Goal: Transaction & Acquisition: Purchase product/service

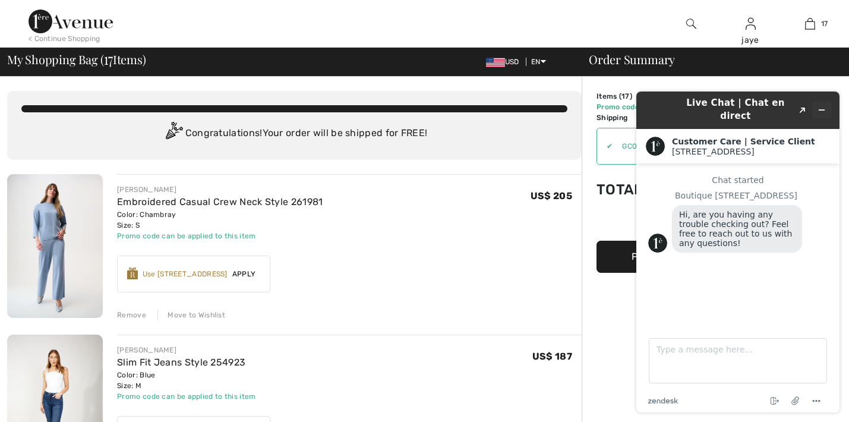
click at [827, 105] on button "Minimize widget" at bounding box center [821, 110] width 19 height 17
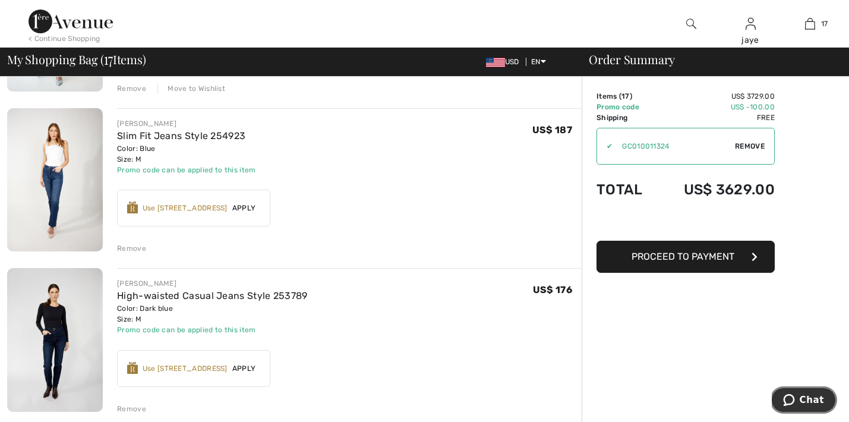
scroll to position [250, 0]
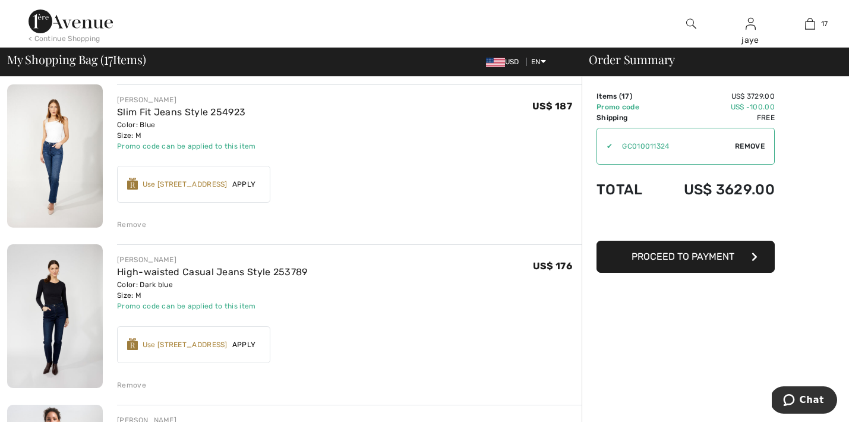
click at [138, 226] on div "Remove" at bounding box center [131, 224] width 29 height 11
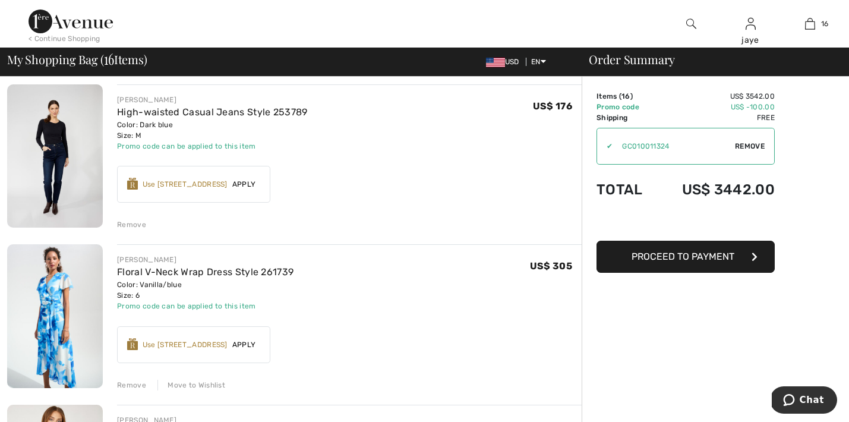
click at [137, 225] on div "Remove" at bounding box center [131, 224] width 29 height 11
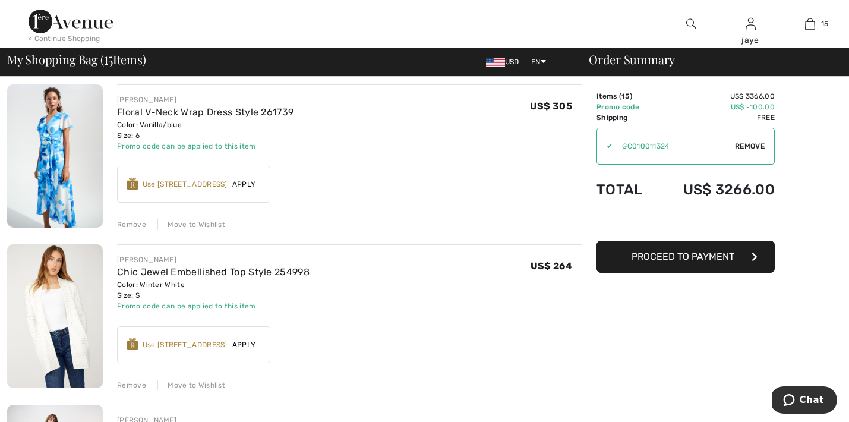
click at [217, 225] on div "Move to Wishlist" at bounding box center [191, 224] width 68 height 11
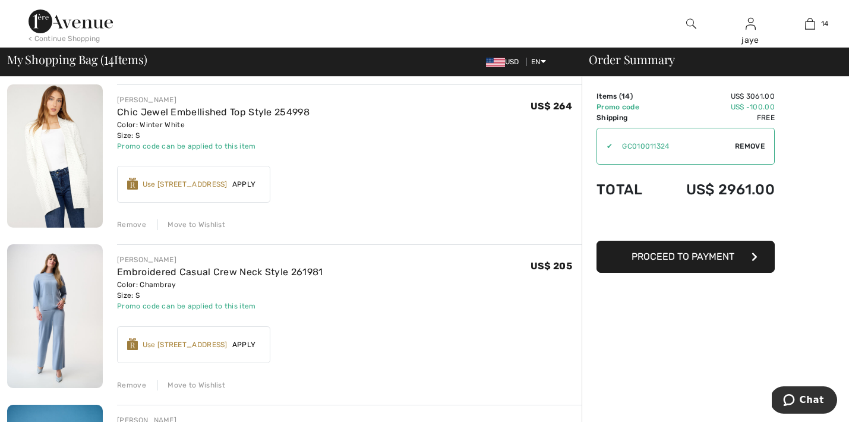
click at [209, 225] on div "Move to Wishlist" at bounding box center [191, 224] width 68 height 11
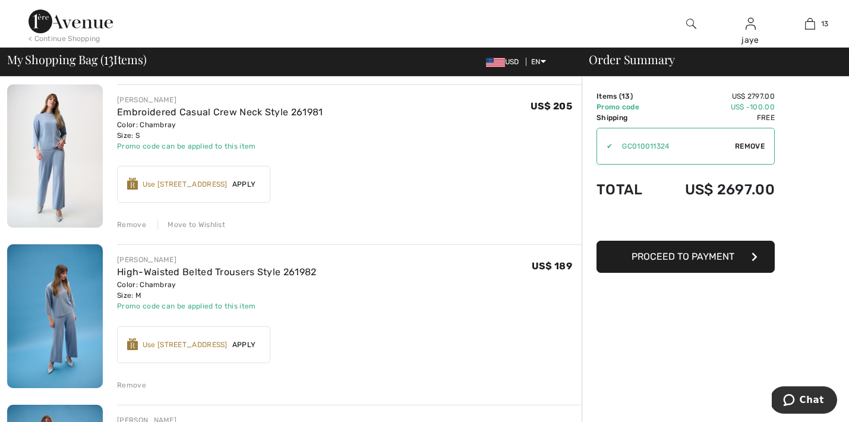
click at [210, 227] on div "Move to Wishlist" at bounding box center [191, 224] width 68 height 11
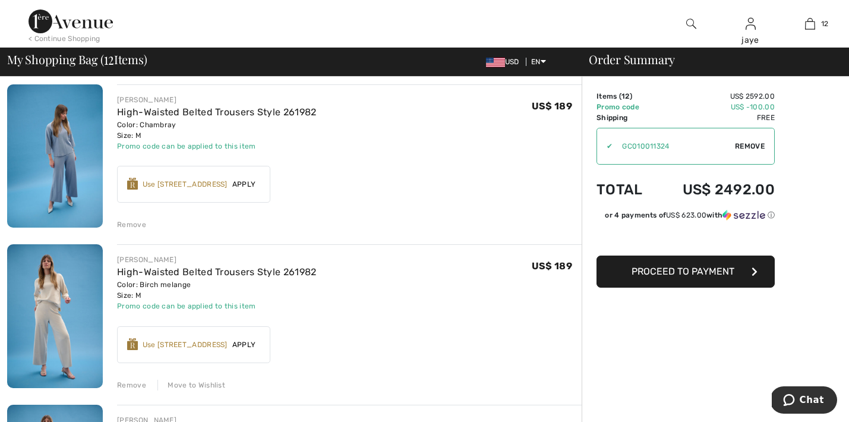
click at [135, 223] on div "Remove" at bounding box center [131, 224] width 29 height 11
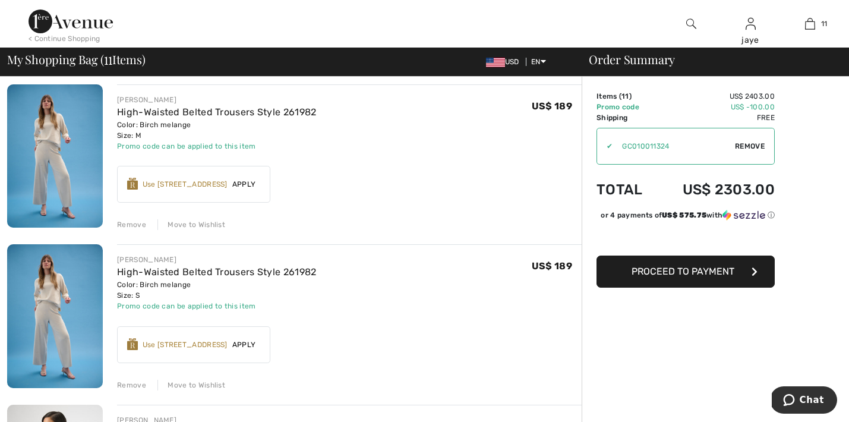
click at [199, 223] on div "Move to Wishlist" at bounding box center [191, 224] width 68 height 11
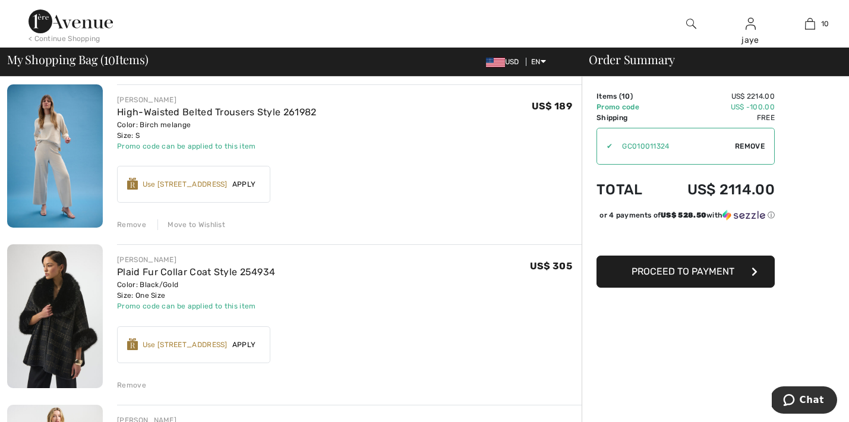
click at [199, 224] on div "Move to Wishlist" at bounding box center [191, 224] width 68 height 11
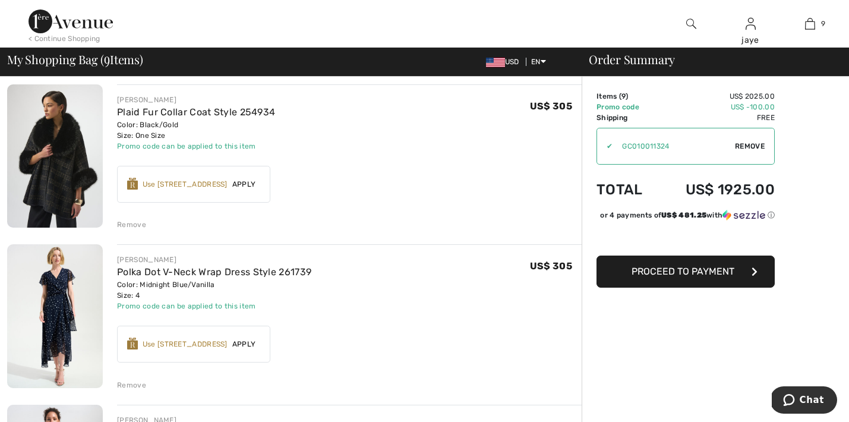
click at [128, 227] on div "Remove" at bounding box center [131, 224] width 29 height 11
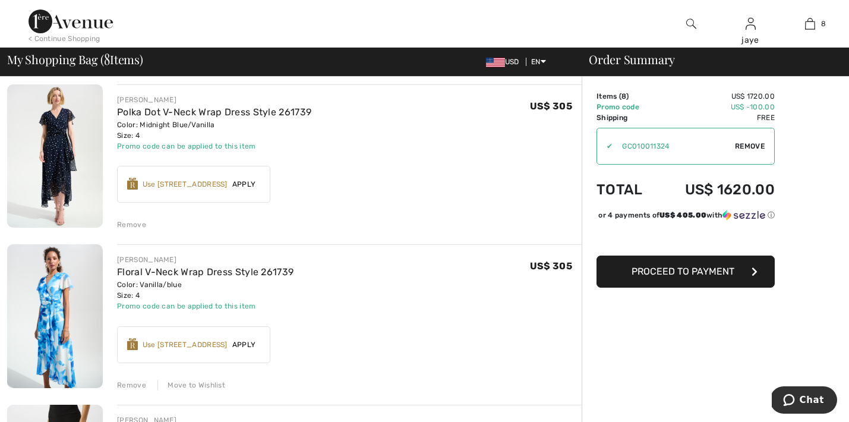
click at [131, 224] on div "Remove" at bounding box center [131, 224] width 29 height 11
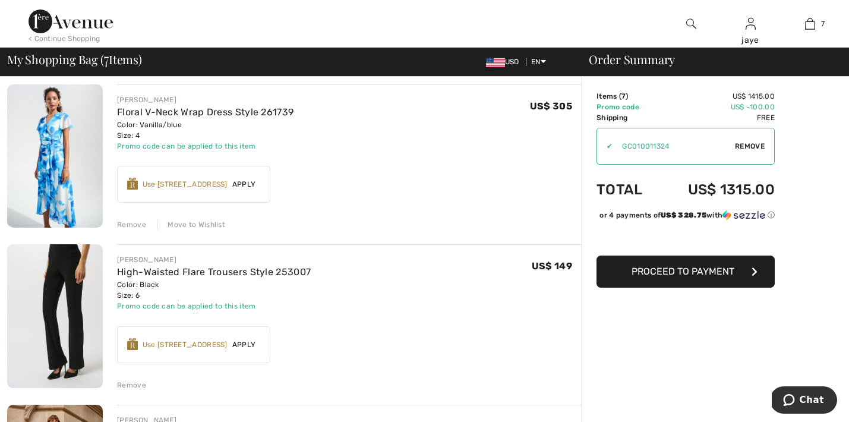
click at [179, 227] on div "Move to Wishlist" at bounding box center [191, 224] width 68 height 11
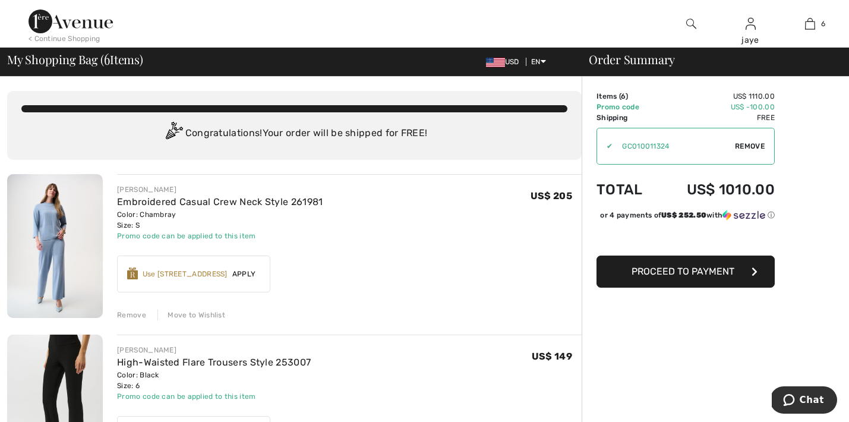
scroll to position [0, 0]
click at [198, 314] on div "Move to Wishlist" at bounding box center [191, 314] width 68 height 11
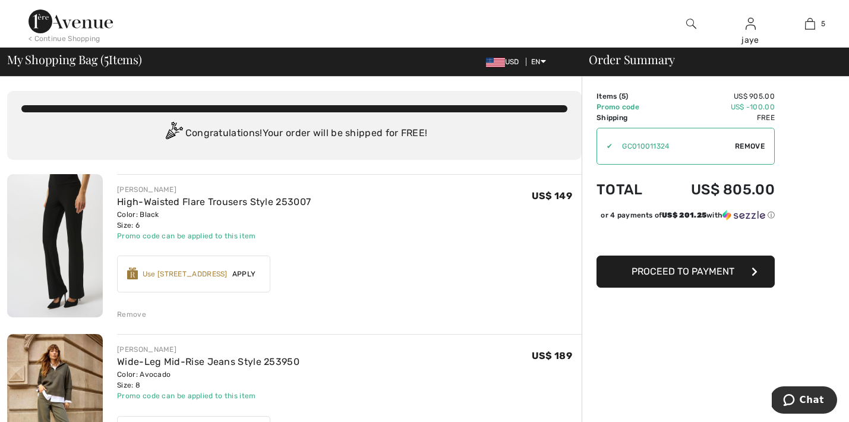
click at [141, 313] on div "Remove" at bounding box center [131, 314] width 29 height 11
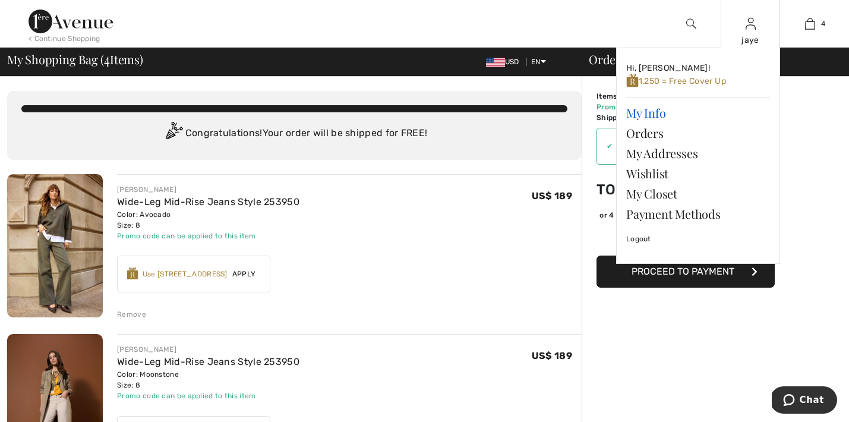
click at [662, 113] on link "My Info" at bounding box center [698, 113] width 144 height 20
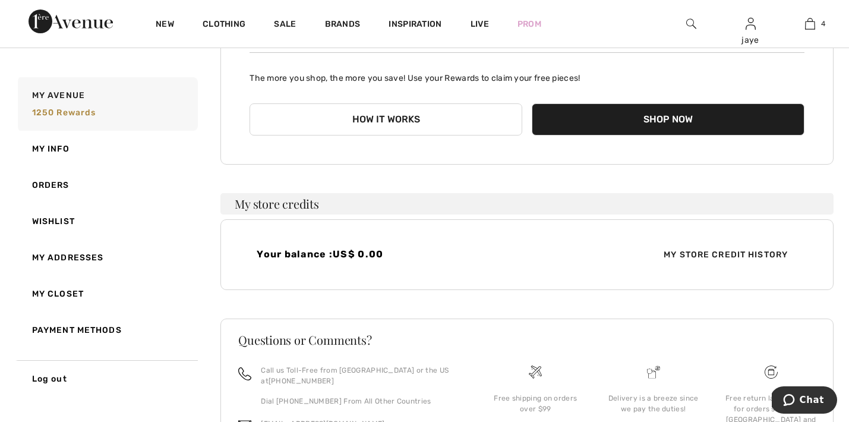
scroll to position [167, 0]
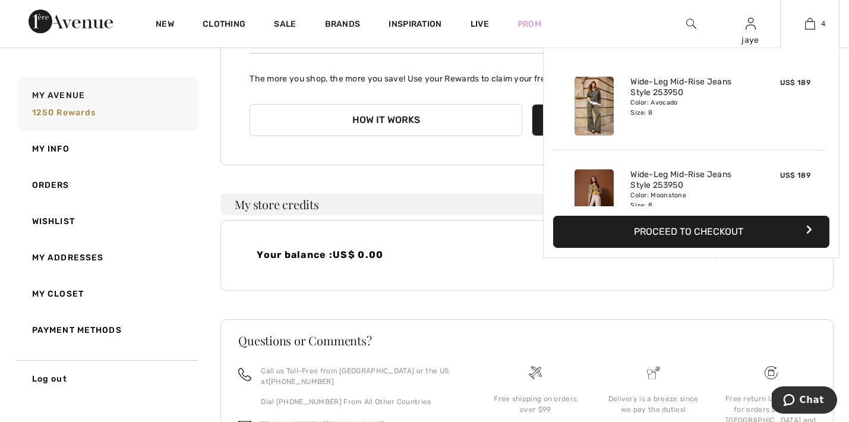
click at [649, 229] on button "Proceed to Checkout" at bounding box center [691, 232] width 276 height 32
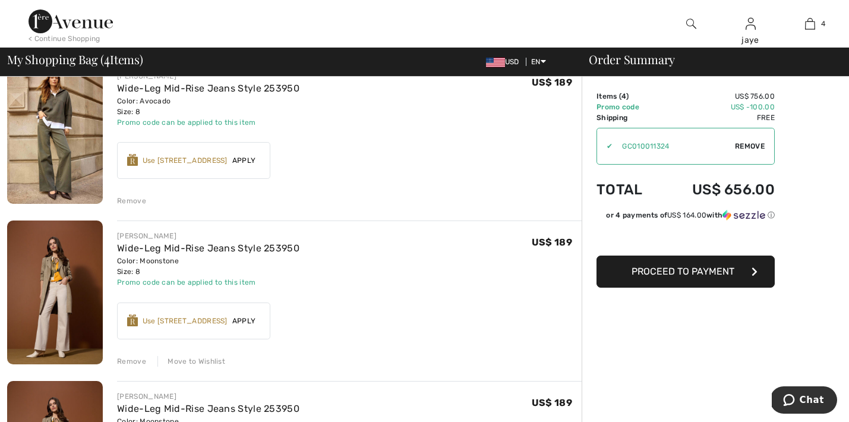
scroll to position [124, 0]
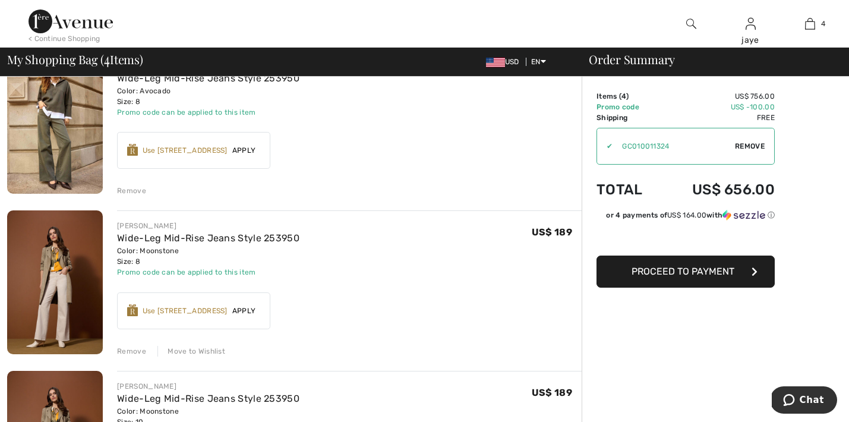
click at [187, 350] on div "Move to Wishlist" at bounding box center [191, 351] width 68 height 11
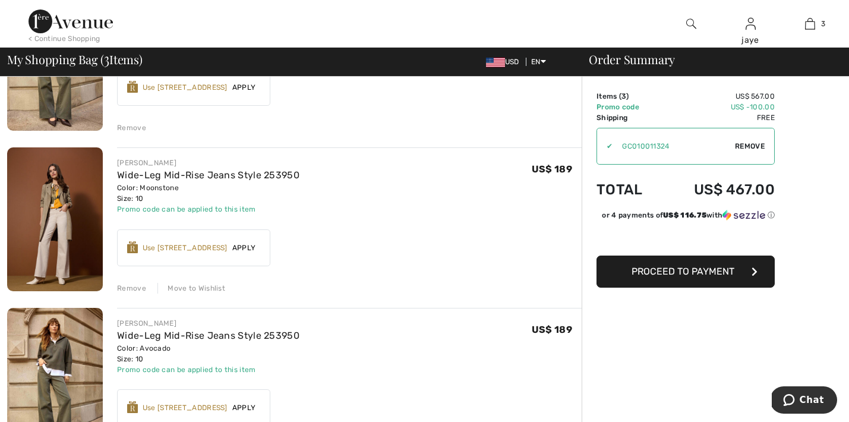
scroll to position [196, 0]
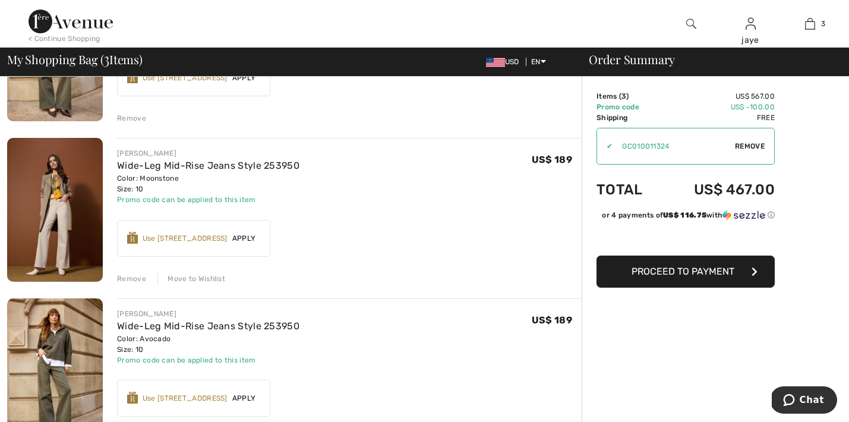
click at [216, 277] on div "Move to Wishlist" at bounding box center [191, 278] width 68 height 11
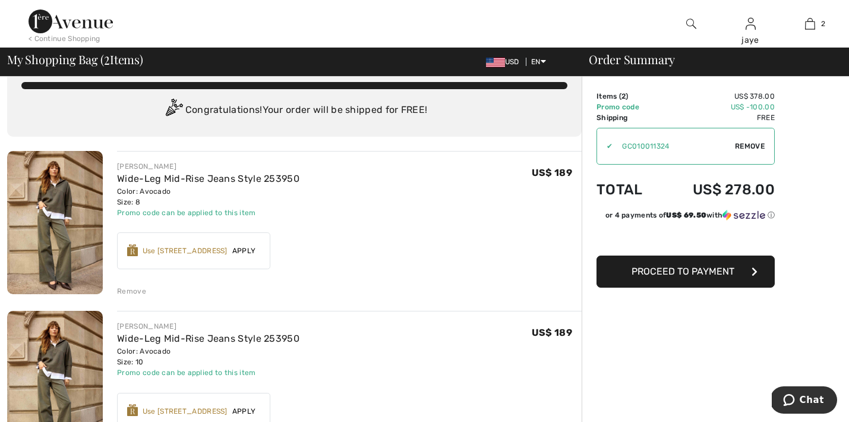
scroll to position [21, 0]
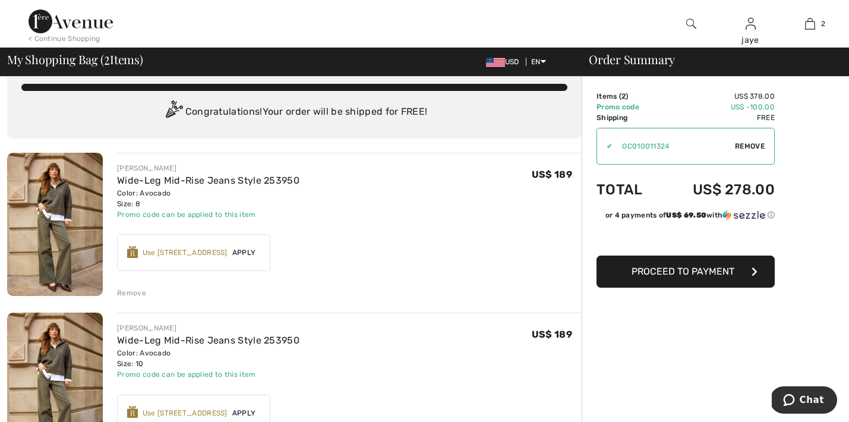
click at [723, 274] on span "Proceed to Payment" at bounding box center [682, 270] width 103 height 11
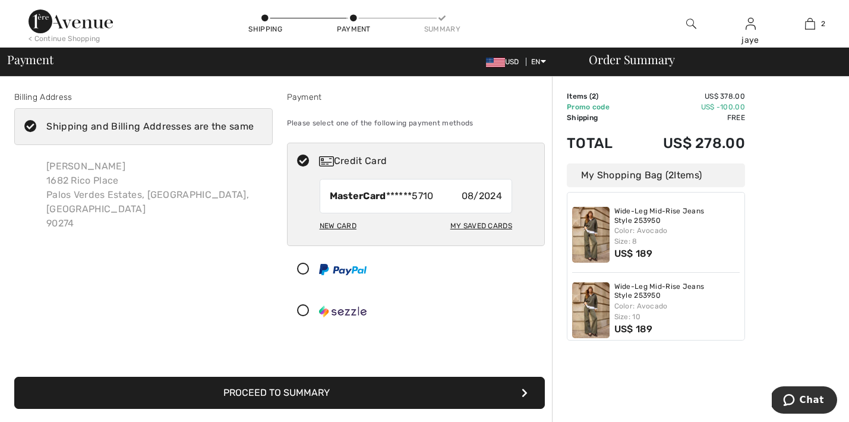
click at [413, 395] on button "Proceed to Summary" at bounding box center [279, 393] width 530 height 32
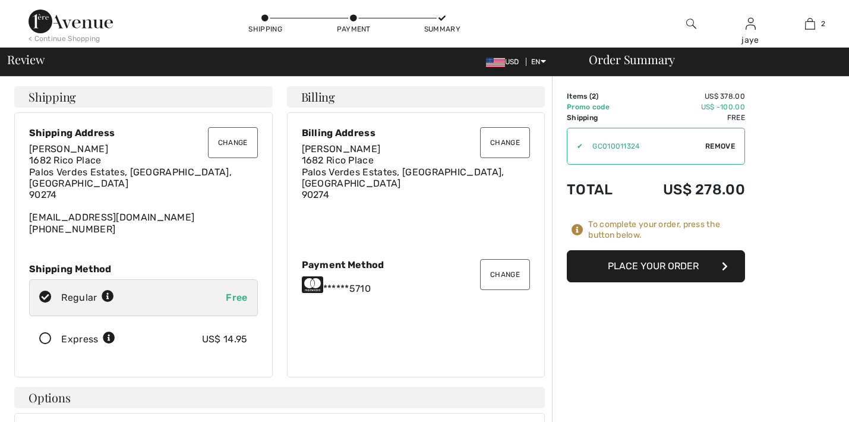
checkbox input "true"
click at [649, 271] on button "Place Your Order" at bounding box center [656, 266] width 178 height 32
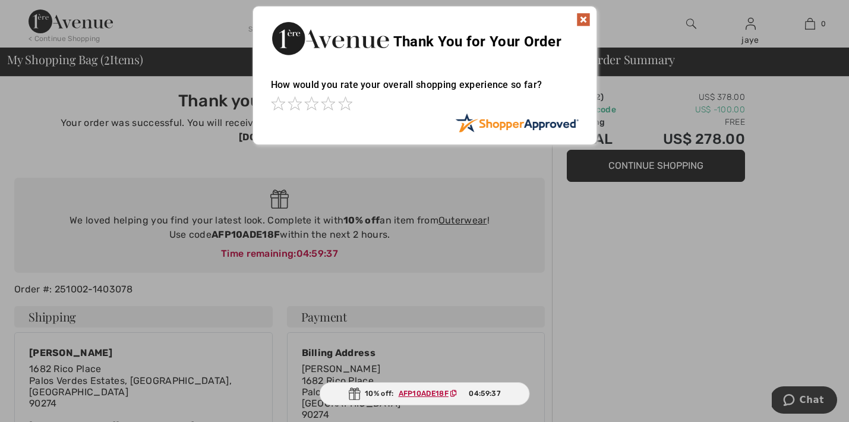
click at [753, 32] on div "Sorry! Something went wrong. Close Thank You for Your Order How would you rate …" at bounding box center [424, 75] width 849 height 151
click at [587, 21] on img at bounding box center [583, 19] width 14 height 14
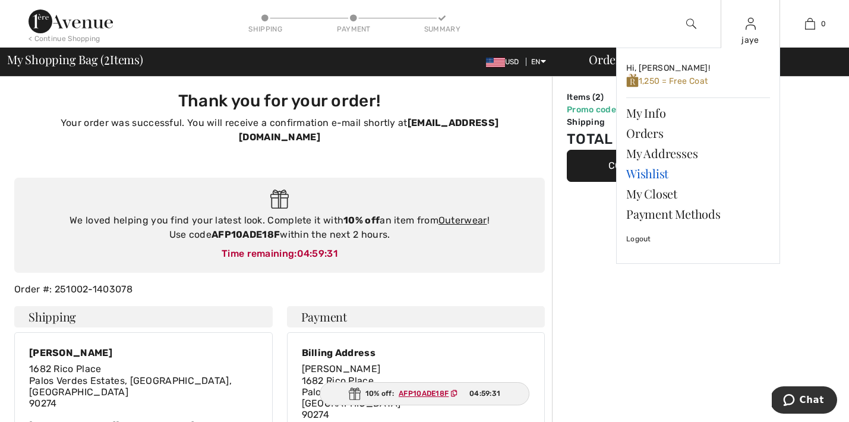
click at [655, 173] on link "Wishlist" at bounding box center [698, 173] width 144 height 20
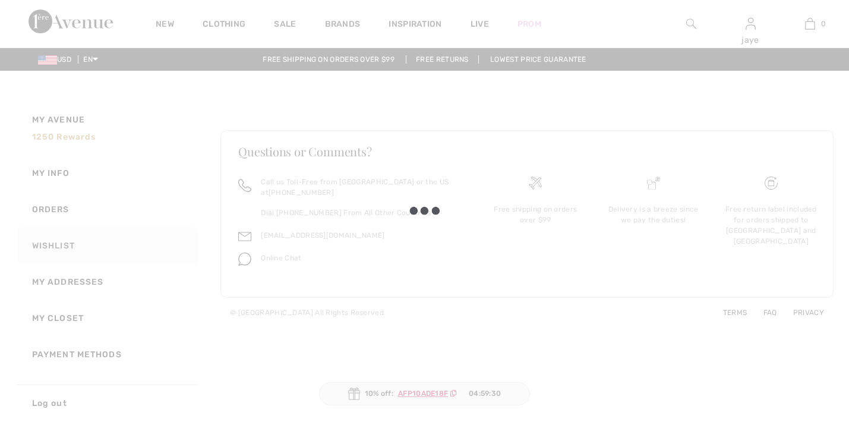
checkbox input "true"
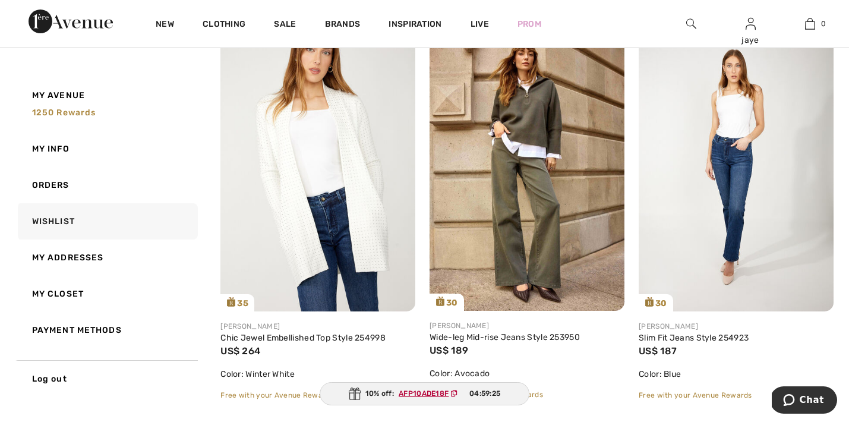
scroll to position [190, 0]
click at [546, 234] on img at bounding box center [526, 164] width 195 height 292
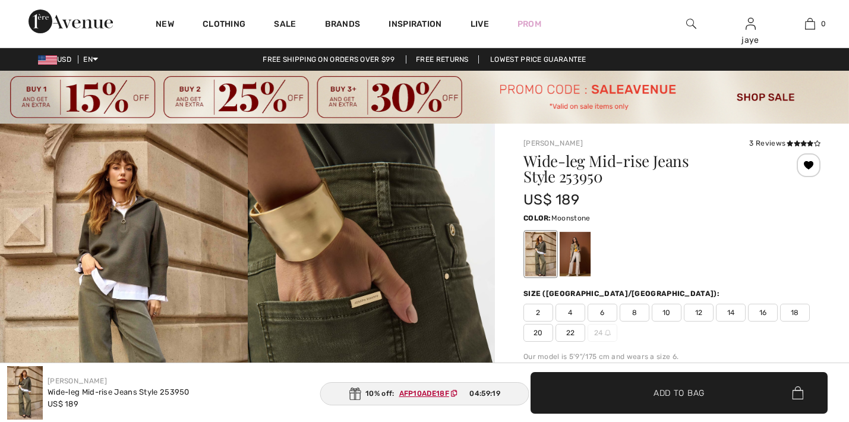
click at [571, 251] on div at bounding box center [574, 254] width 31 height 45
checkbox input "true"
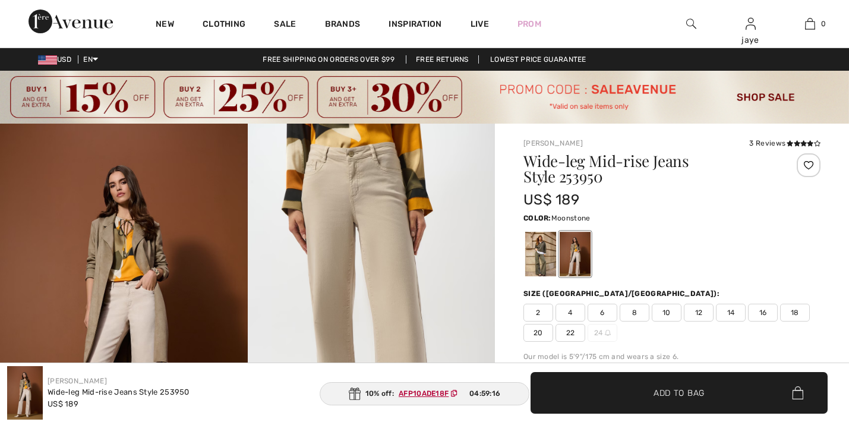
click at [637, 314] on span "8" at bounding box center [634, 313] width 30 height 18
click at [643, 390] on span "✔ Added to Bag" at bounding box center [661, 392] width 72 height 12
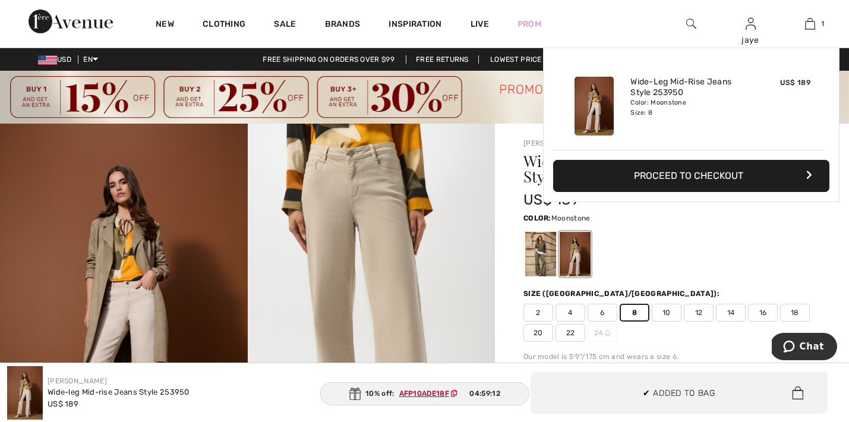
click at [672, 315] on span "10" at bounding box center [667, 313] width 30 height 18
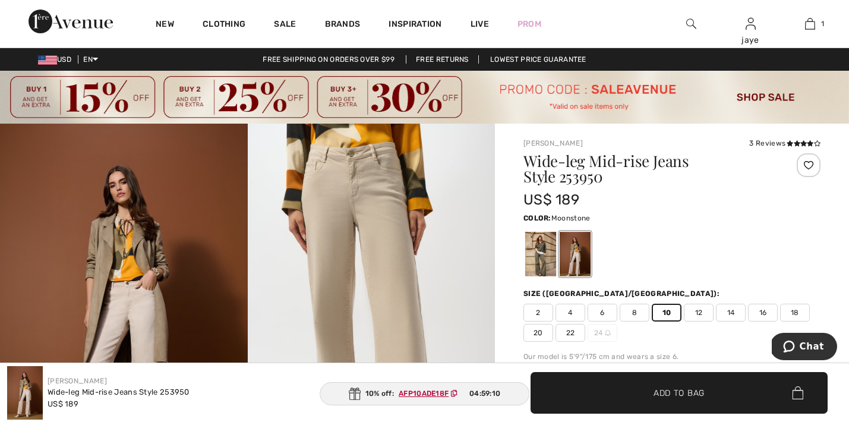
click at [663, 393] on span "Add to Bag" at bounding box center [678, 392] width 51 height 12
click at [694, 236] on div at bounding box center [671, 253] width 297 height 49
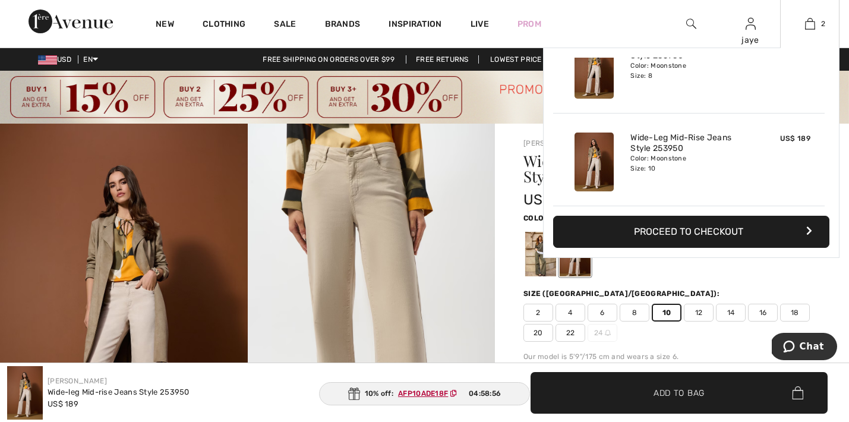
click at [671, 230] on button "Proceed to Checkout" at bounding box center [691, 232] width 276 height 32
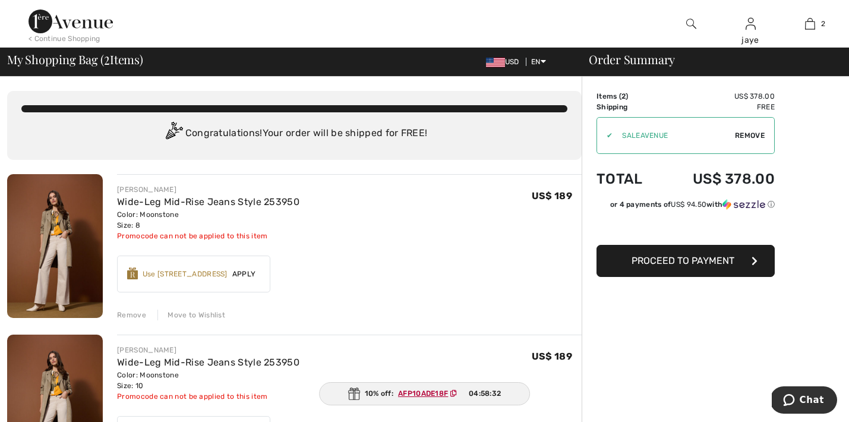
click at [754, 135] on span "Remove" at bounding box center [750, 135] width 30 height 11
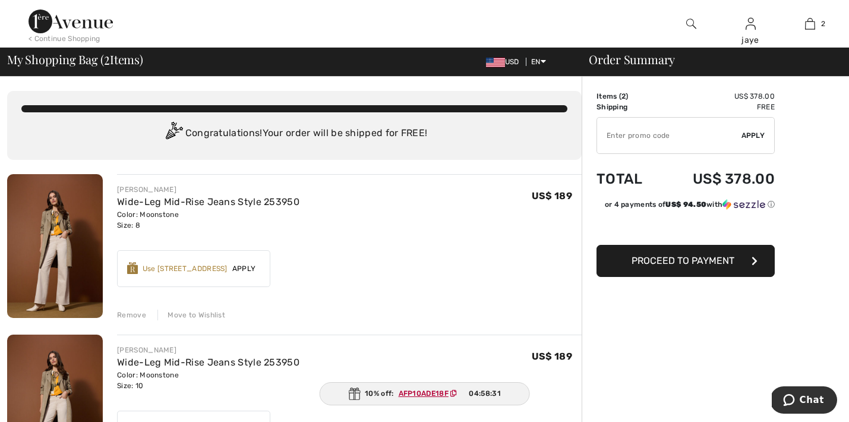
click at [642, 134] on input "TEXT" at bounding box center [669, 136] width 144 height 36
click at [749, 139] on span "Apply" at bounding box center [753, 135] width 24 height 11
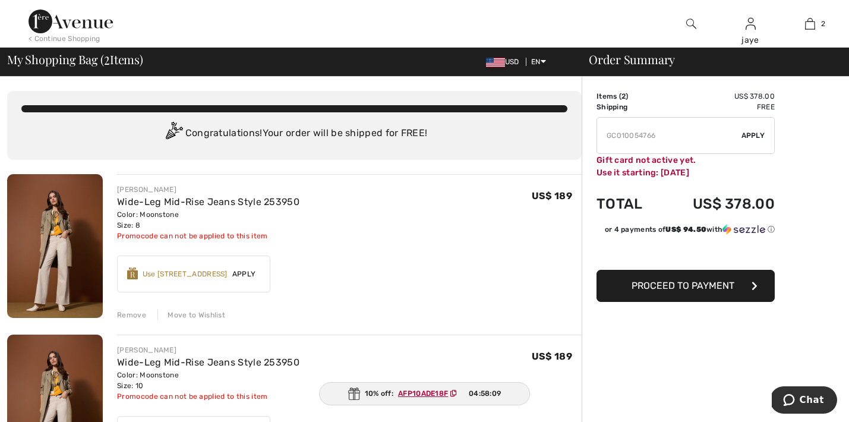
click at [696, 138] on input "TEXT" at bounding box center [669, 136] width 144 height 36
type input "GC010077439"
click at [758, 134] on span "Apply" at bounding box center [753, 135] width 24 height 11
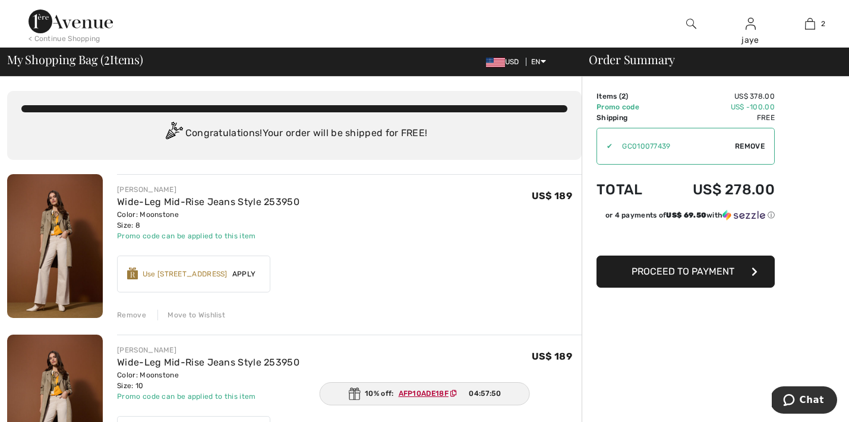
click at [706, 271] on span "Proceed to Payment" at bounding box center [682, 270] width 103 height 11
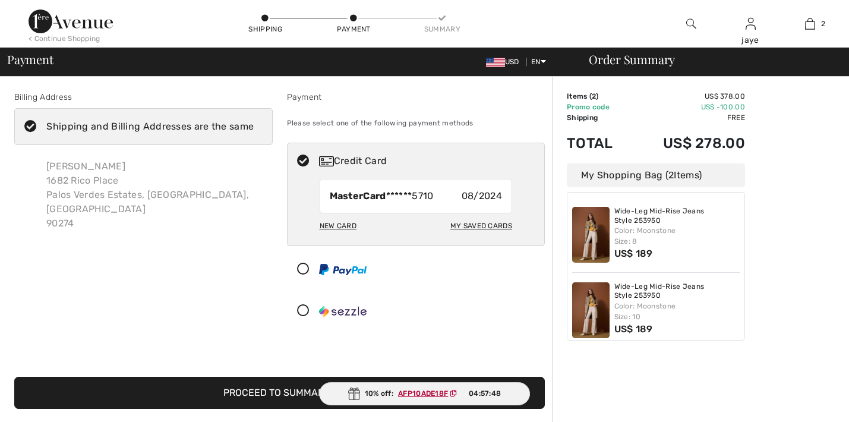
checkbox input "true"
click at [437, 391] on ins "AFP10ADE18F" at bounding box center [424, 393] width 50 height 8
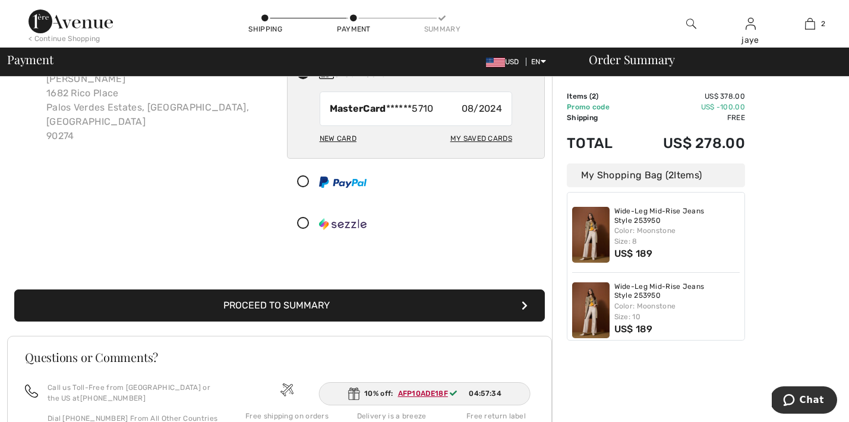
scroll to position [90, 0]
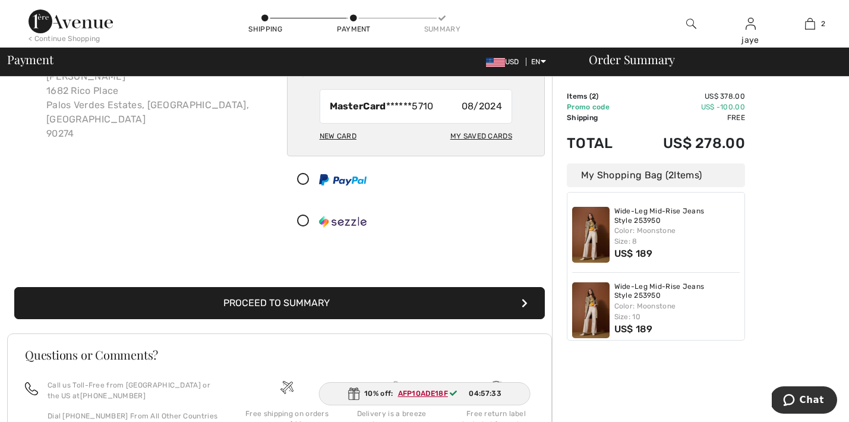
click at [391, 302] on button "Proceed to Summary" at bounding box center [279, 303] width 530 height 32
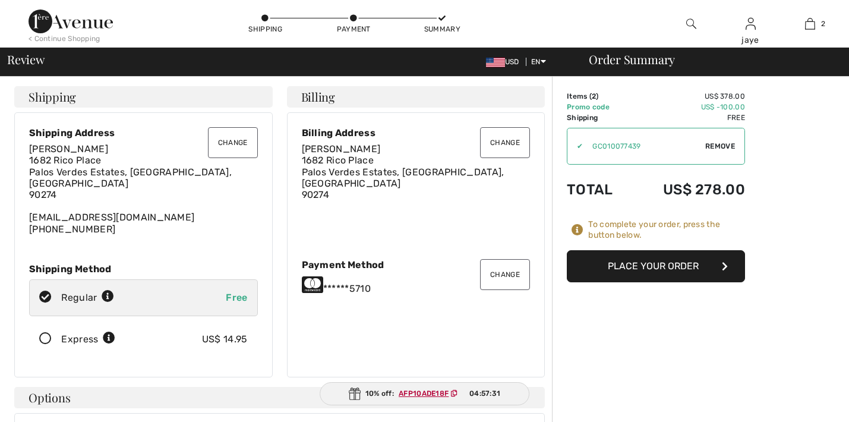
checkbox input "true"
click at [630, 270] on button "Place Your Order" at bounding box center [656, 266] width 178 height 32
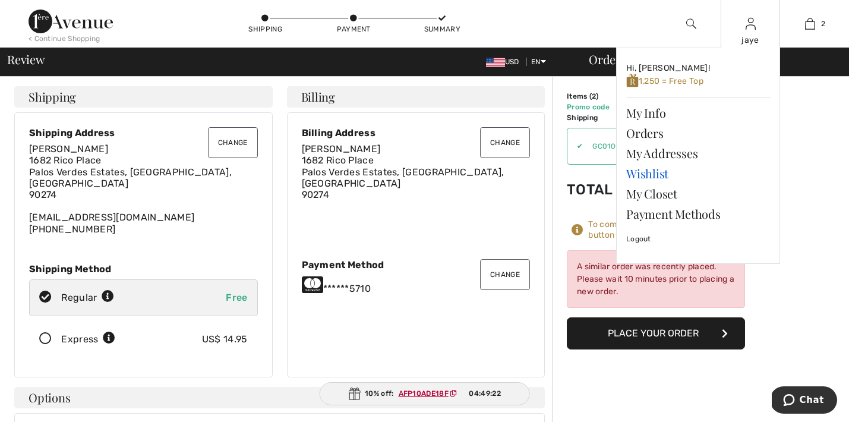
click at [647, 176] on link "Wishlist" at bounding box center [698, 173] width 144 height 20
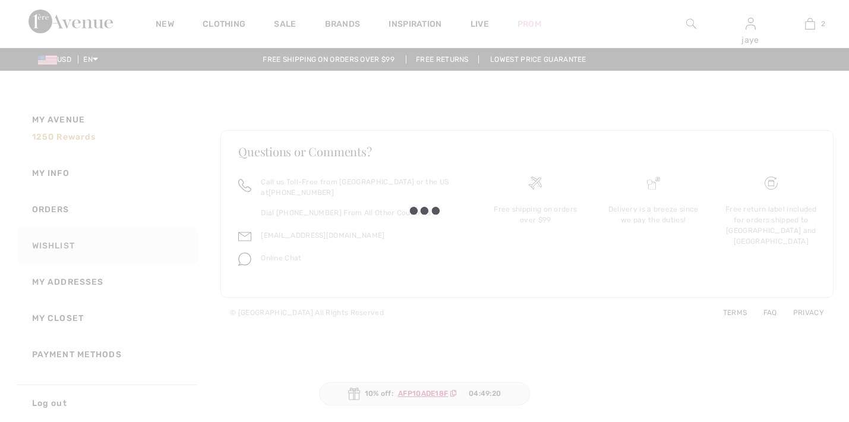
checkbox input "true"
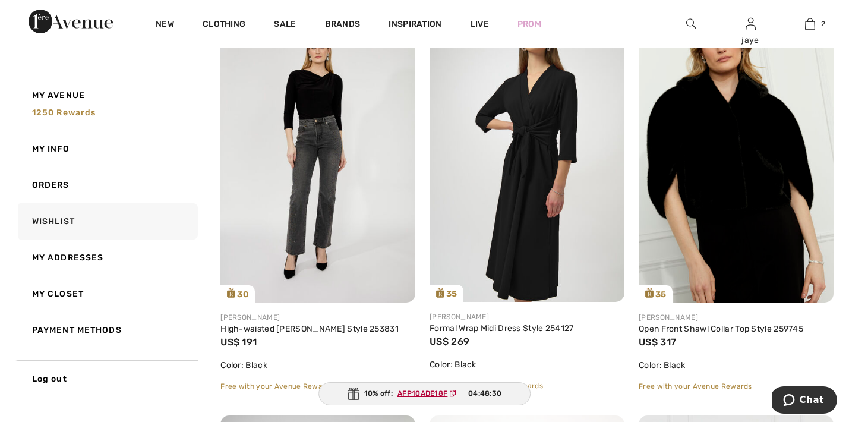
scroll to position [2629, 0]
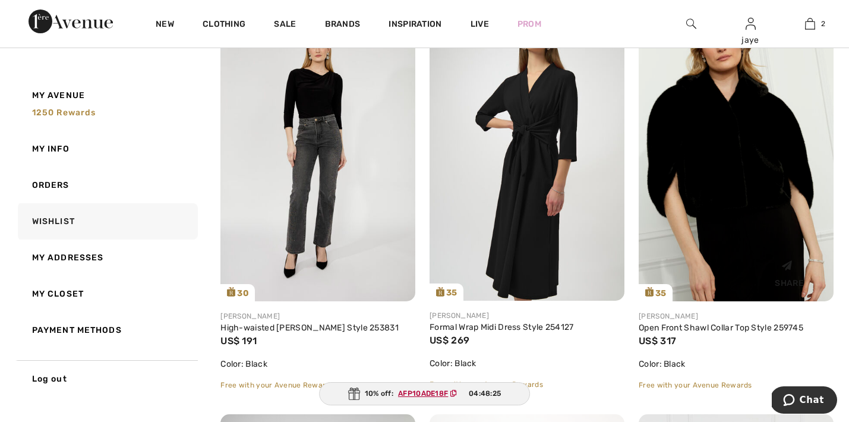
click at [747, 182] on img at bounding box center [735, 155] width 195 height 292
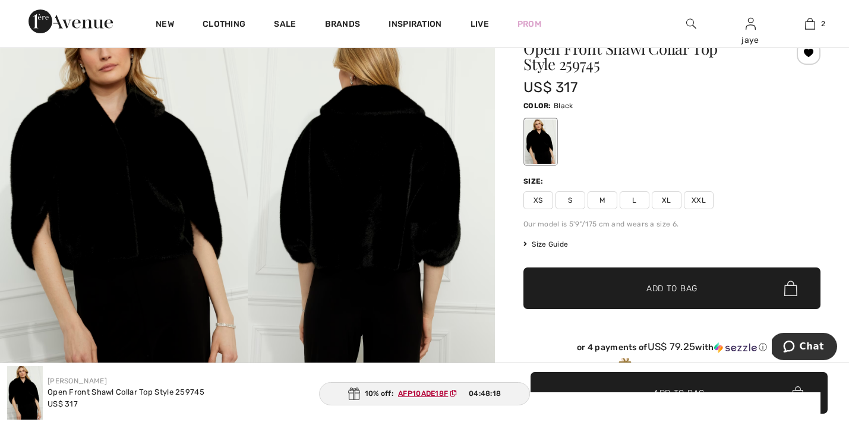
click at [548, 201] on span "XS" at bounding box center [538, 200] width 30 height 18
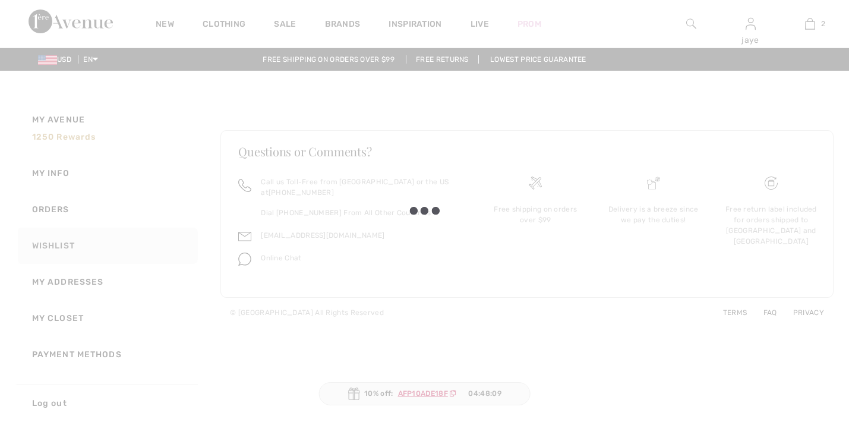
checkbox input "true"
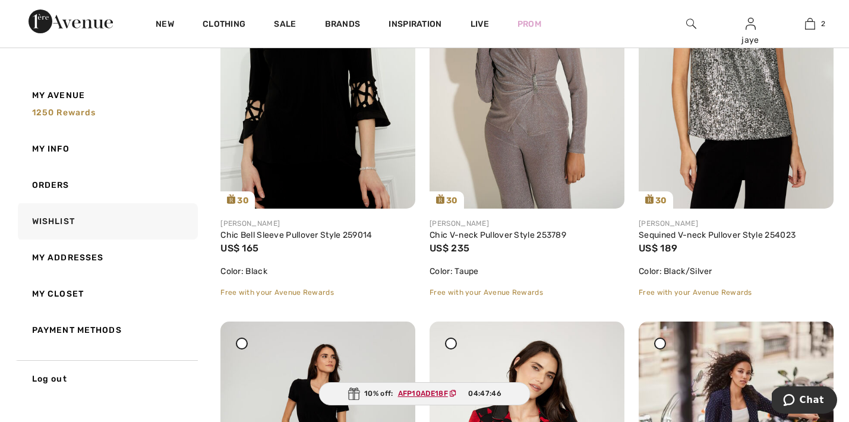
scroll to position [4750, 0]
click at [350, 138] on img at bounding box center [317, 62] width 195 height 292
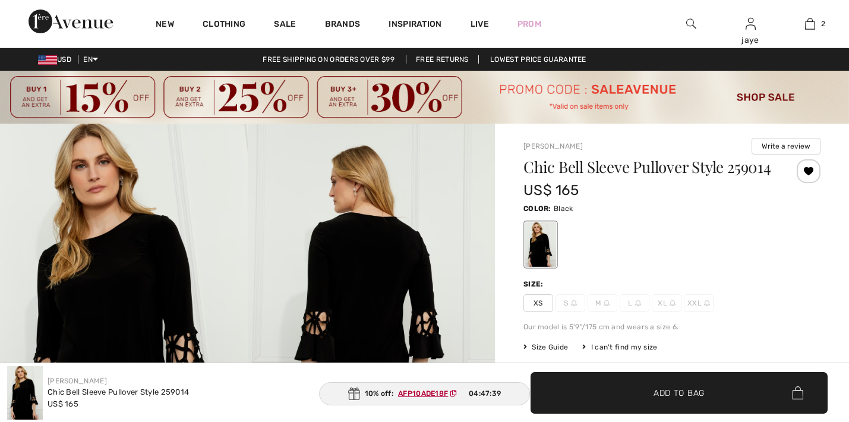
checkbox input "true"
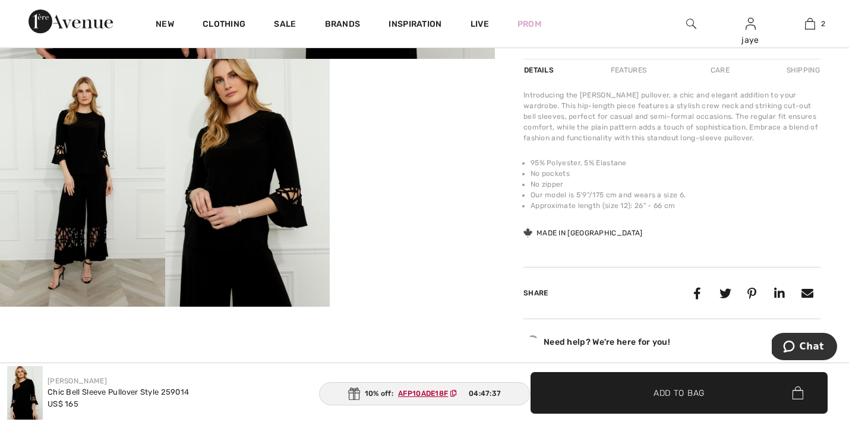
scroll to position [459, 0]
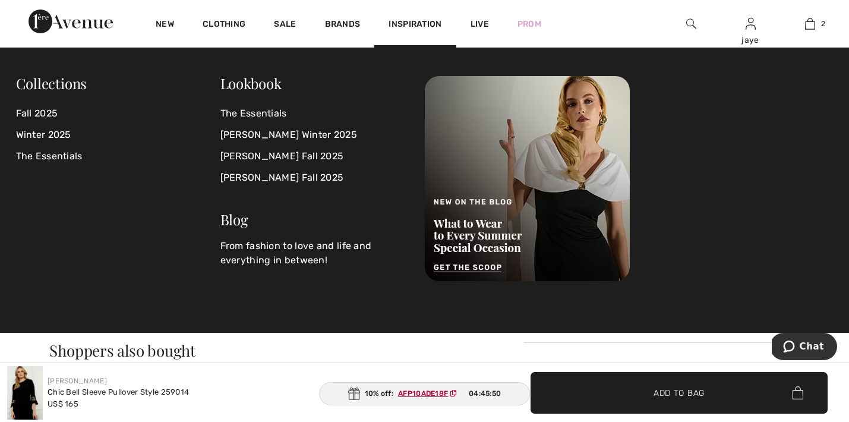
click at [377, 0] on div "Inspiration" at bounding box center [414, 24] width 81 height 48
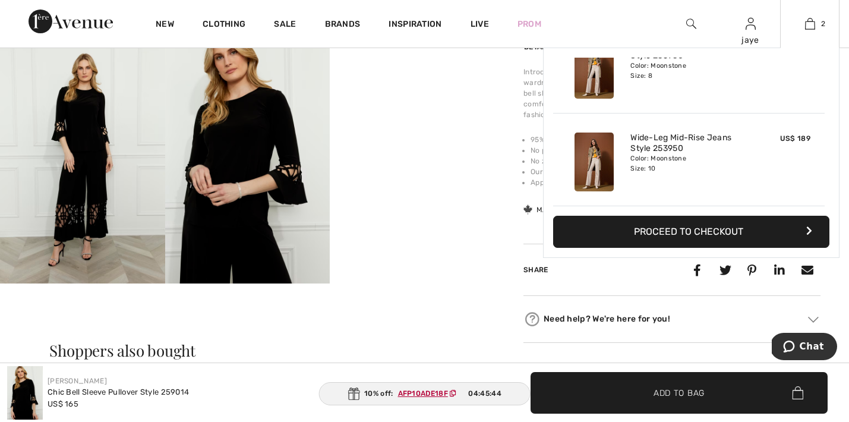
scroll to position [37, 0]
click at [713, 234] on button "Proceed to Checkout" at bounding box center [691, 232] width 276 height 32
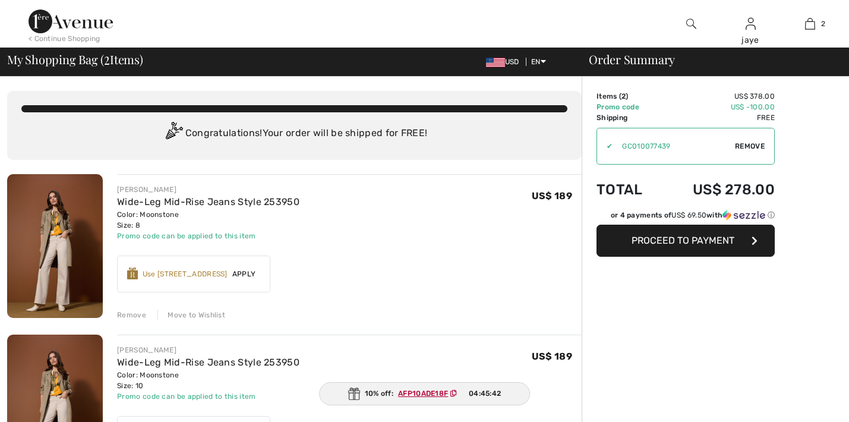
checkbox input "true"
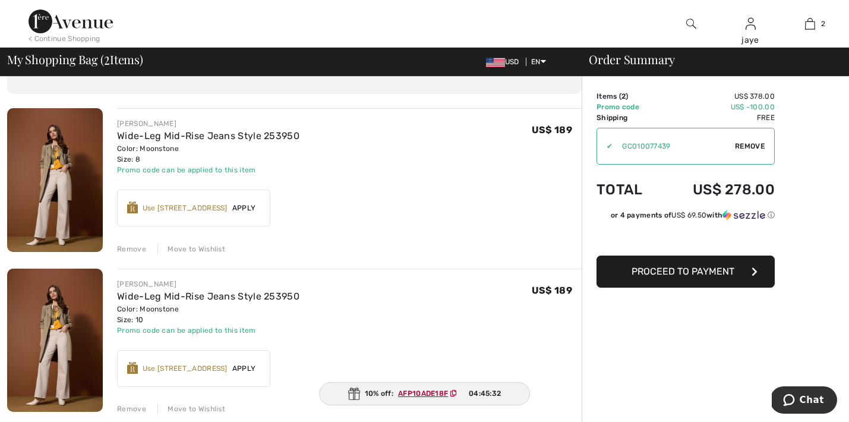
scroll to position [60, 0]
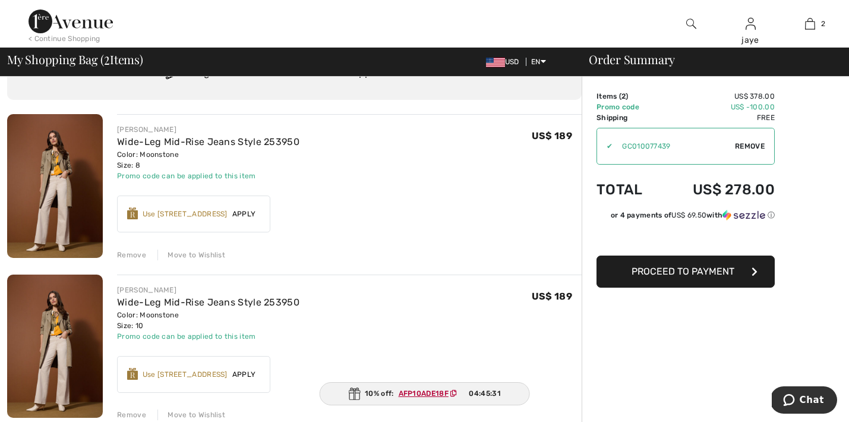
click at [656, 276] on span "Proceed to Payment" at bounding box center [682, 270] width 103 height 11
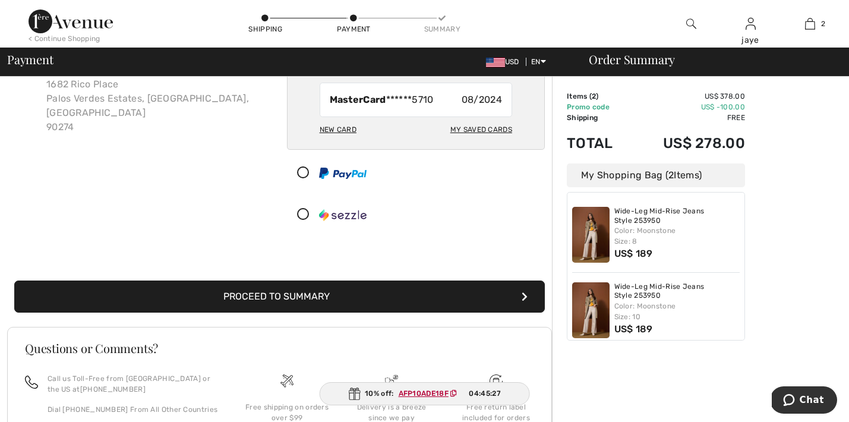
scroll to position [100, 0]
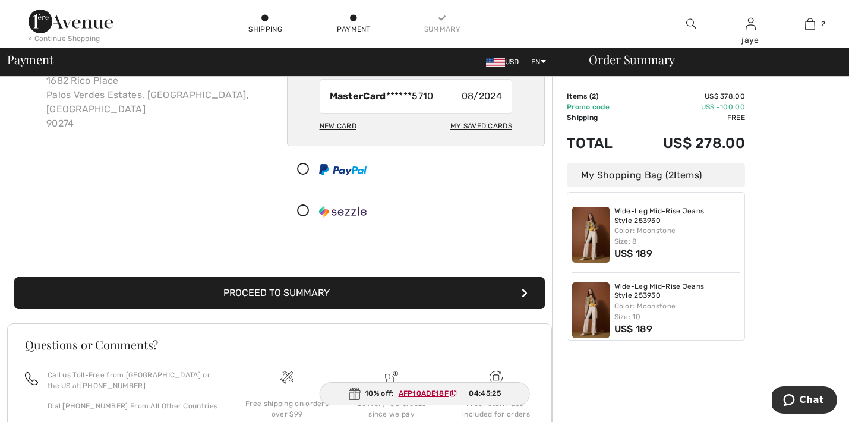
click at [437, 394] on ins "AFP10ADE18F" at bounding box center [424, 393] width 50 height 8
click at [480, 292] on button "Proceed to Summary" at bounding box center [279, 293] width 530 height 32
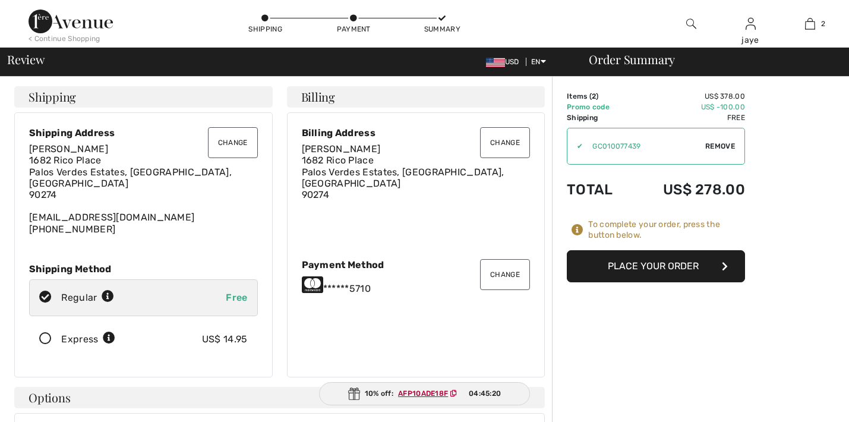
checkbox input "true"
click at [644, 271] on button "Place Your Order" at bounding box center [656, 266] width 178 height 32
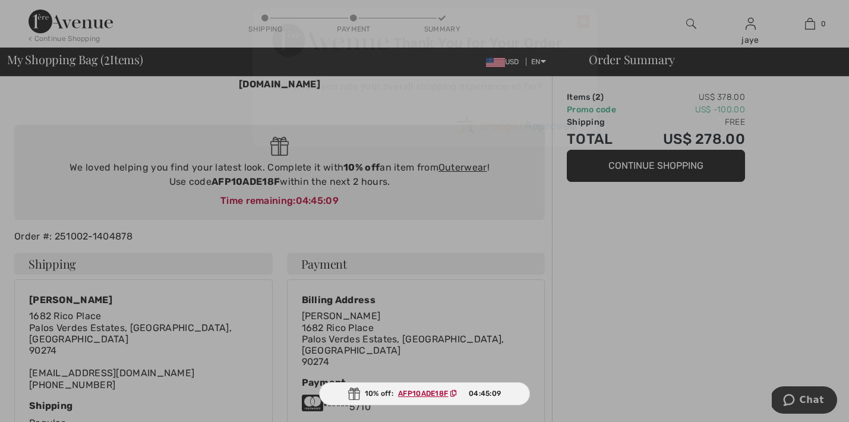
scroll to position [58, 0]
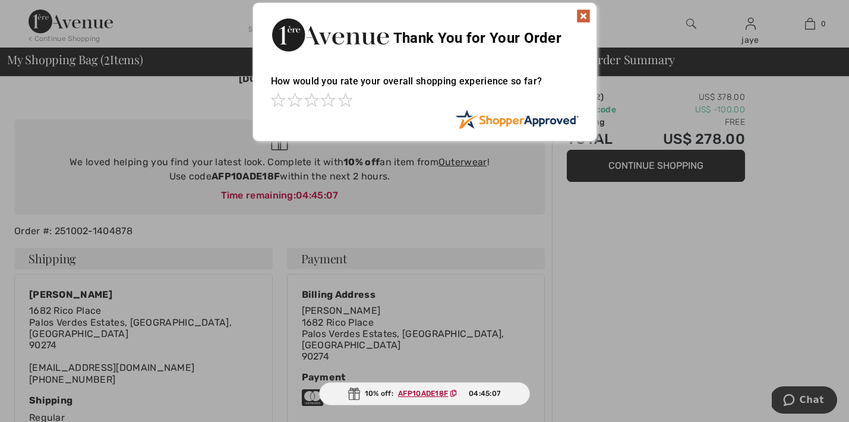
click at [750, 37] on div "Sorry! Something went wrong. Close Thank You for Your Order How would you rate …" at bounding box center [424, 71] width 849 height 151
click at [585, 15] on img at bounding box center [583, 16] width 14 height 14
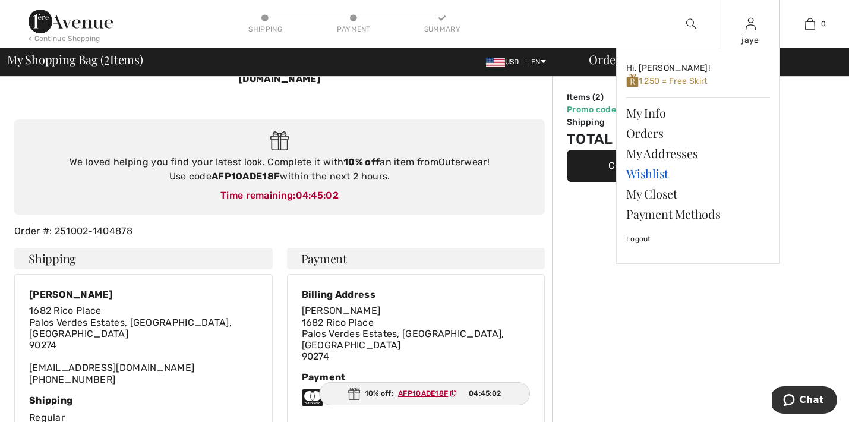
click at [663, 175] on link "Wishlist" at bounding box center [698, 173] width 144 height 20
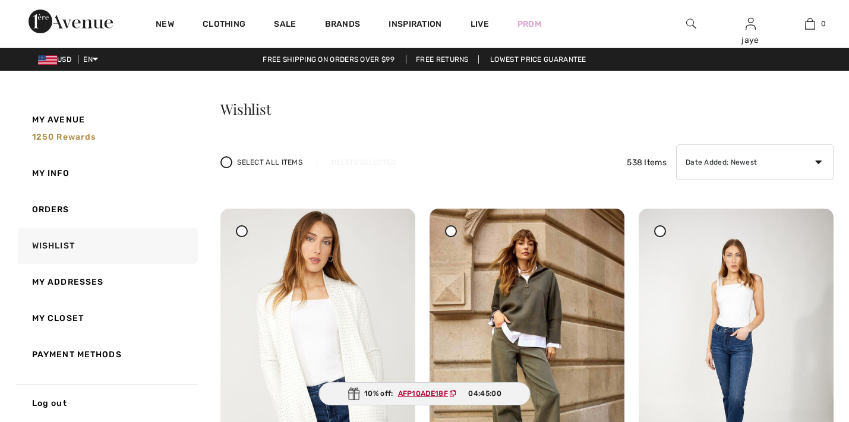
checkbox input "true"
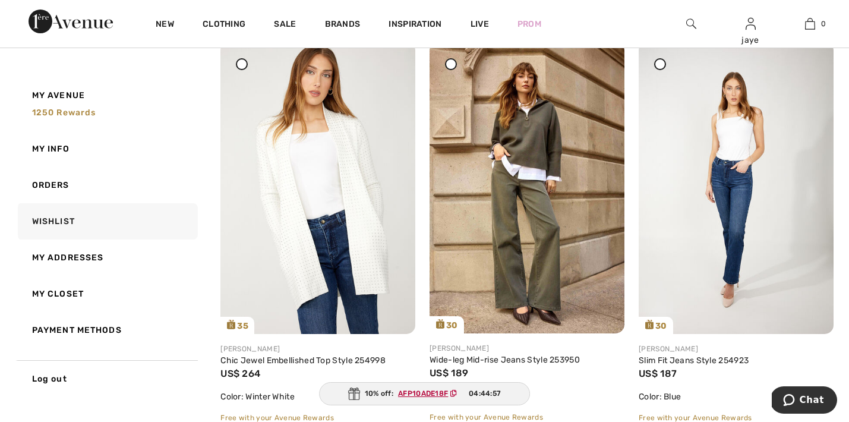
scroll to position [116, 0]
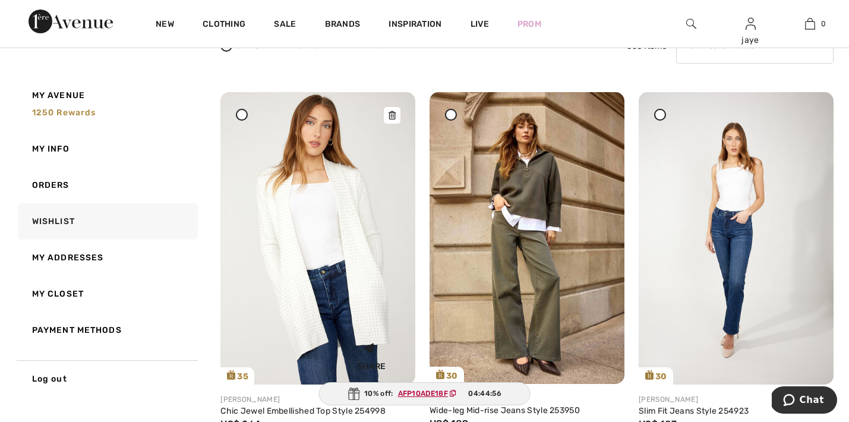
click at [384, 286] on img at bounding box center [317, 238] width 195 height 292
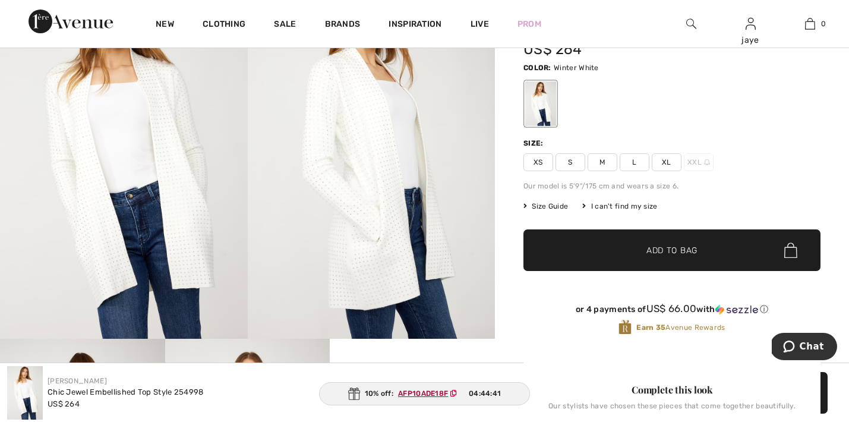
scroll to position [139, 0]
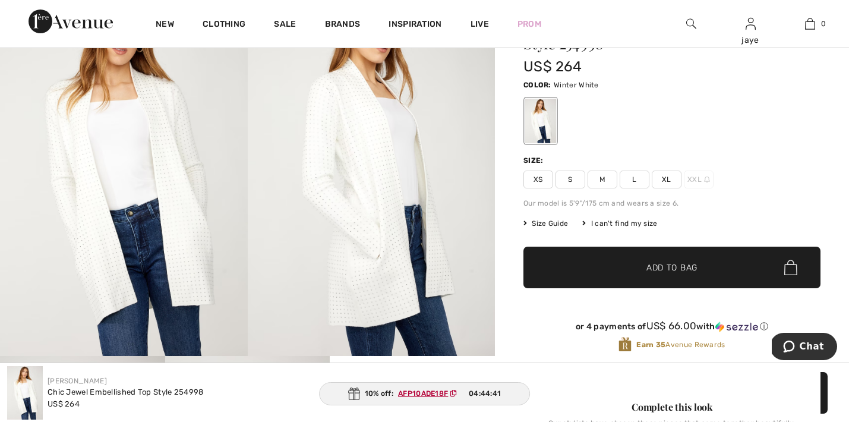
click at [193, 217] on img at bounding box center [124, 170] width 248 height 371
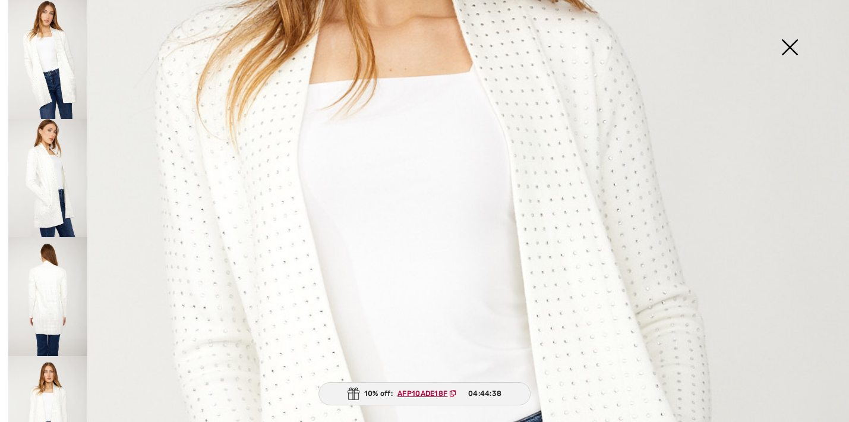
scroll to position [366, 0]
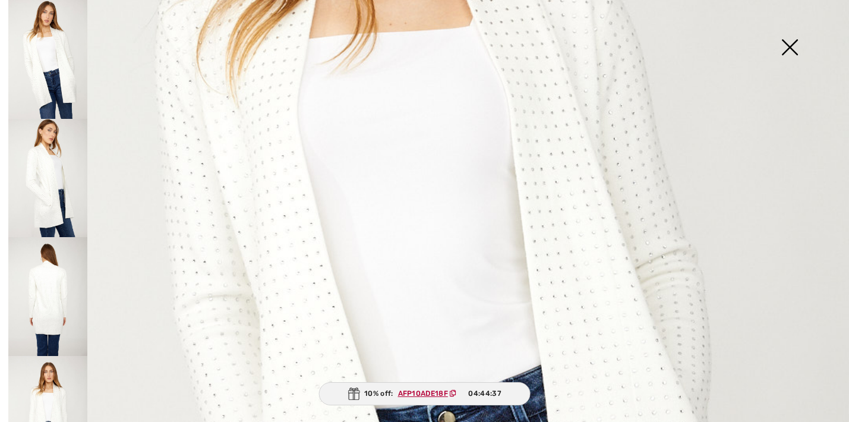
click at [574, 296] on img at bounding box center [424, 270] width 849 height 1273
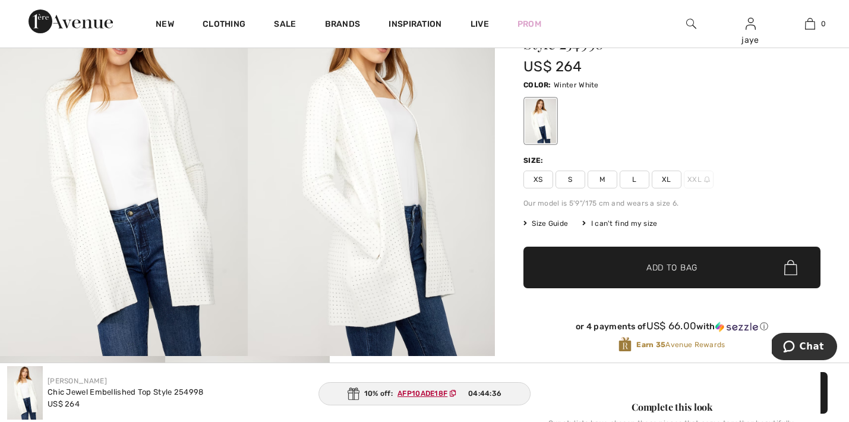
click at [404, 279] on img at bounding box center [372, 170] width 248 height 371
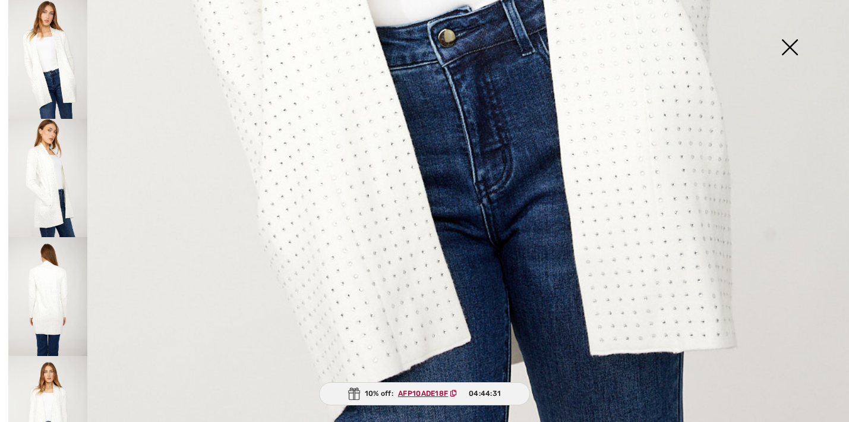
scroll to position [753, 0]
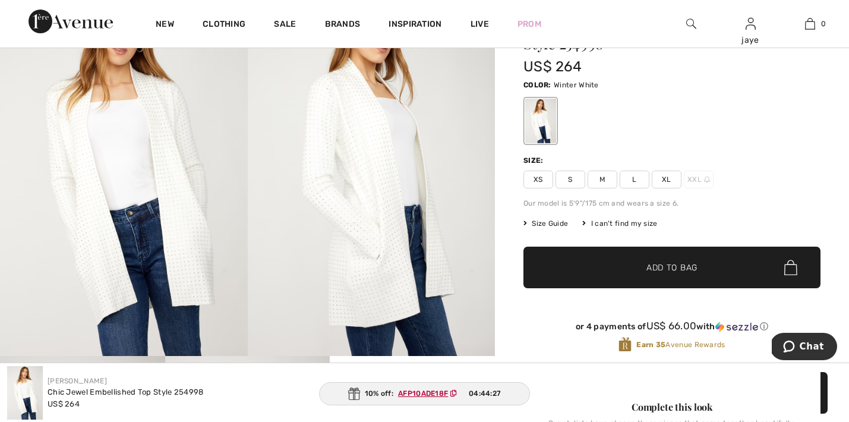
click at [577, 182] on span "S" at bounding box center [570, 179] width 30 height 18
click at [596, 263] on span "✔ Added to Bag Add to Bag" at bounding box center [671, 267] width 297 height 42
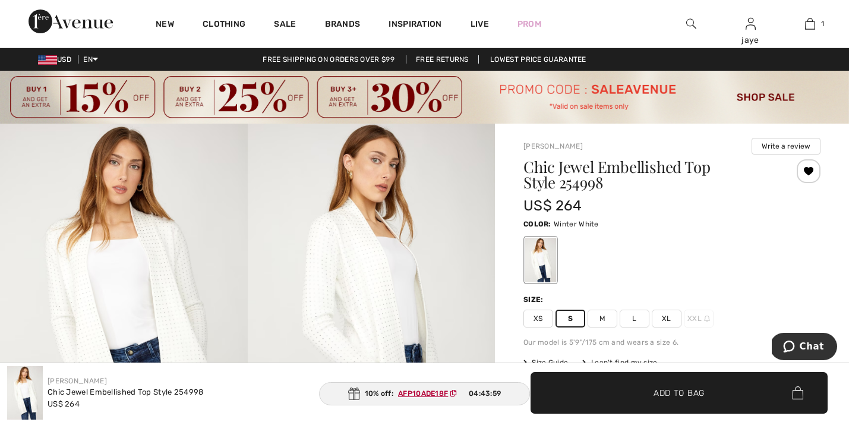
scroll to position [0, 0]
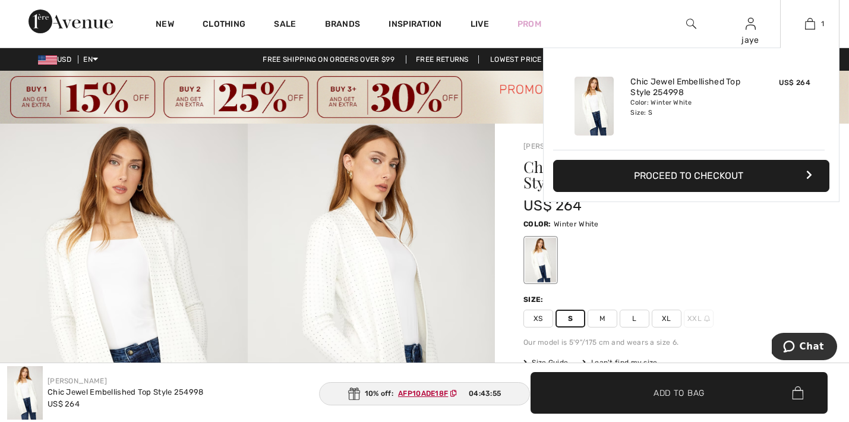
click at [744, 173] on button "Proceed to Checkout" at bounding box center [691, 176] width 276 height 32
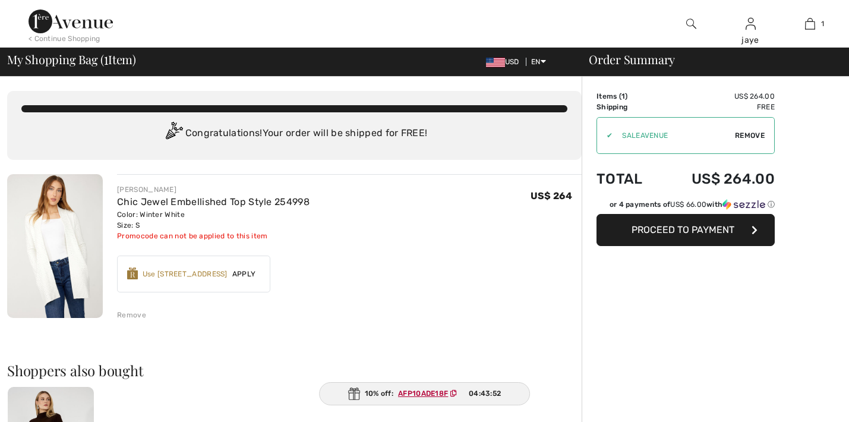
checkbox input "true"
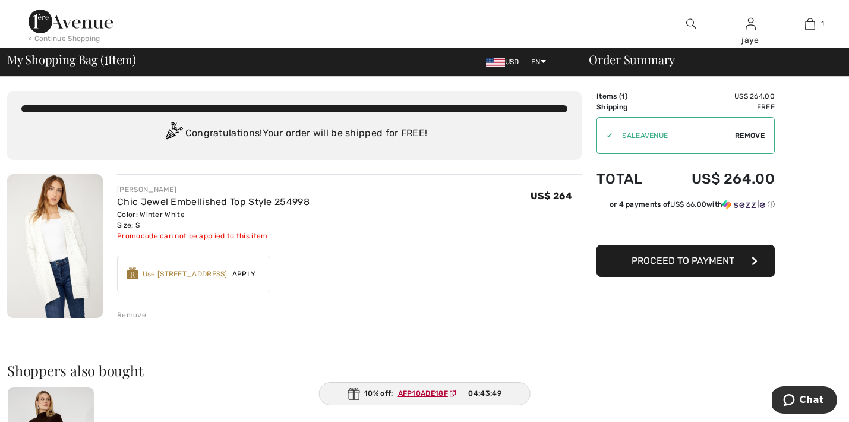
click at [744, 136] on span "Remove" at bounding box center [750, 135] width 30 height 11
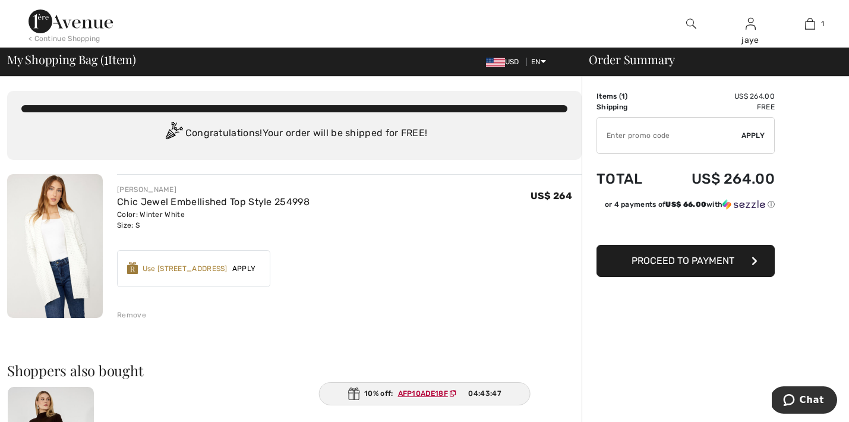
click at [657, 139] on input "TEXT" at bounding box center [669, 136] width 144 height 36
click at [757, 137] on span "Apply" at bounding box center [753, 135] width 24 height 11
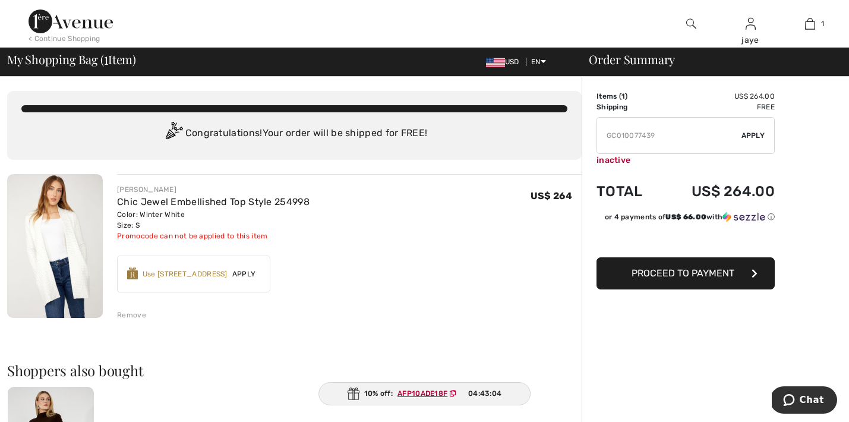
click at [675, 134] on input "TEXT" at bounding box center [669, 136] width 144 height 36
click at [755, 136] on span "Apply" at bounding box center [753, 135] width 24 height 11
click at [675, 144] on input "TEXT" at bounding box center [669, 136] width 144 height 36
type input "GC005034347"
click at [754, 137] on span "Apply" at bounding box center [753, 135] width 24 height 11
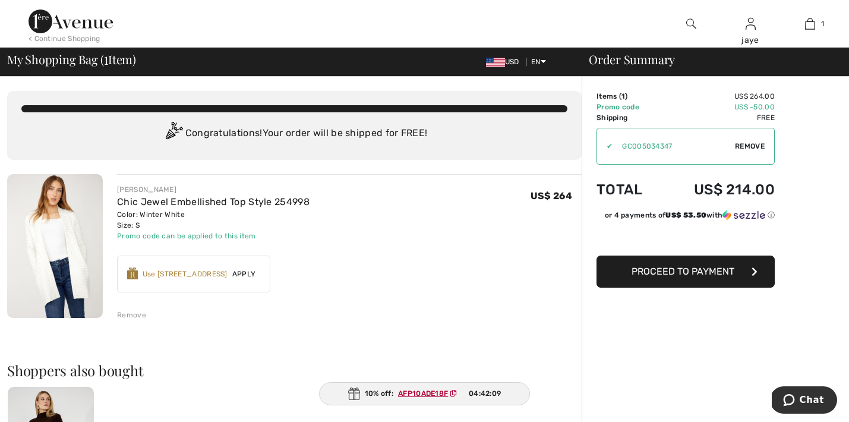
click at [702, 276] on span "Proceed to Payment" at bounding box center [682, 270] width 103 height 11
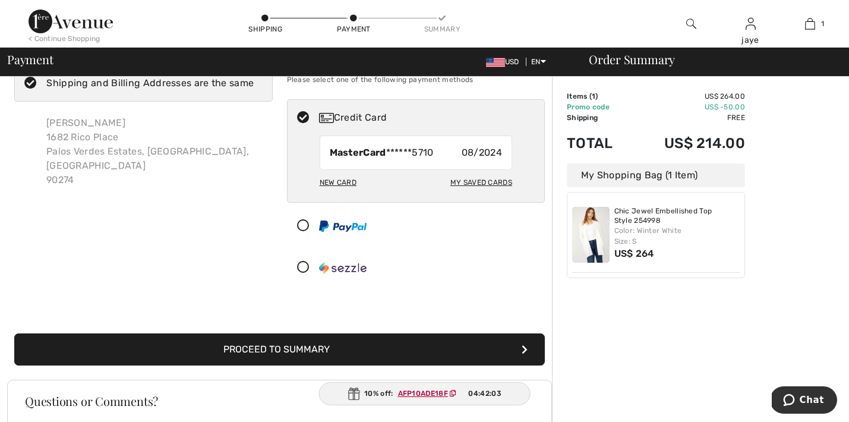
scroll to position [49, 0]
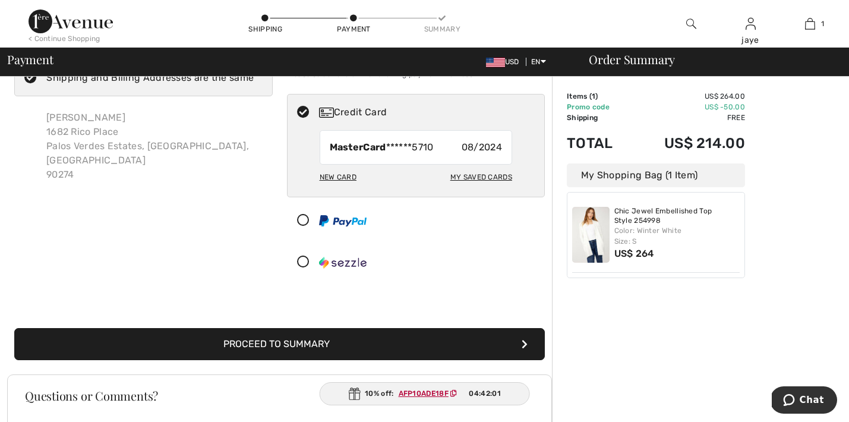
click at [438, 342] on button "Proceed to Summary" at bounding box center [279, 344] width 530 height 32
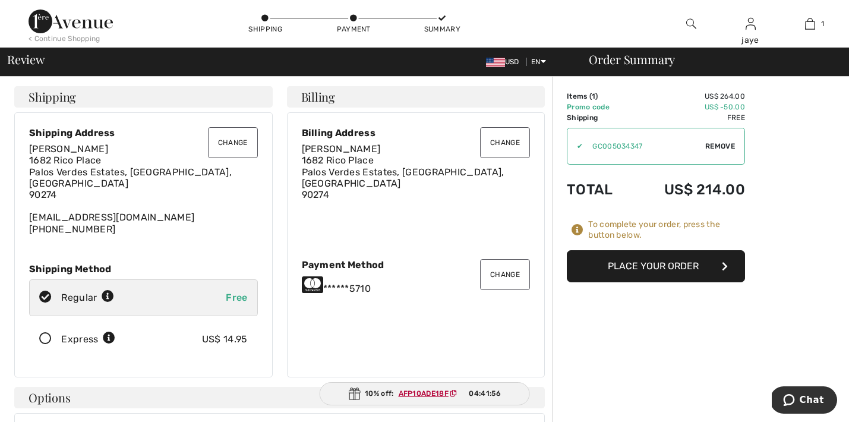
click at [663, 264] on button "Place Your Order" at bounding box center [656, 266] width 178 height 32
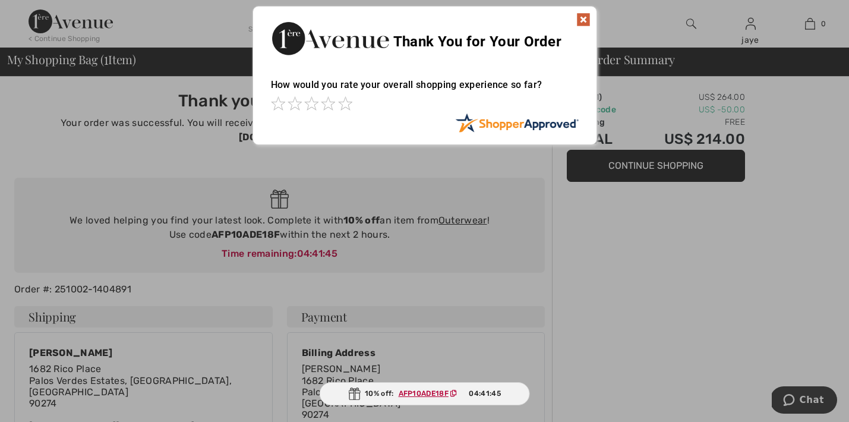
click at [750, 32] on div "Sorry! Something went wrong. Close Thank You for Your Order How would you rate …" at bounding box center [424, 75] width 849 height 151
click at [581, 17] on img at bounding box center [583, 19] width 14 height 14
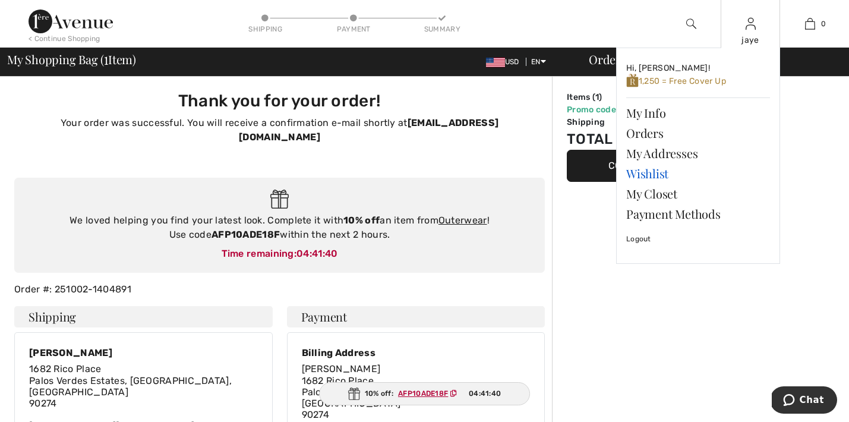
click at [660, 174] on link "Wishlist" at bounding box center [698, 173] width 144 height 20
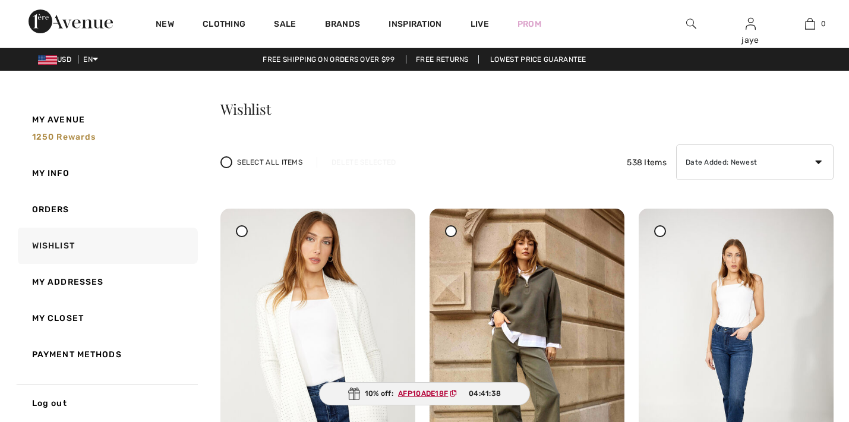
checkbox input "true"
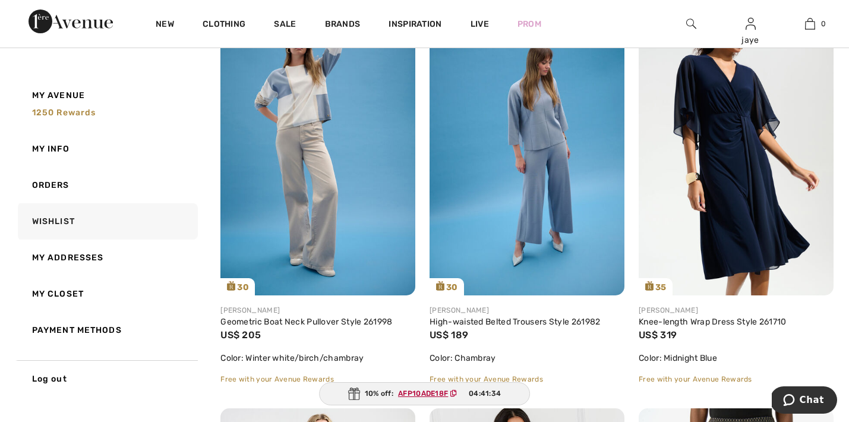
scroll to position [616, 0]
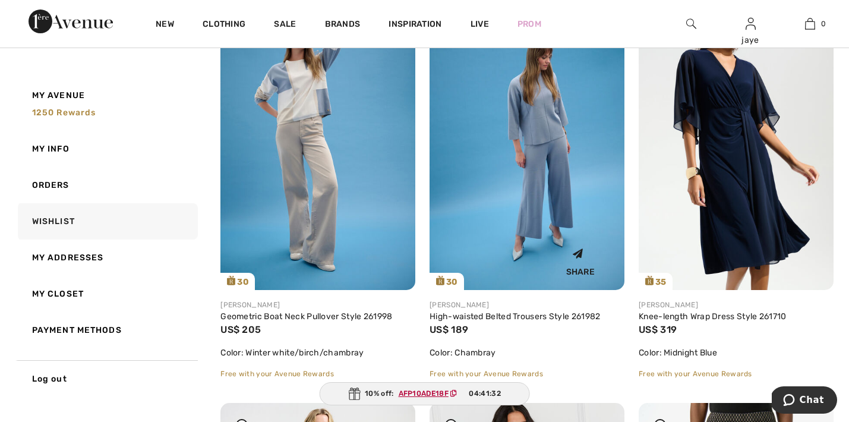
click at [568, 185] on img at bounding box center [526, 144] width 195 height 292
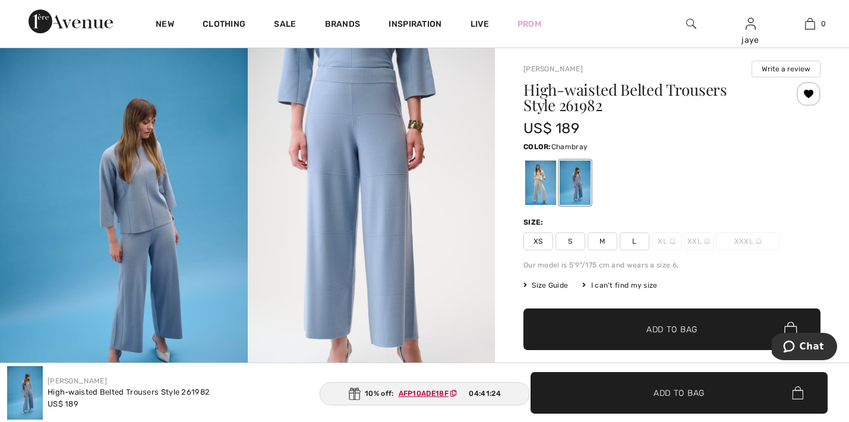
click at [608, 242] on span "M" at bounding box center [602, 241] width 30 height 18
click at [606, 339] on span "✔ Added to Bag Add to Bag" at bounding box center [671, 329] width 297 height 42
click at [595, 330] on span "✔ Added to Bag Add to Bag" at bounding box center [671, 329] width 297 height 42
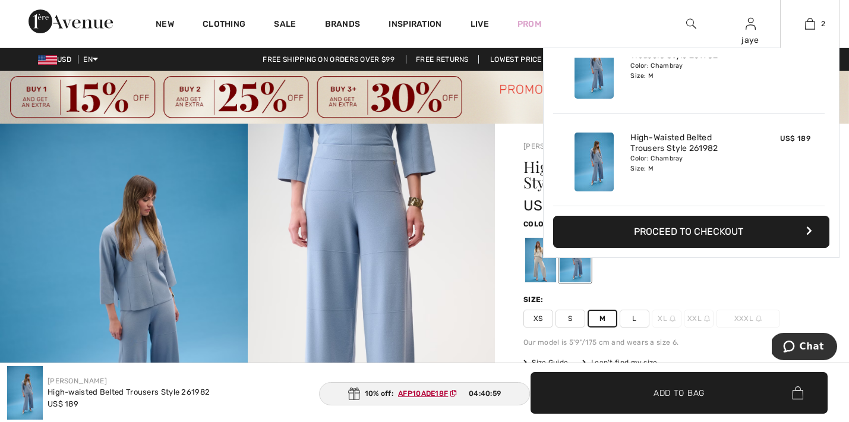
scroll to position [28, 0]
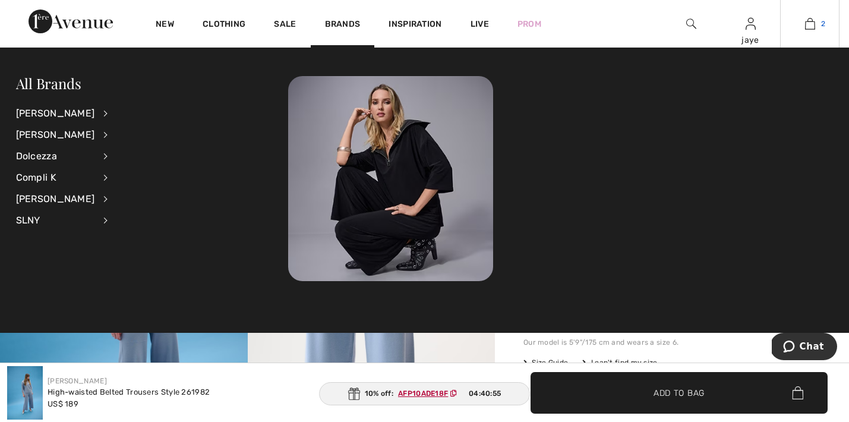
click at [812, 22] on img at bounding box center [810, 24] width 10 height 14
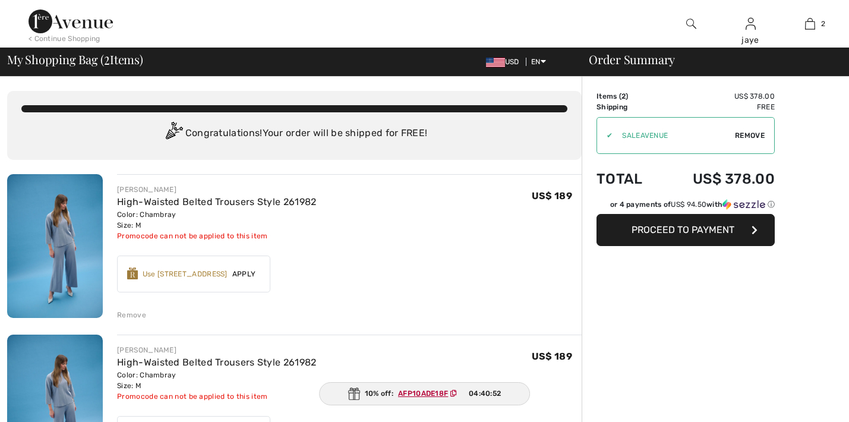
checkbox input "true"
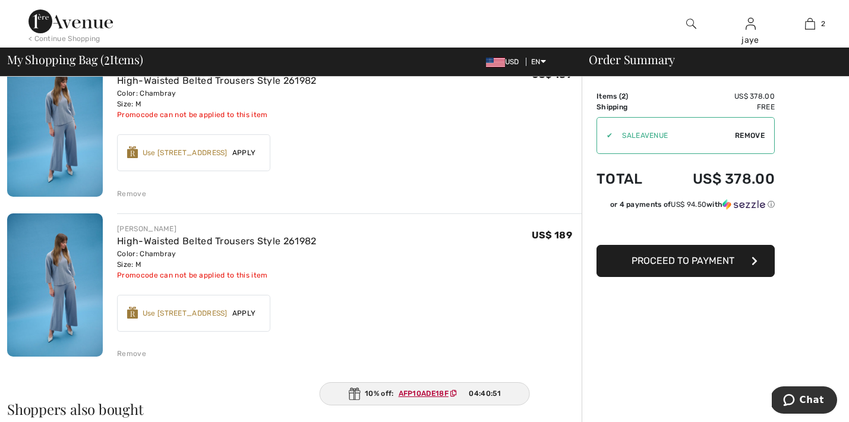
click at [141, 191] on div "Remove" at bounding box center [131, 193] width 29 height 11
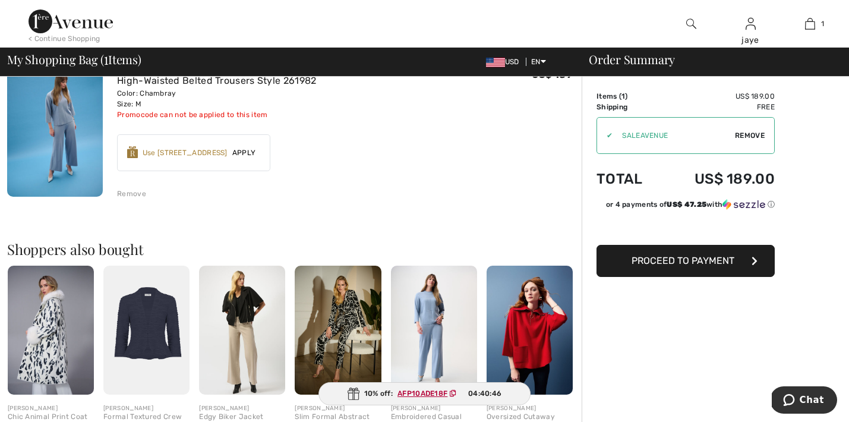
click at [747, 136] on span "Remove" at bounding box center [750, 135] width 30 height 11
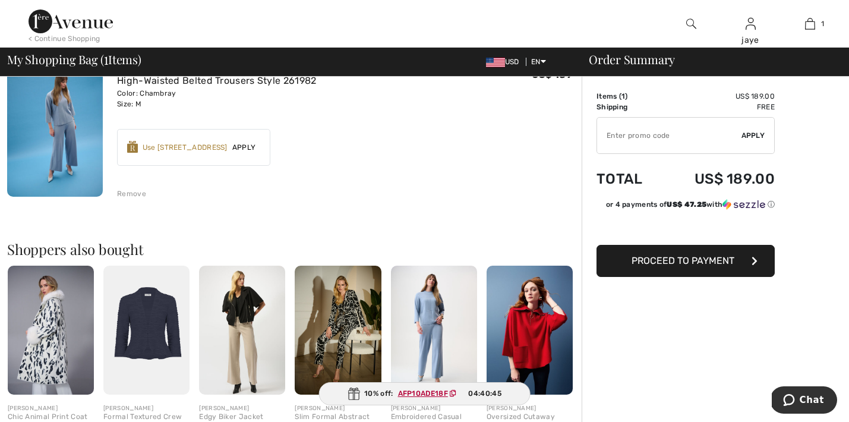
click at [685, 134] on input "TEXT" at bounding box center [669, 136] width 144 height 36
type input "GC005076853"
click at [751, 132] on span "Apply" at bounding box center [753, 135] width 24 height 11
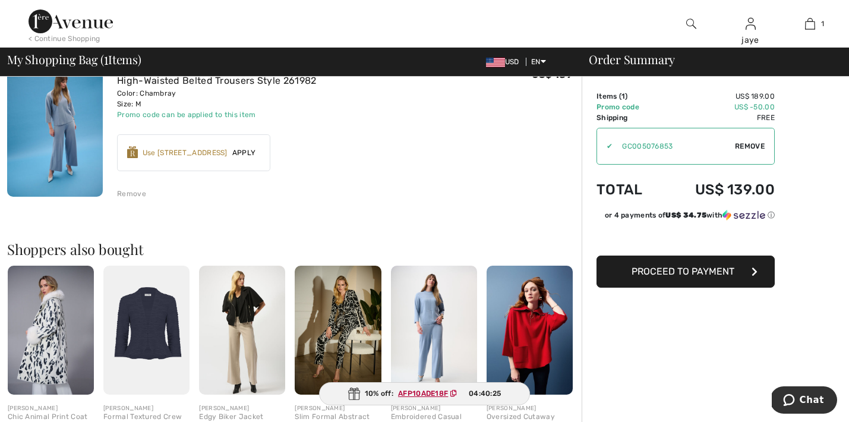
click at [720, 271] on span "Proceed to Payment" at bounding box center [682, 270] width 103 height 11
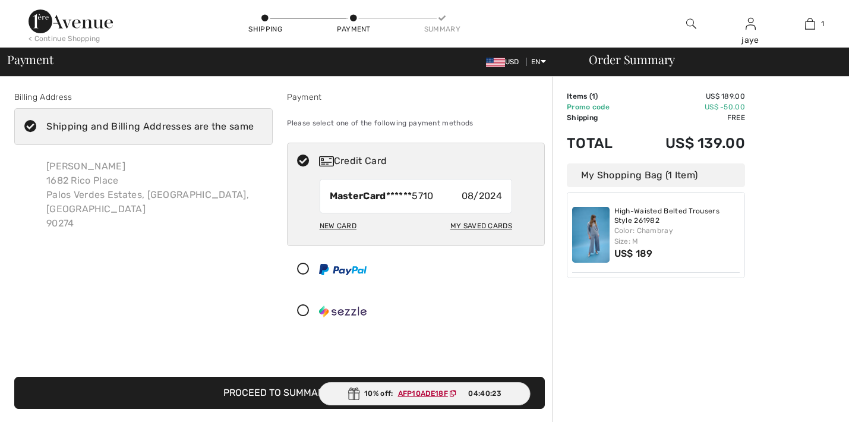
checkbox input "true"
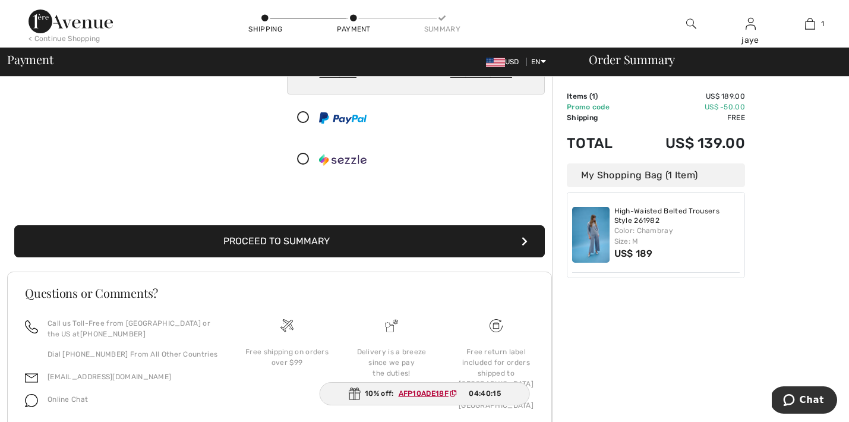
scroll to position [172, 0]
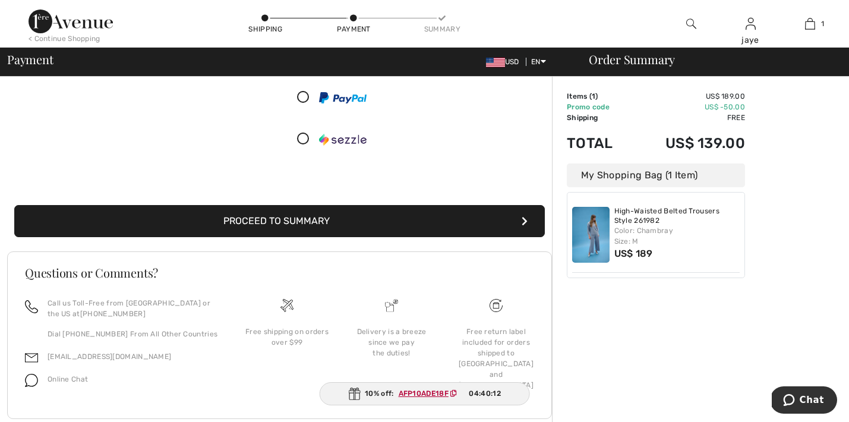
click at [315, 222] on button "Proceed to Summary" at bounding box center [279, 221] width 530 height 32
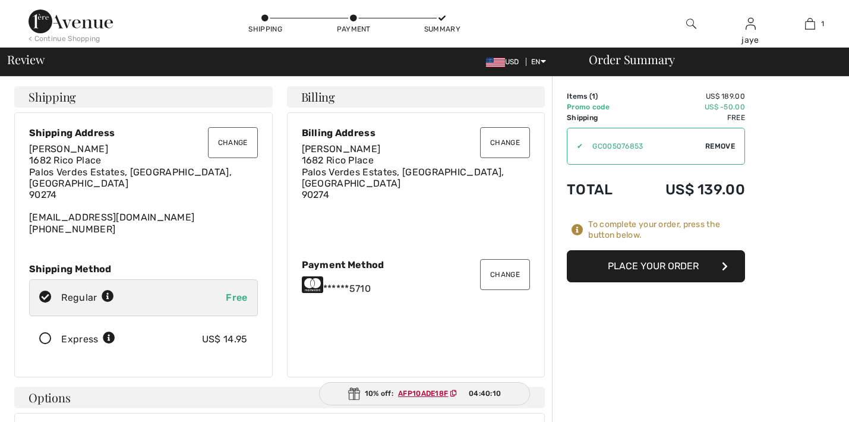
checkbox input "true"
click at [640, 271] on button "Place Your Order" at bounding box center [656, 266] width 178 height 32
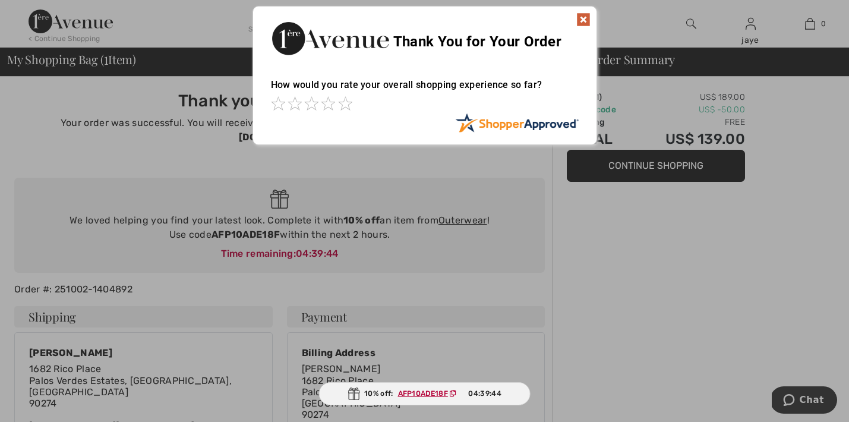
click at [584, 18] on img at bounding box center [583, 19] width 14 height 14
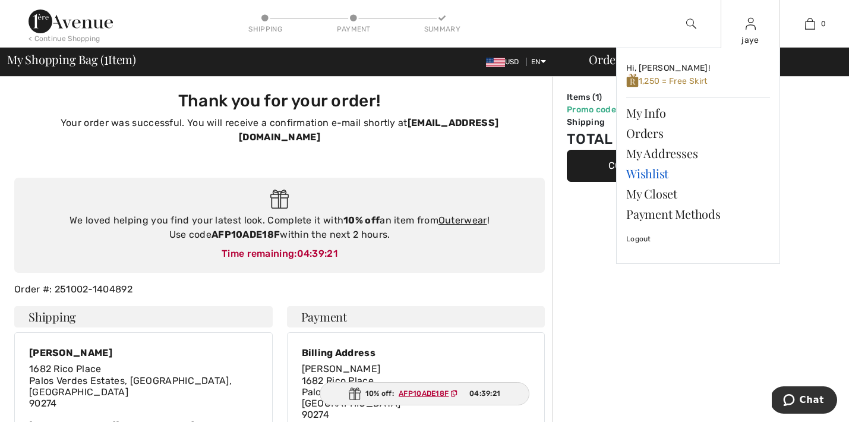
click at [659, 172] on link "Wishlist" at bounding box center [698, 173] width 144 height 20
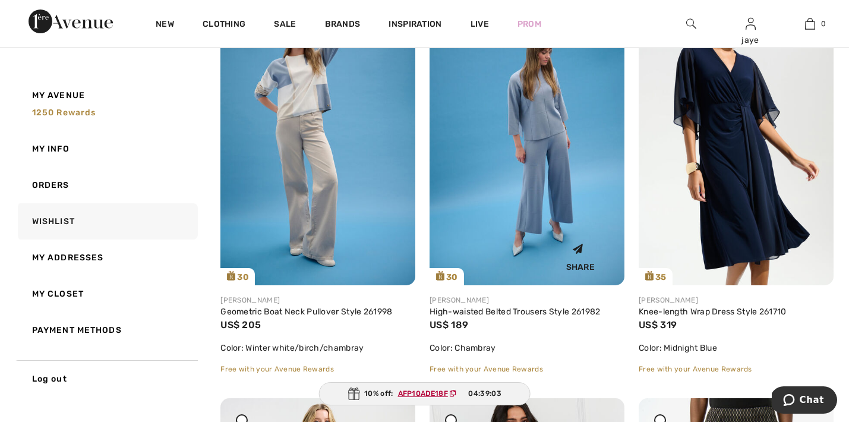
scroll to position [585, 0]
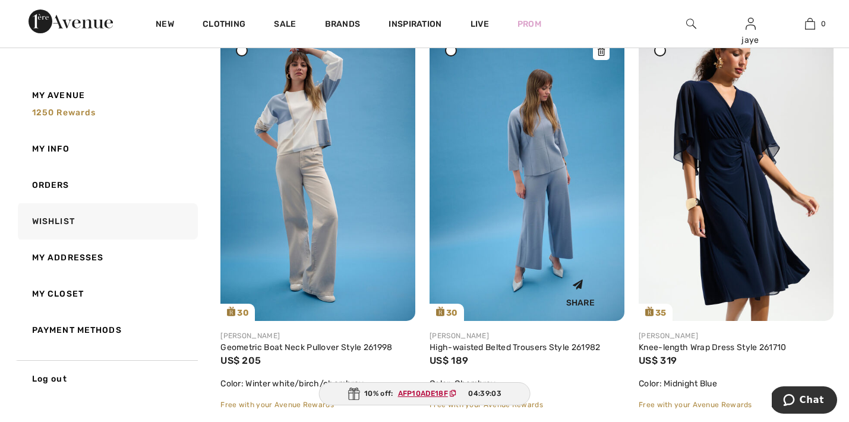
click at [537, 222] on img at bounding box center [526, 175] width 195 height 292
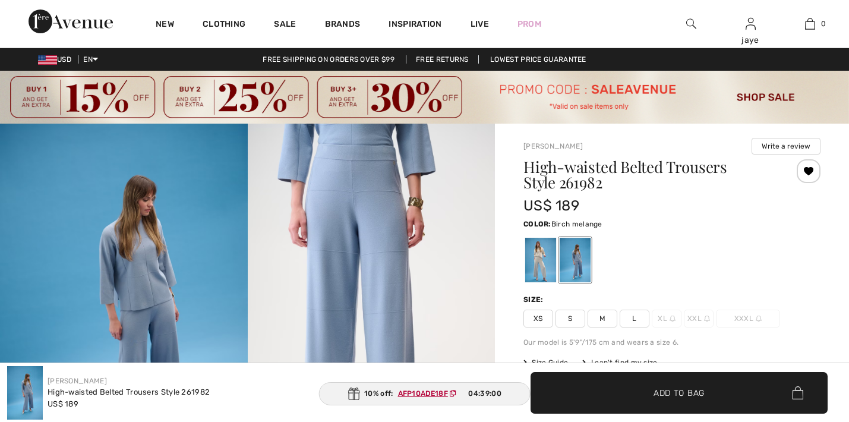
drag, startPoint x: 0, startPoint y: 0, endPoint x: 529, endPoint y: 250, distance: 584.8
click at [529, 250] on div at bounding box center [540, 260] width 31 height 45
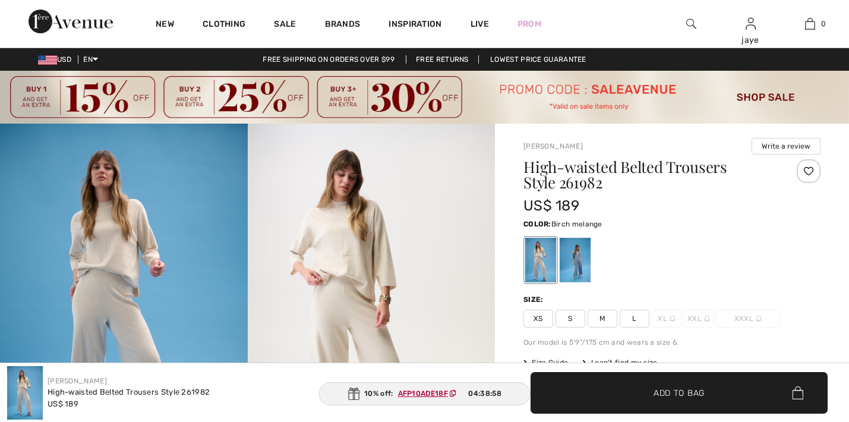
click at [600, 317] on span "M" at bounding box center [602, 318] width 30 height 18
click at [614, 389] on span "✔ Added to Bag Add to Bag" at bounding box center [678, 393] width 297 height 42
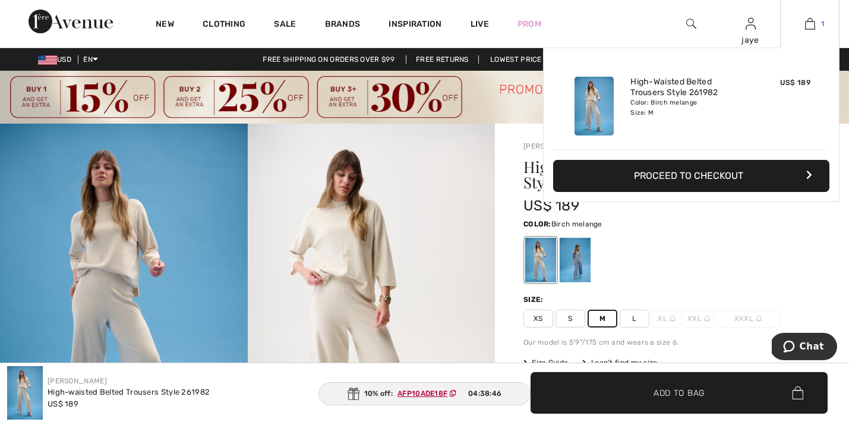
click at [810, 24] on img at bounding box center [810, 24] width 10 height 14
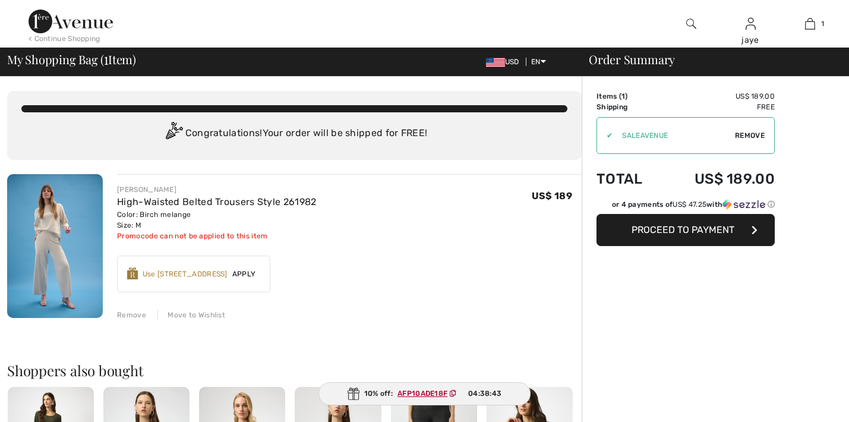
checkbox input "true"
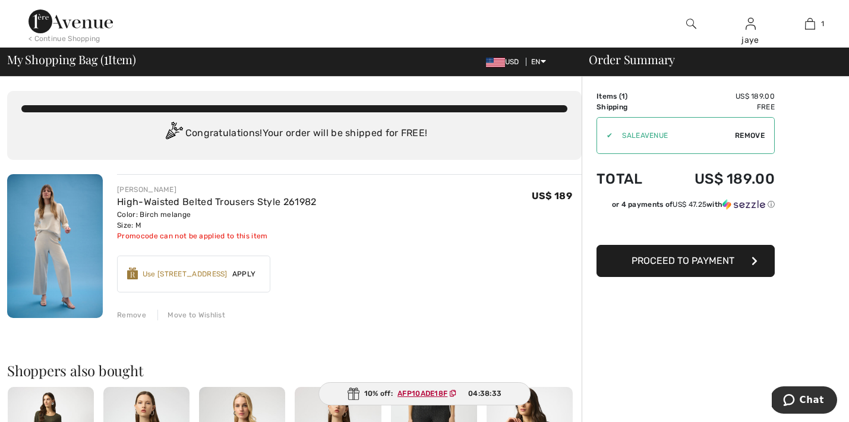
click at [738, 138] on span "Remove" at bounding box center [750, 135] width 30 height 11
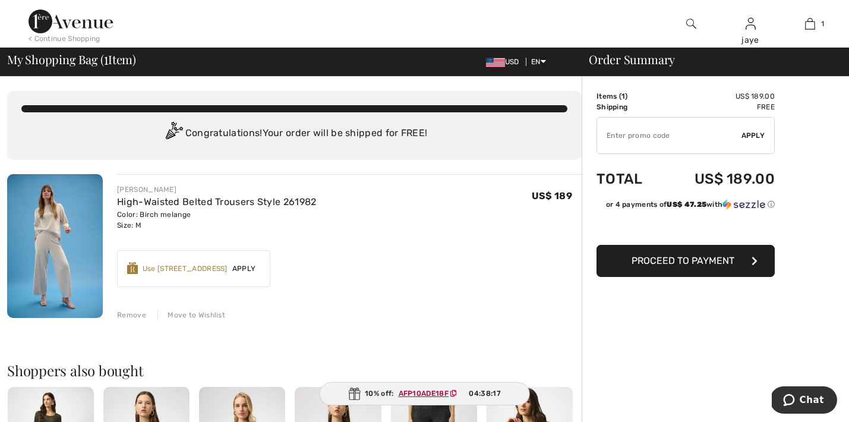
click at [255, 267] on span "Apply" at bounding box center [243, 268] width 33 height 11
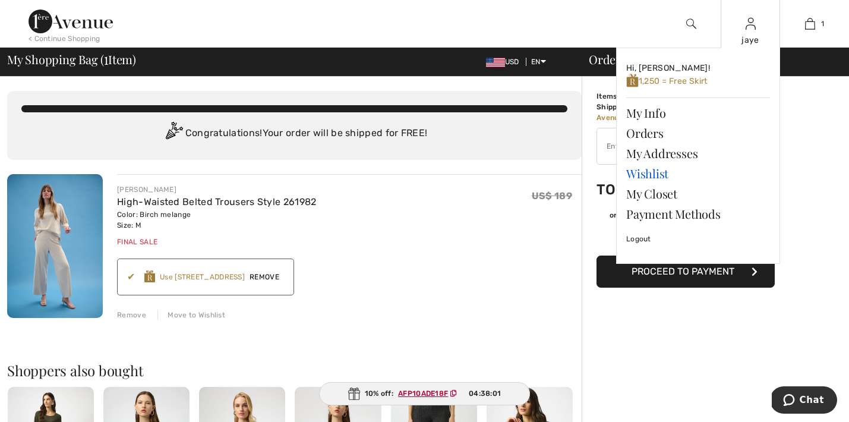
click at [644, 175] on link "Wishlist" at bounding box center [698, 173] width 144 height 20
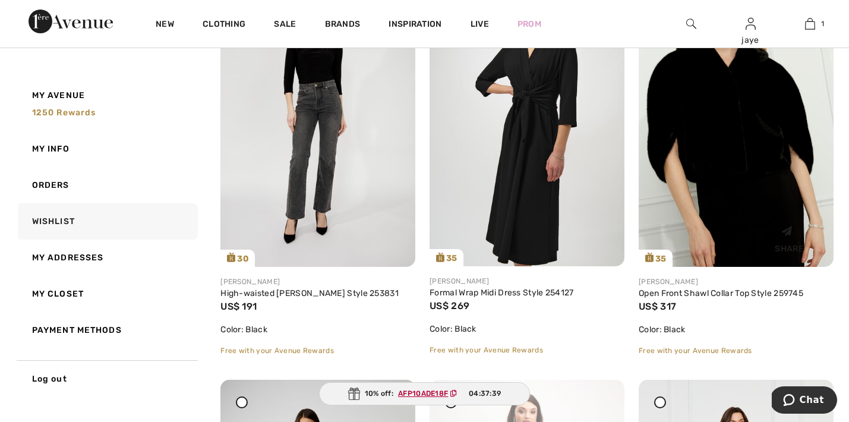
scroll to position [2642, 0]
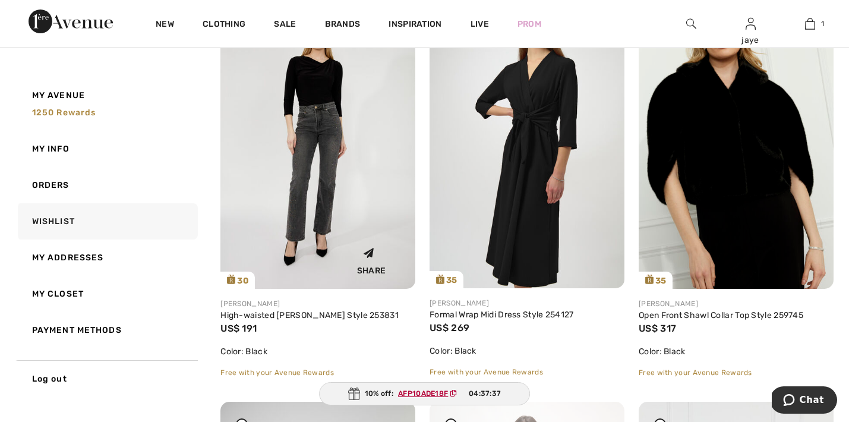
click at [325, 208] on img at bounding box center [317, 142] width 195 height 292
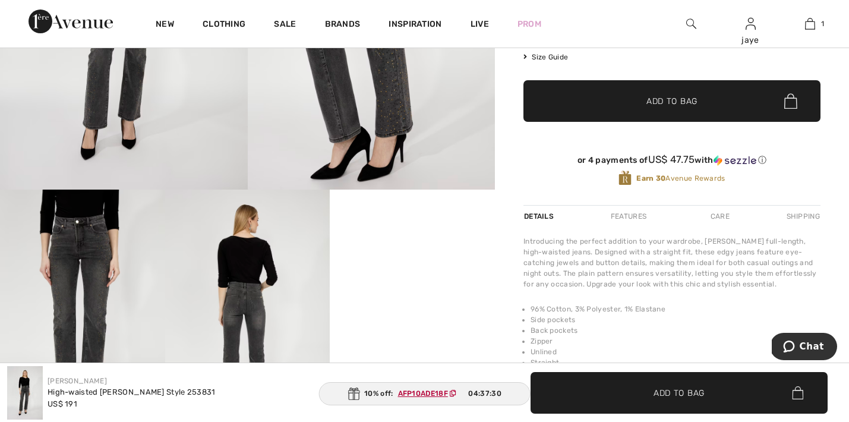
scroll to position [306, 0]
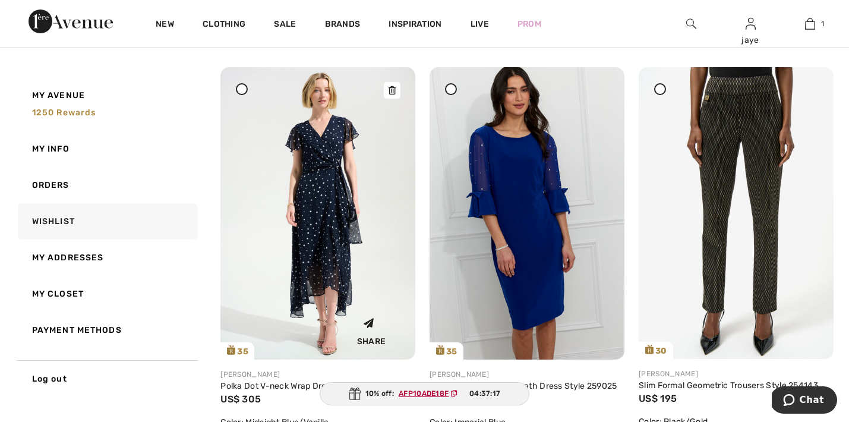
scroll to position [925, 0]
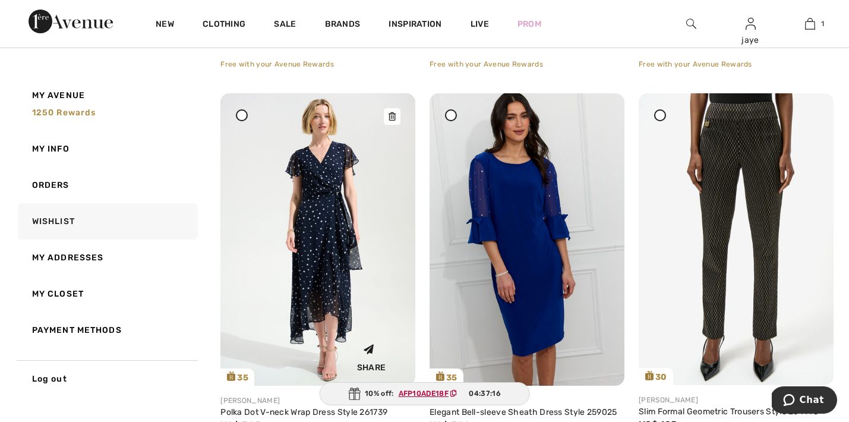
click at [318, 241] on img at bounding box center [317, 239] width 195 height 292
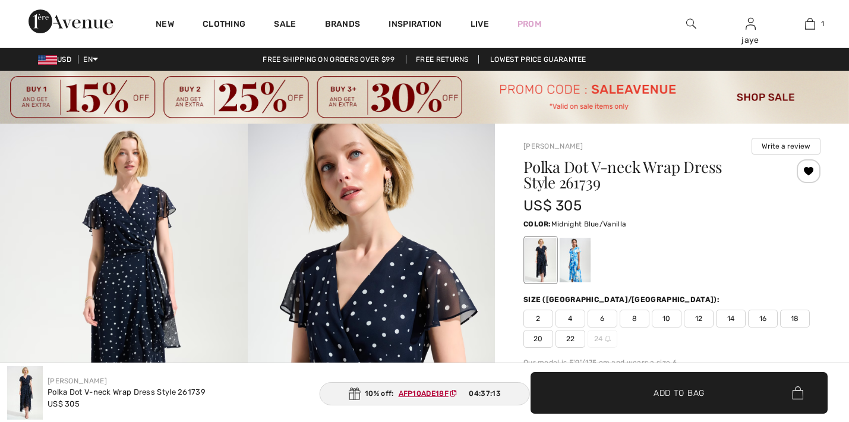
checkbox input "true"
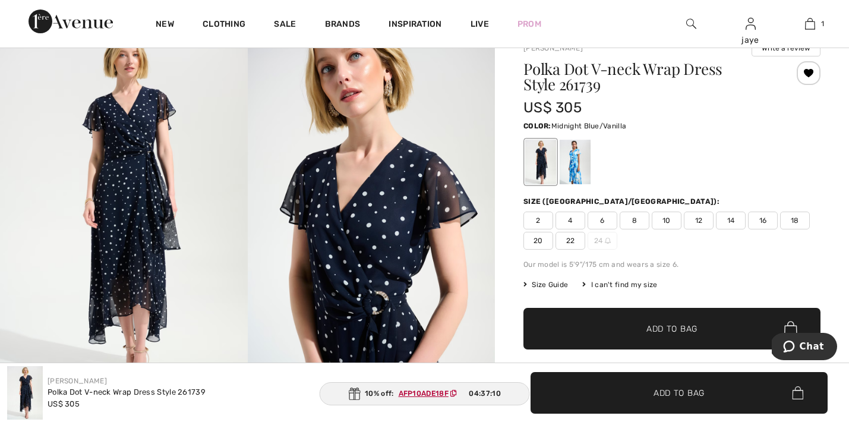
scroll to position [49, 0]
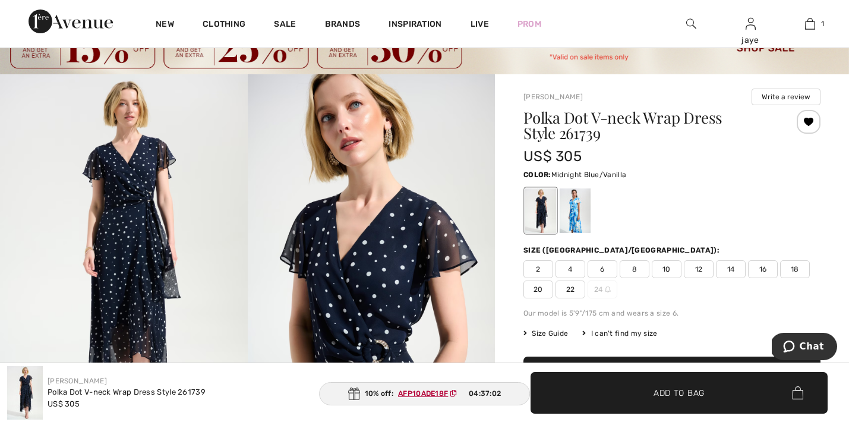
click at [570, 271] on span "4" at bounding box center [570, 269] width 30 height 18
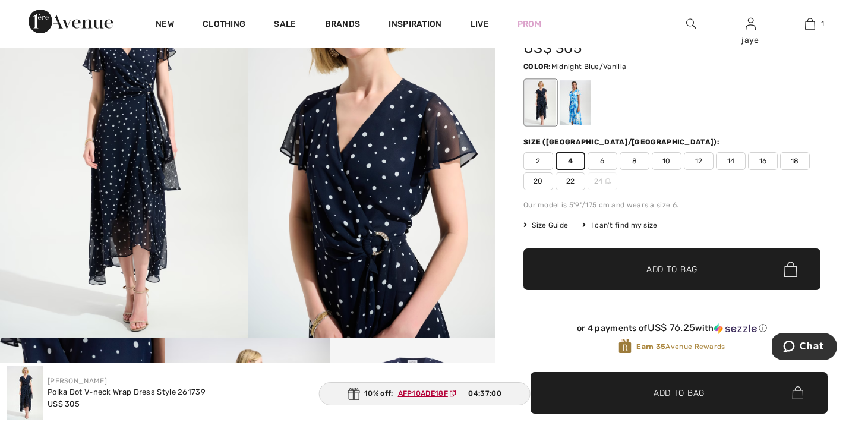
scroll to position [170, 0]
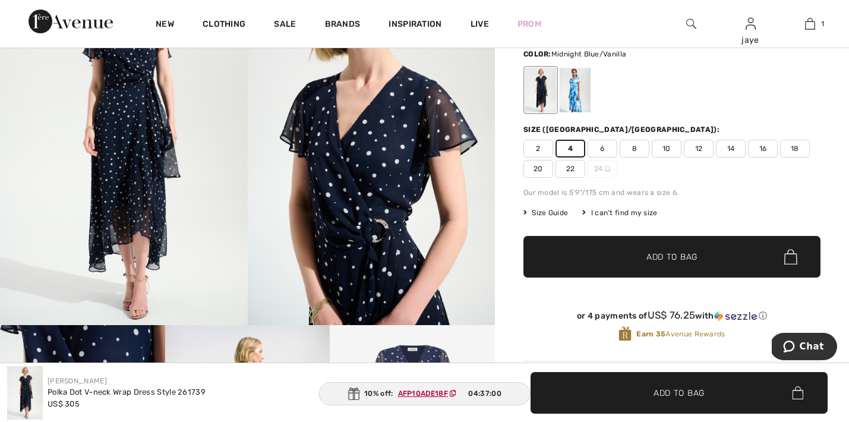
click at [620, 263] on span "✔ Added to Bag" at bounding box center [654, 257] width 72 height 12
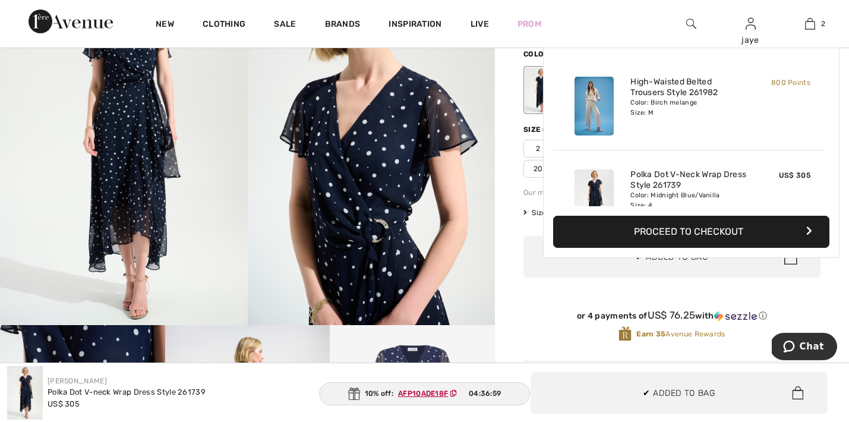
scroll to position [37, 0]
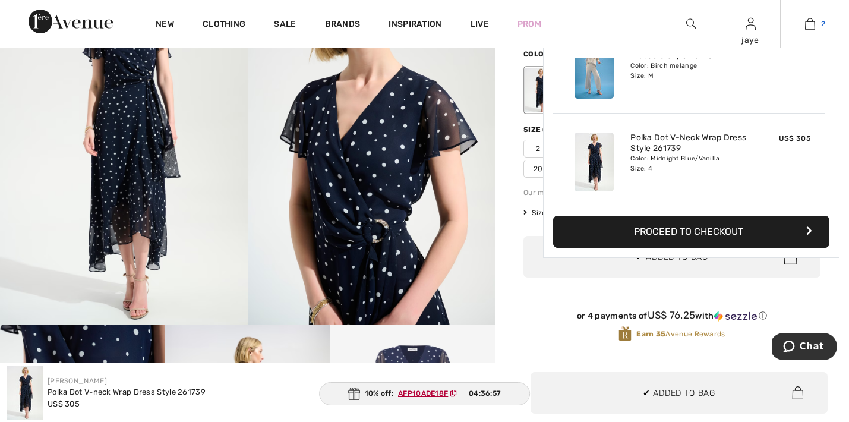
click at [808, 25] on img at bounding box center [810, 24] width 10 height 14
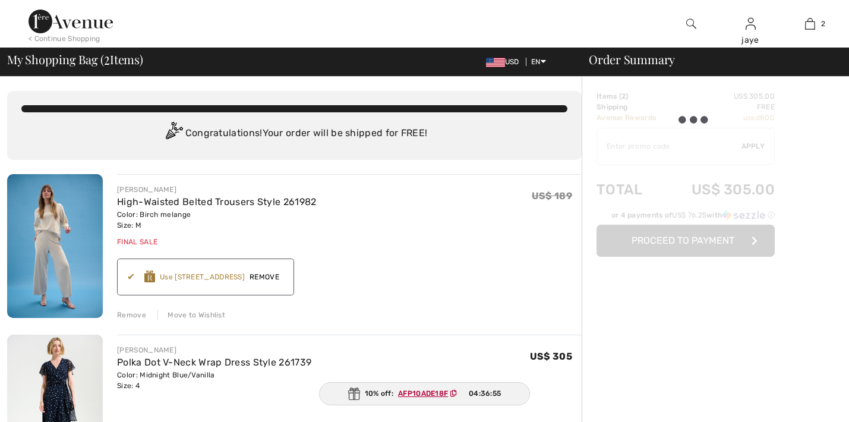
checkbox input "true"
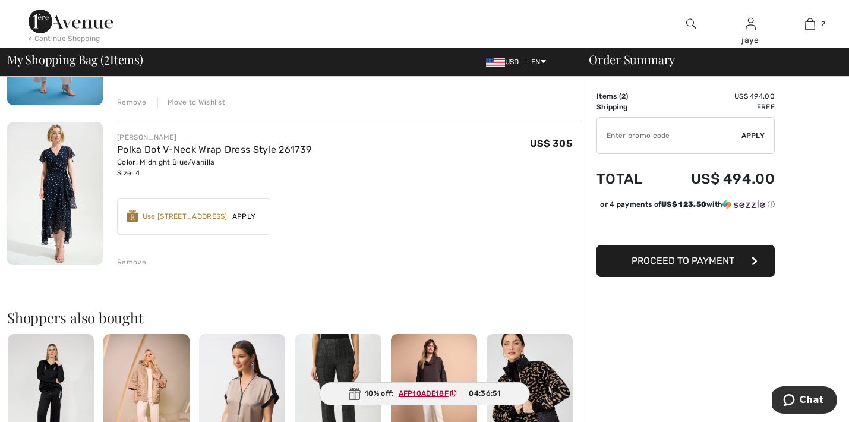
scroll to position [212, 0]
click at [253, 217] on span "Apply" at bounding box center [243, 216] width 33 height 11
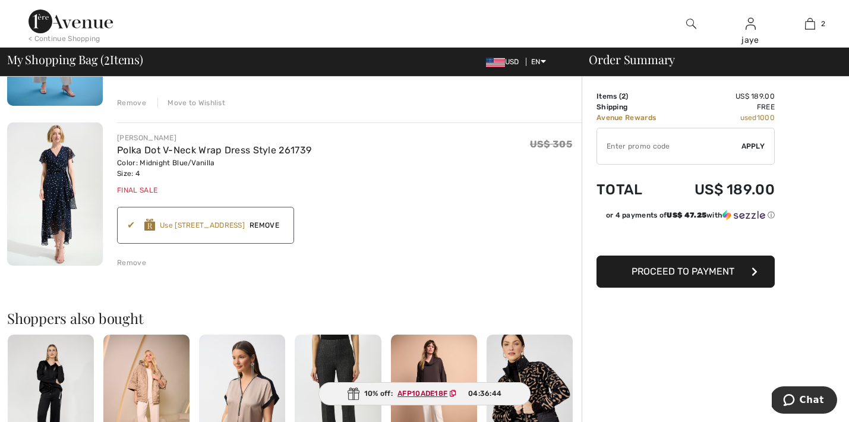
click at [663, 146] on input "TEXT" at bounding box center [669, 146] width 144 height 36
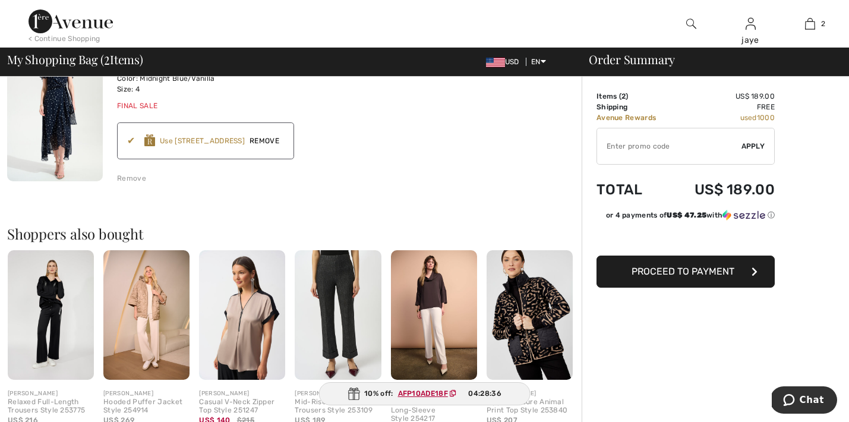
scroll to position [296, 0]
click at [55, 335] on img at bounding box center [51, 314] width 86 height 129
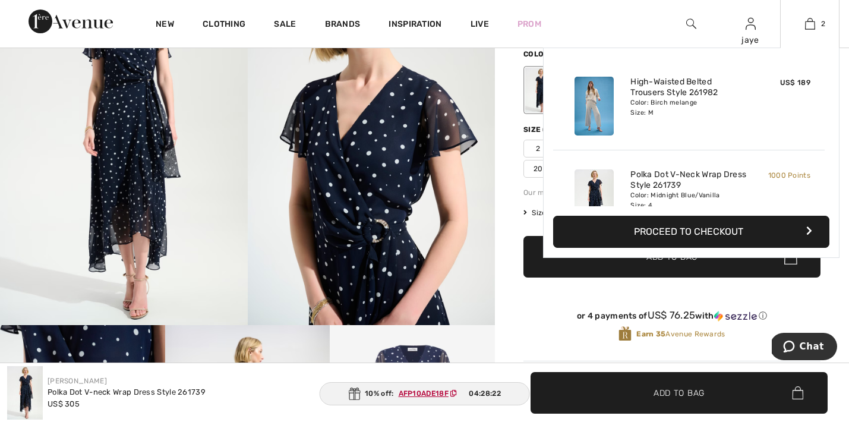
click at [751, 228] on button "Proceed to Checkout" at bounding box center [691, 232] width 276 height 32
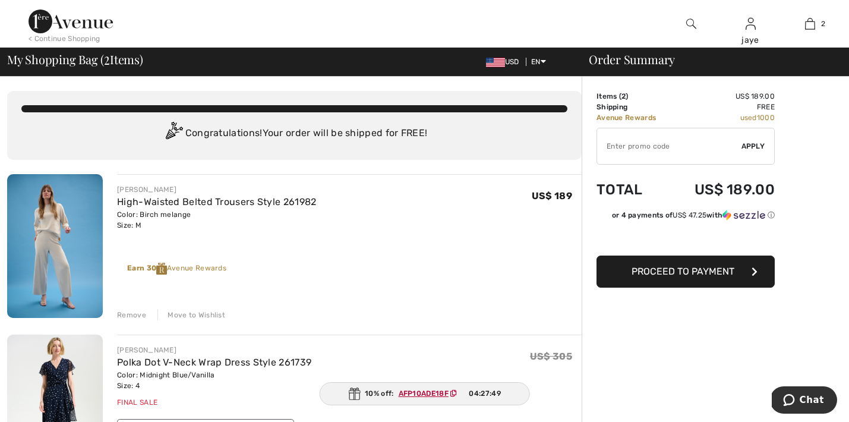
scroll to position [11, 0]
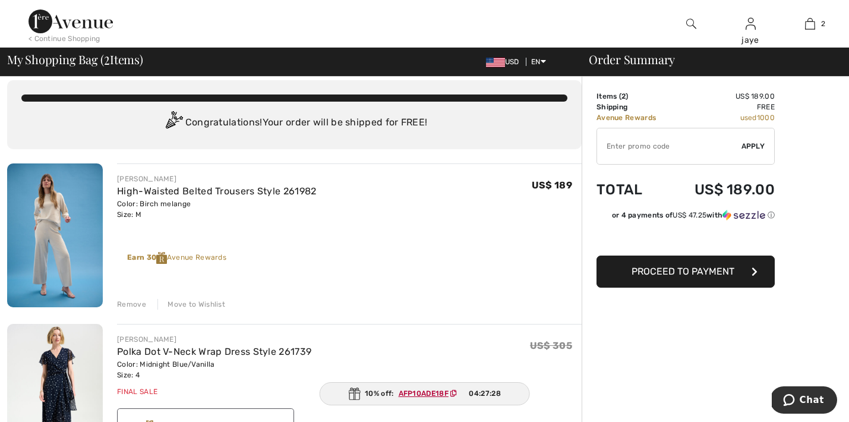
click at [678, 145] on input "TEXT" at bounding box center [669, 146] width 144 height 36
type input "GC005076853"
click at [762, 145] on span "Apply" at bounding box center [753, 146] width 24 height 11
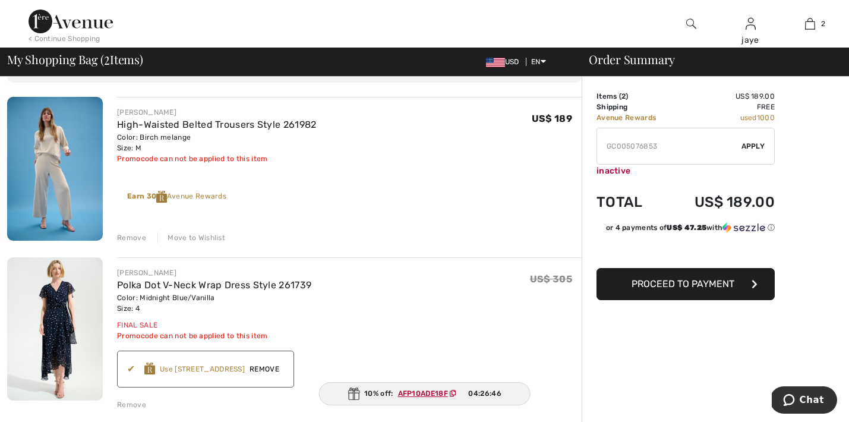
scroll to position [78, 0]
click at [729, 282] on span "Proceed to Payment" at bounding box center [682, 283] width 103 height 11
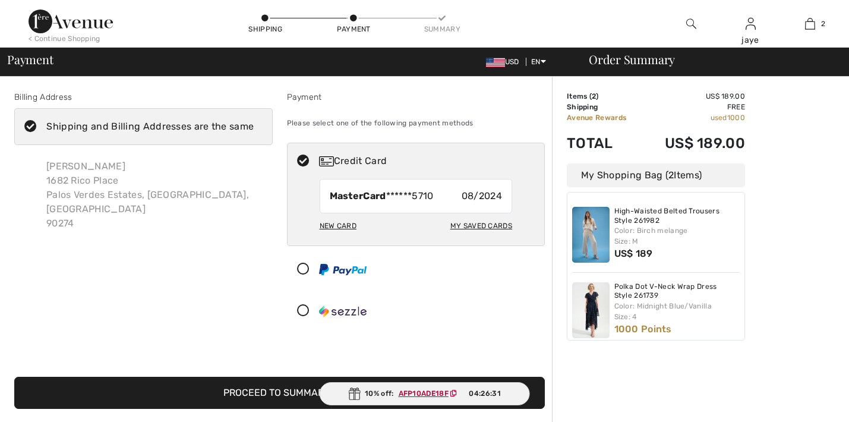
checkbox input "true"
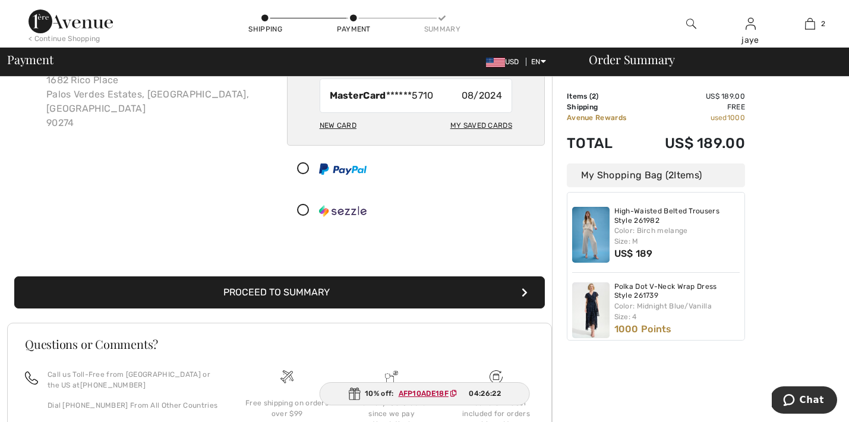
click at [372, 292] on button "Proceed to Summary" at bounding box center [279, 292] width 530 height 32
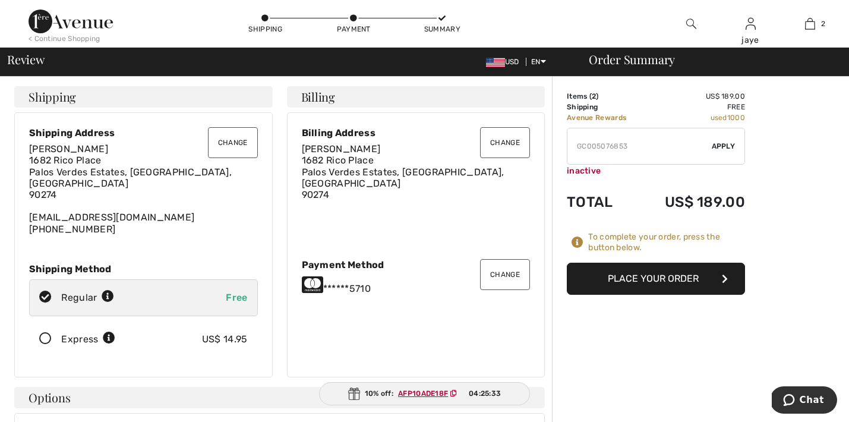
click at [652, 282] on button "Place Your Order" at bounding box center [656, 279] width 178 height 32
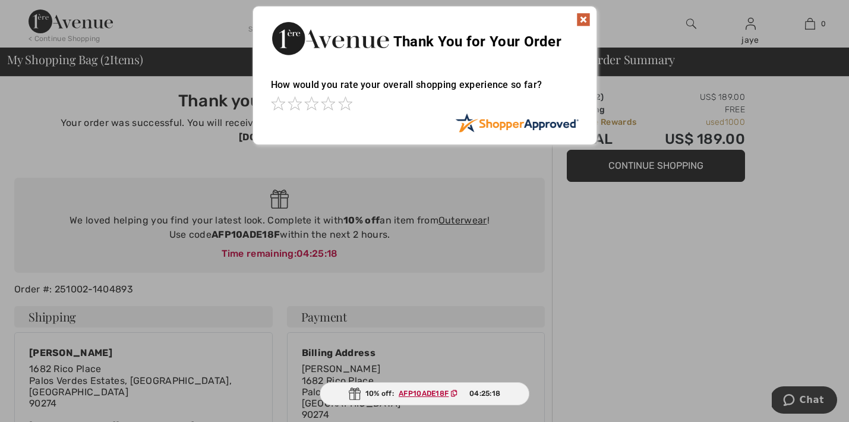
click at [583, 20] on img at bounding box center [583, 19] width 14 height 14
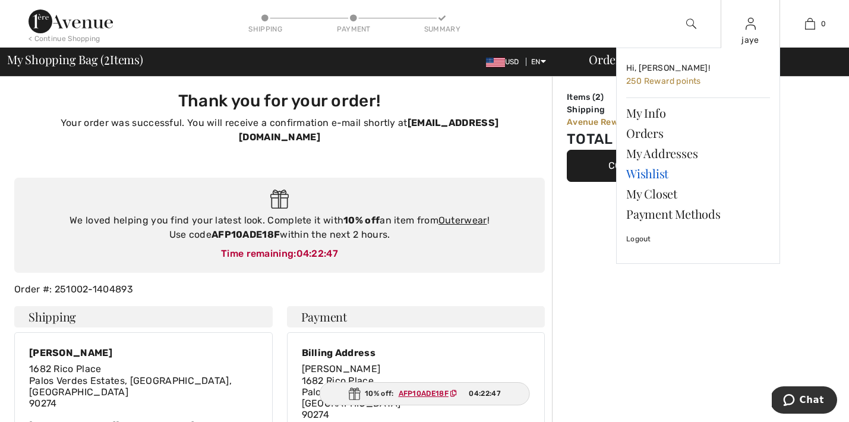
click at [657, 171] on link "Wishlist" at bounding box center [698, 173] width 144 height 20
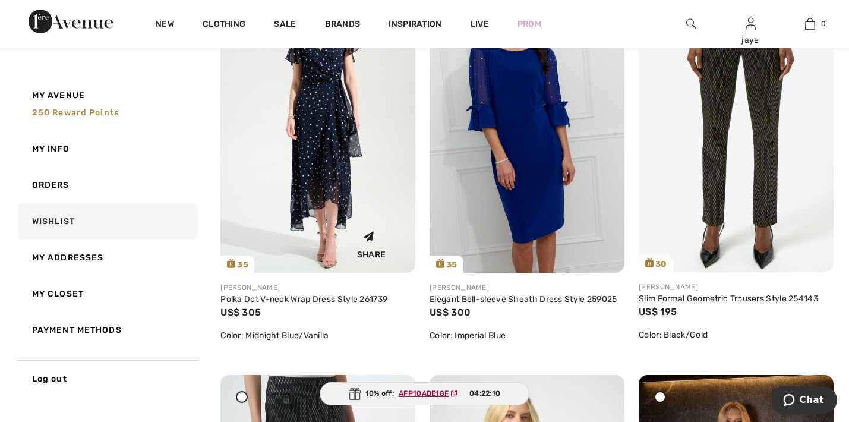
scroll to position [1018, 0]
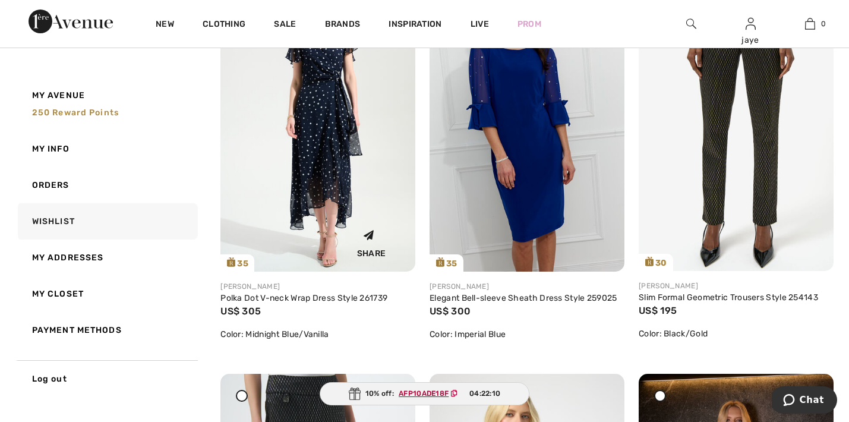
click at [324, 189] on img at bounding box center [317, 125] width 195 height 292
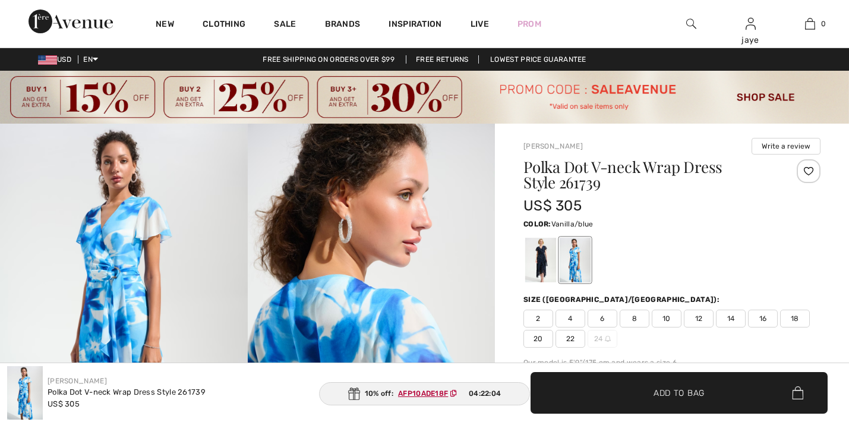
checkbox input "true"
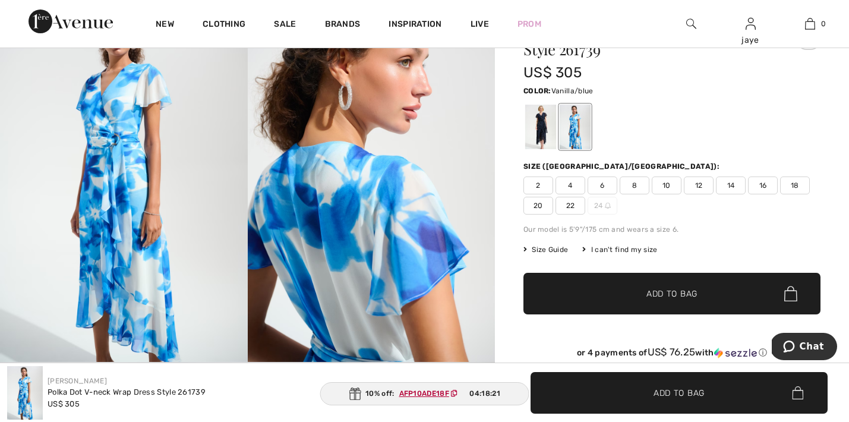
scroll to position [111, 0]
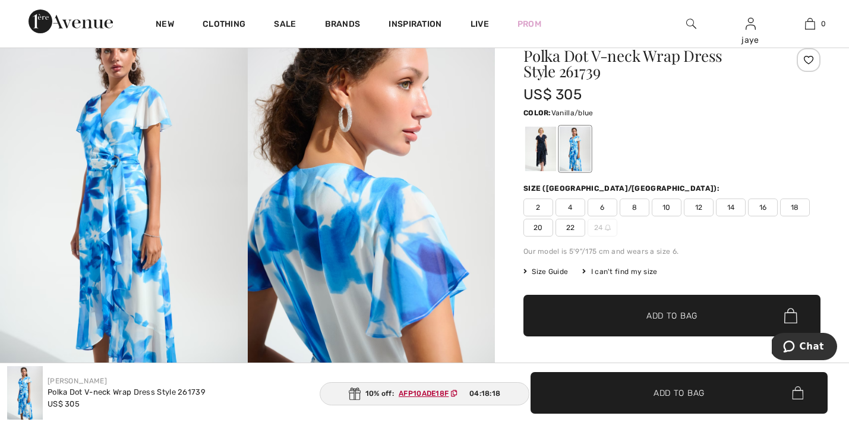
click at [575, 204] on span "4" at bounding box center [570, 207] width 30 height 18
click at [589, 312] on span "✔ Added to Bag Add to Bag" at bounding box center [671, 316] width 297 height 42
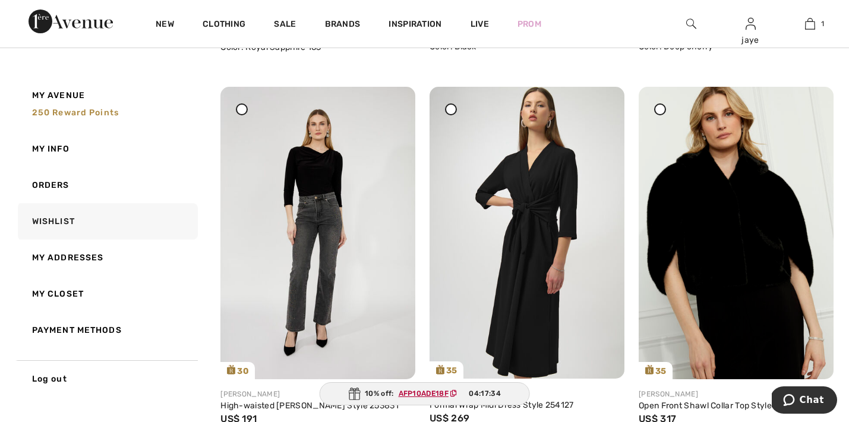
scroll to position [2471, 0]
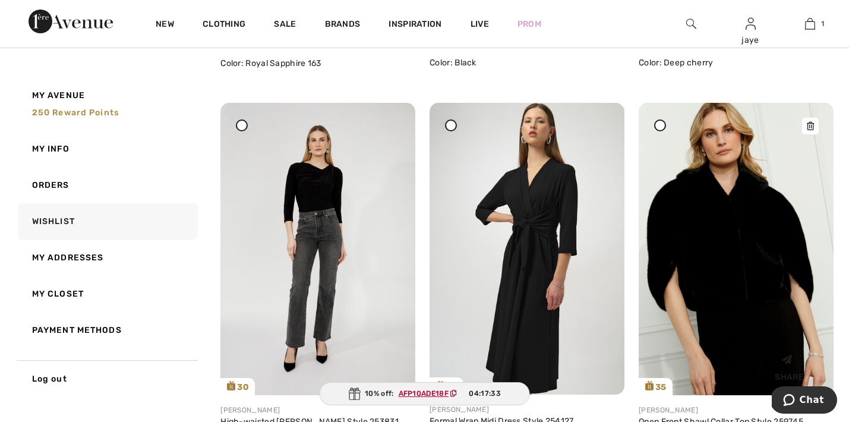
click at [764, 305] on img at bounding box center [735, 249] width 195 height 292
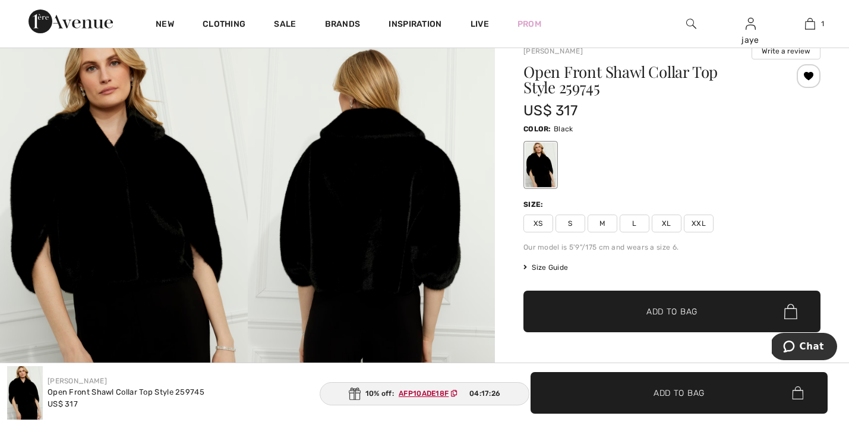
click at [539, 227] on span "XS" at bounding box center [538, 223] width 30 height 18
click at [576, 311] on span "✔ Added to Bag Add to Bag" at bounding box center [671, 311] width 297 height 42
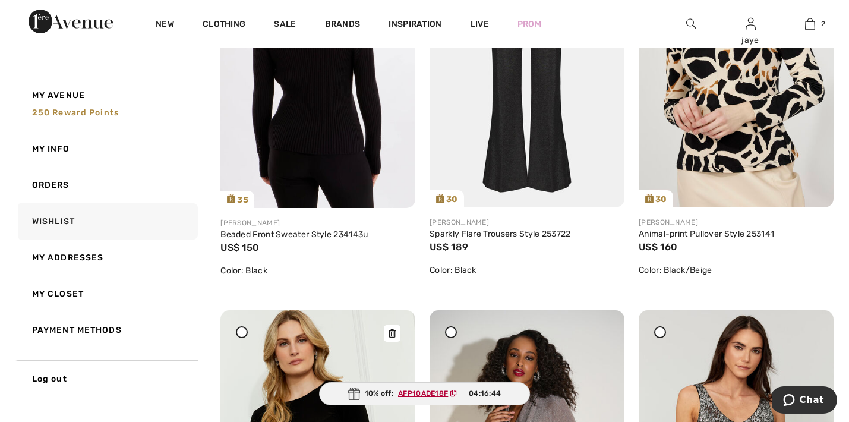
scroll to position [4221, 0]
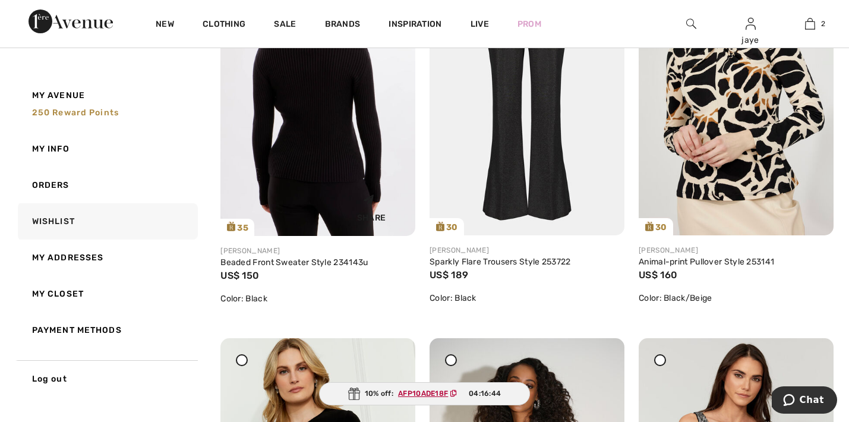
click at [353, 196] on img at bounding box center [317, 90] width 195 height 292
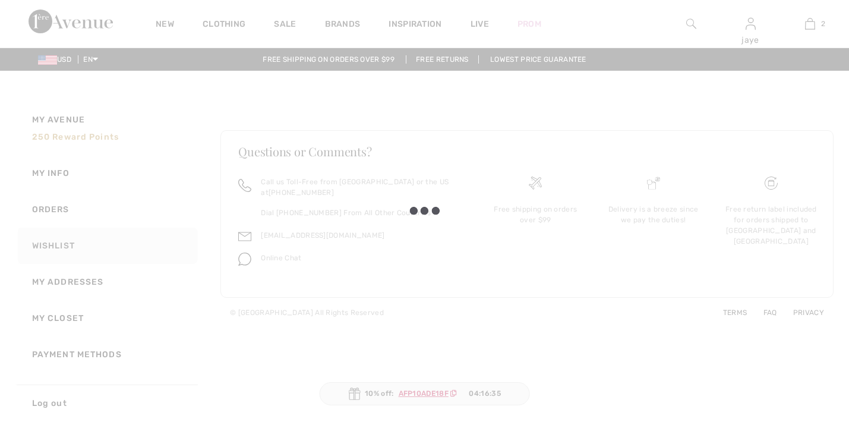
checkbox input "true"
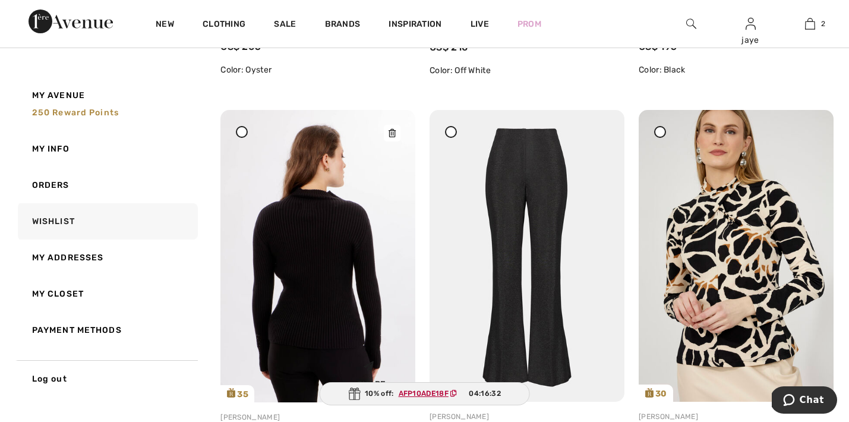
scroll to position [4055, 0]
click at [396, 141] on div at bounding box center [392, 132] width 17 height 17
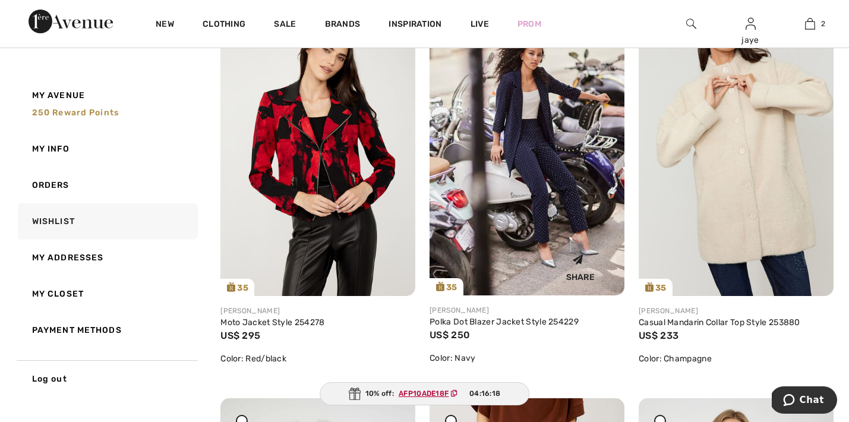
scroll to position [4949, 0]
click at [565, 242] on img at bounding box center [526, 149] width 195 height 292
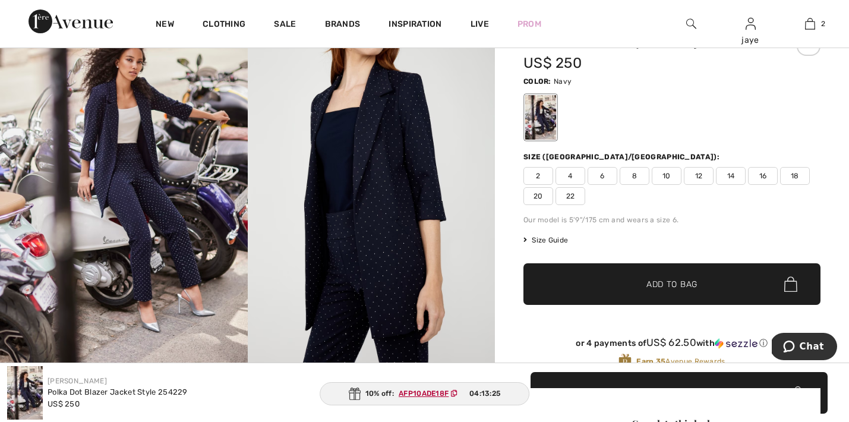
scroll to position [128, 0]
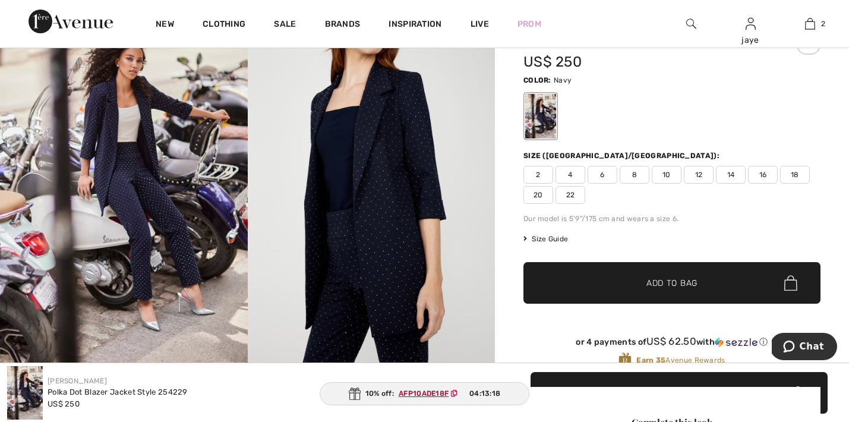
click at [673, 176] on span "10" at bounding box center [667, 175] width 30 height 18
click at [665, 286] on span "Add to Bag" at bounding box center [671, 283] width 51 height 12
click at [636, 177] on span "8" at bounding box center [634, 175] width 30 height 18
click at [631, 286] on span "✔ Added to Bag" at bounding box center [654, 283] width 72 height 12
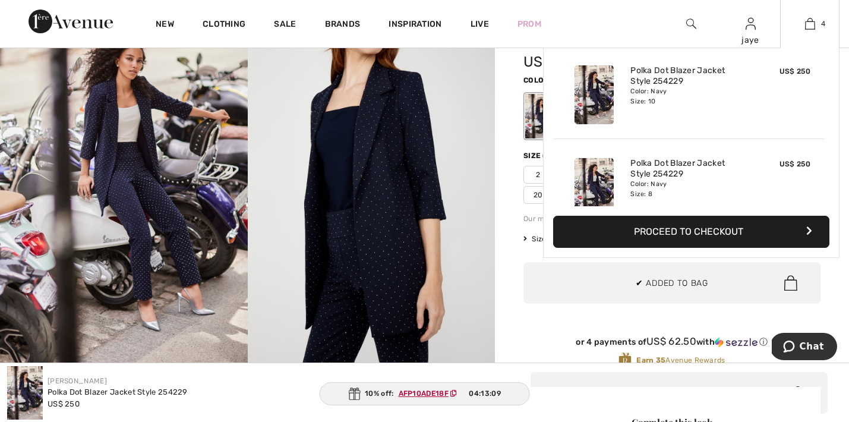
scroll to position [222, 0]
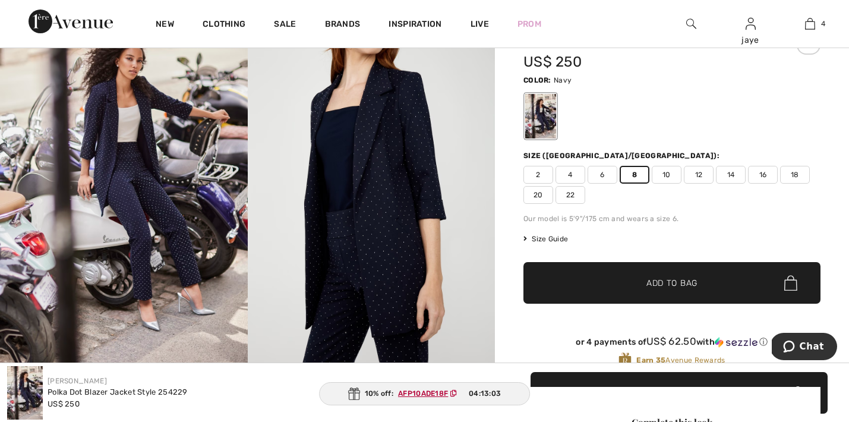
click at [653, 283] on span "Add to Bag" at bounding box center [671, 283] width 51 height 12
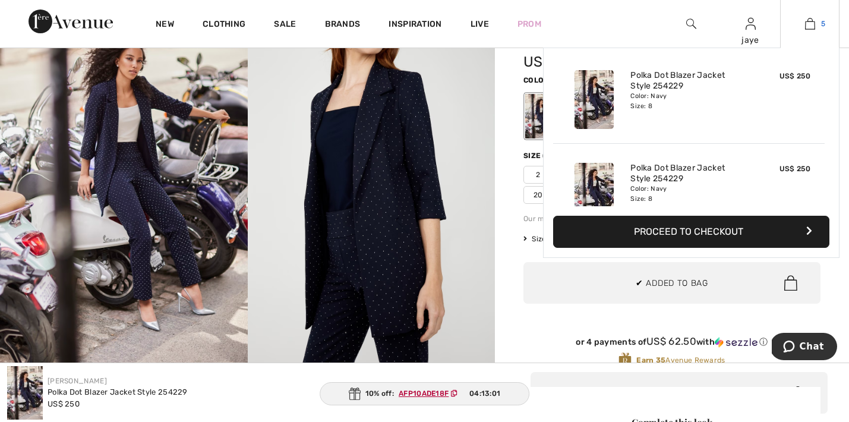
scroll to position [315, 0]
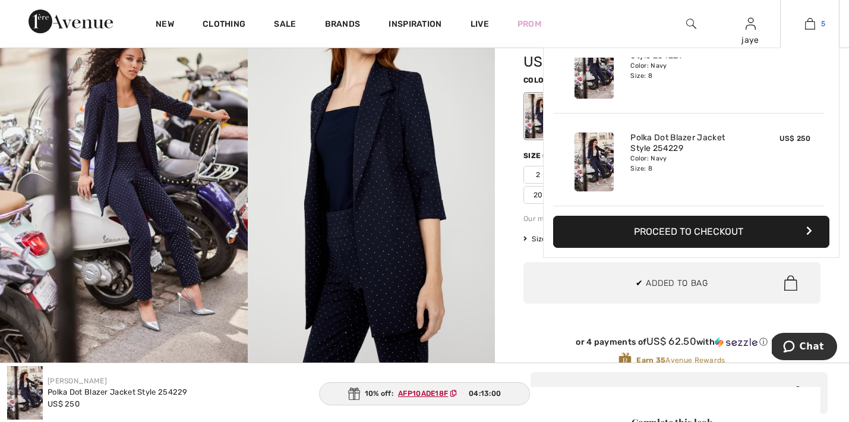
click at [811, 29] on img at bounding box center [810, 24] width 10 height 14
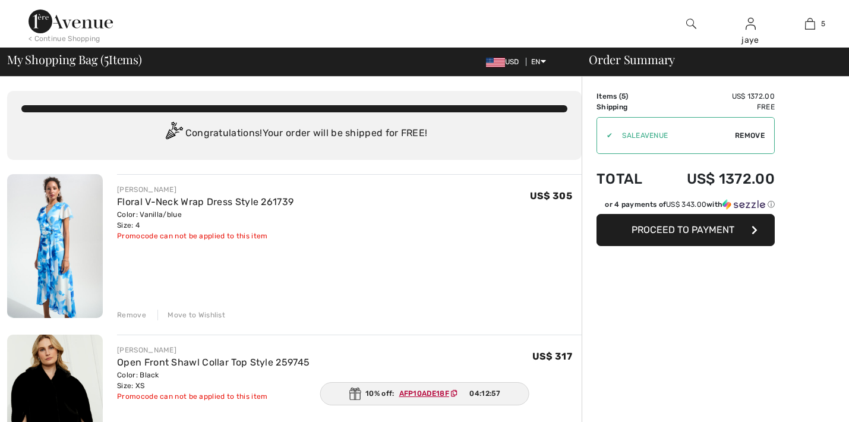
checkbox input "true"
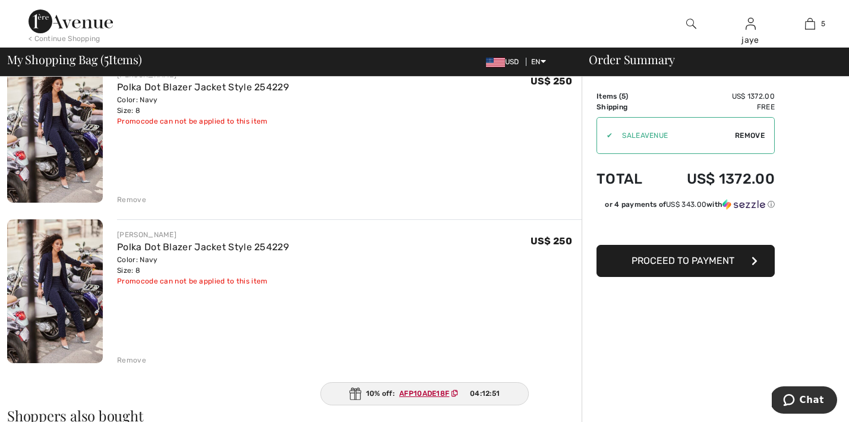
scroll to position [637, 0]
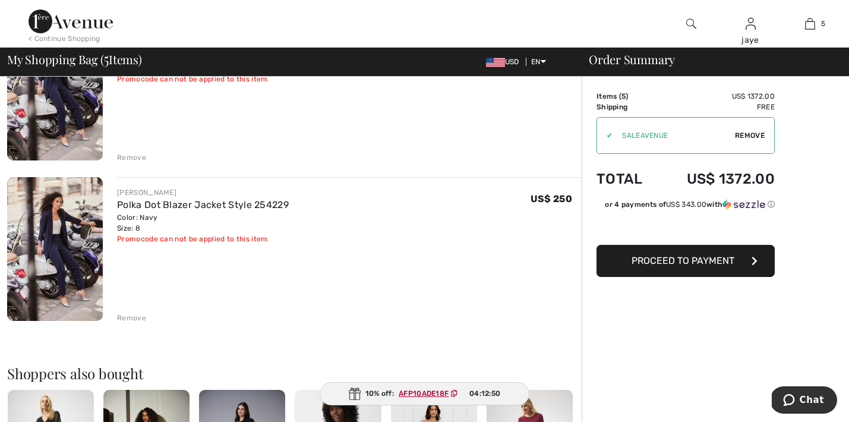
click at [132, 317] on div "Remove" at bounding box center [131, 317] width 29 height 11
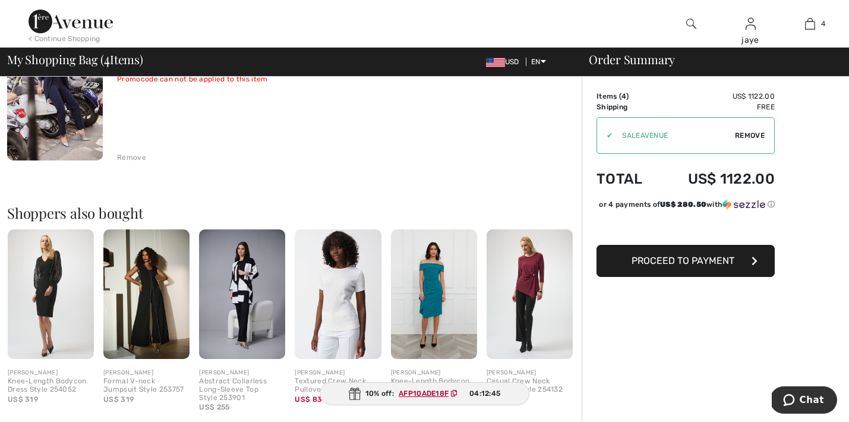
click at [239, 306] on img at bounding box center [242, 293] width 86 height 129
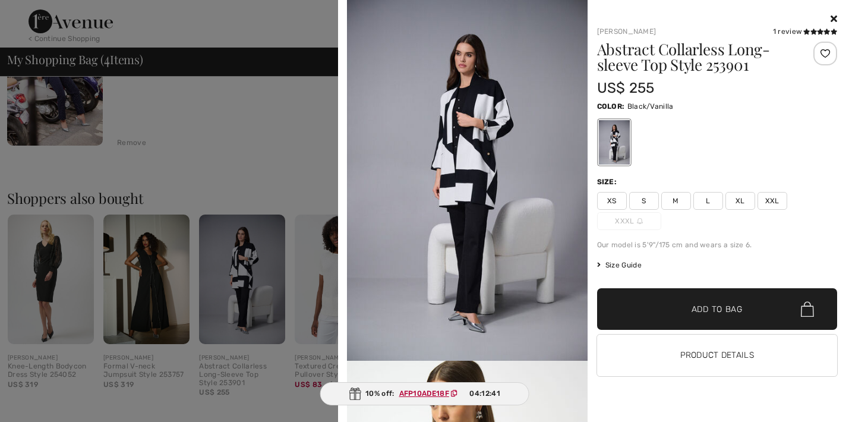
scroll to position [665, 0]
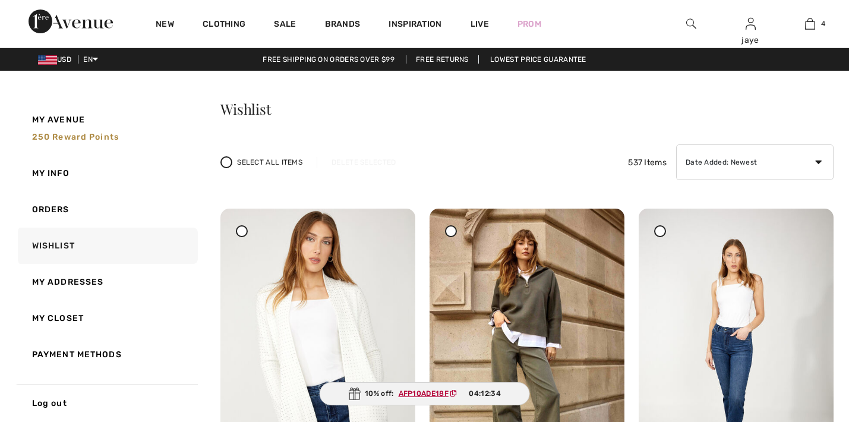
checkbox input "true"
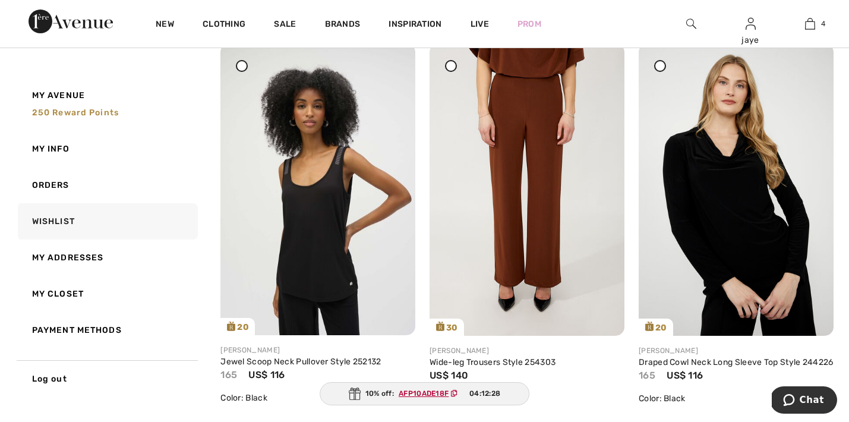
scroll to position [5306, 0]
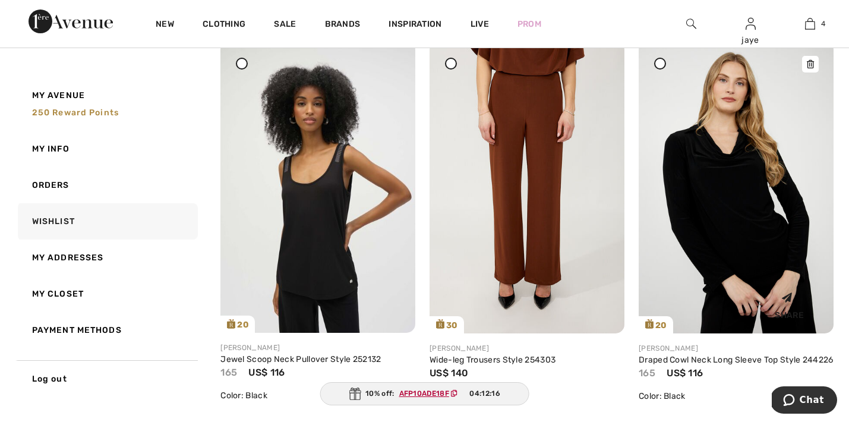
click at [734, 234] on img at bounding box center [735, 187] width 195 height 292
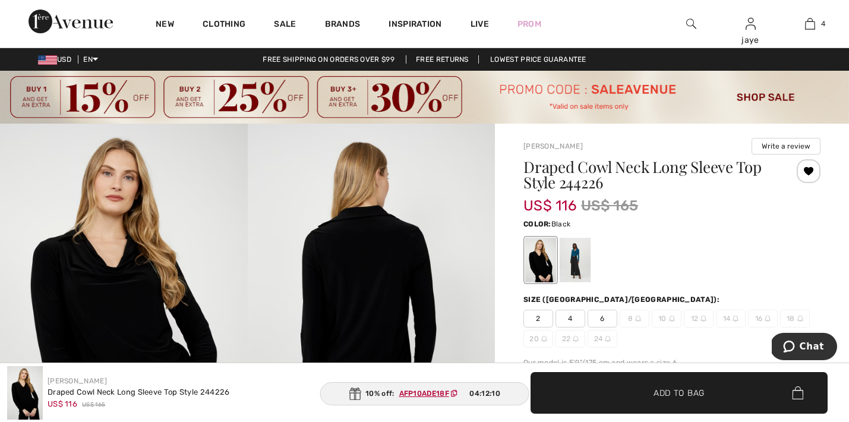
click at [430, 395] on ins "AFP10ADE18F" at bounding box center [424, 393] width 50 height 8
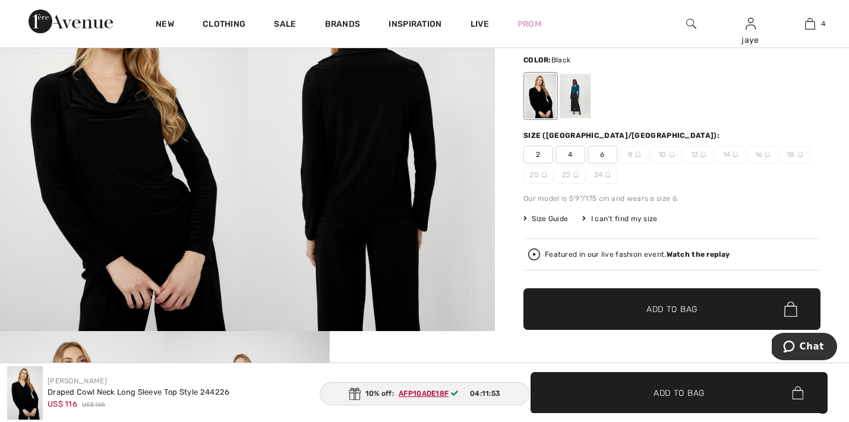
scroll to position [163, 0]
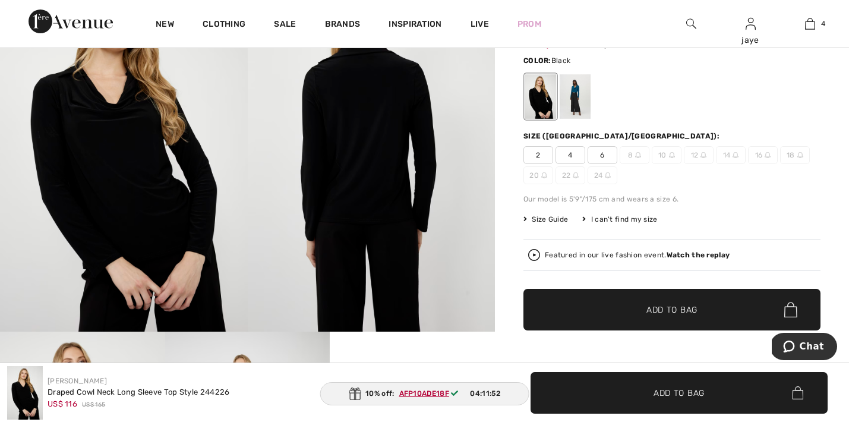
click at [598, 154] on span "6" at bounding box center [602, 155] width 30 height 18
click at [563, 317] on span "✔ Added to Bag Add to Bag" at bounding box center [671, 310] width 297 height 42
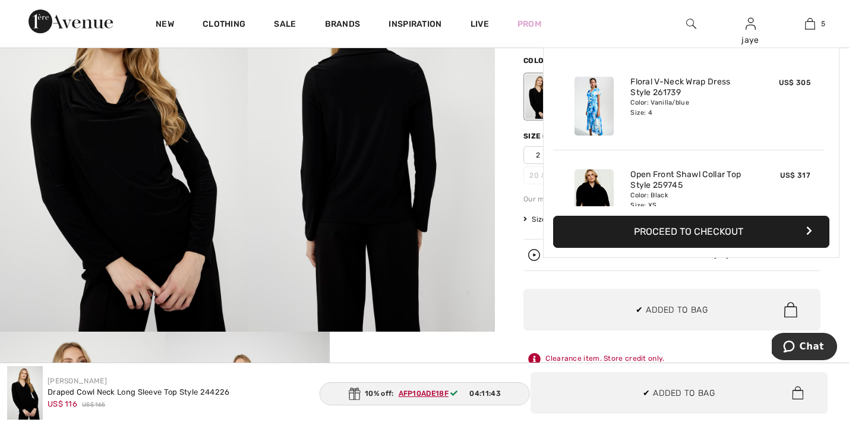
scroll to position [315, 0]
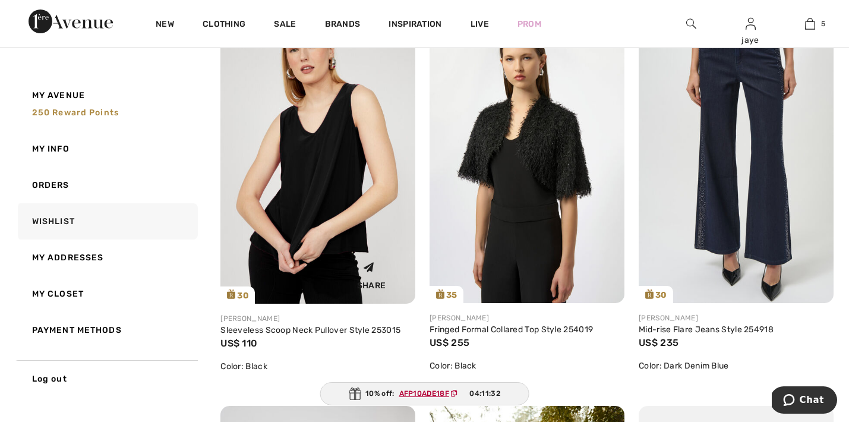
scroll to position [5730, 0]
click at [751, 242] on img at bounding box center [735, 157] width 195 height 292
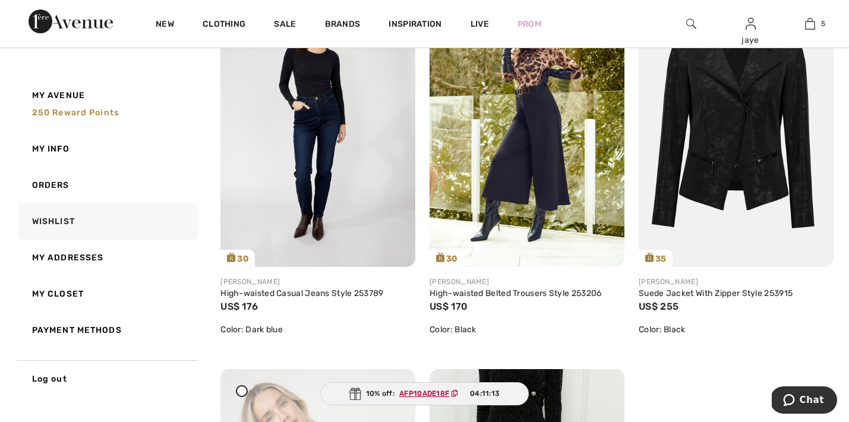
scroll to position [6162, 0]
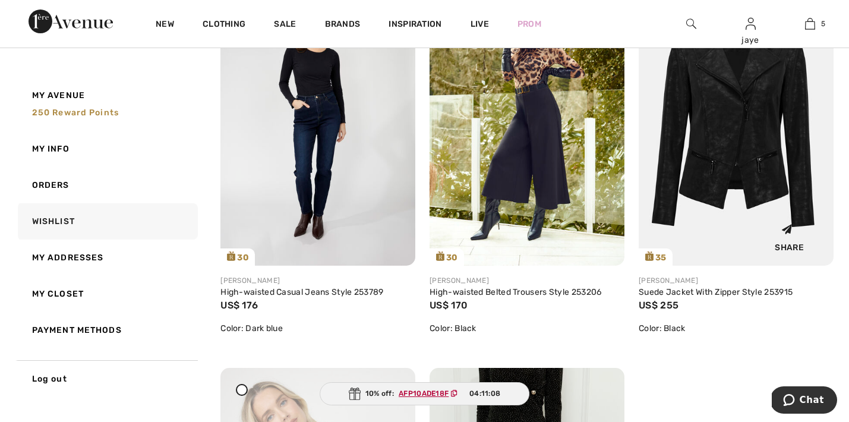
click at [732, 161] on img at bounding box center [735, 119] width 195 height 292
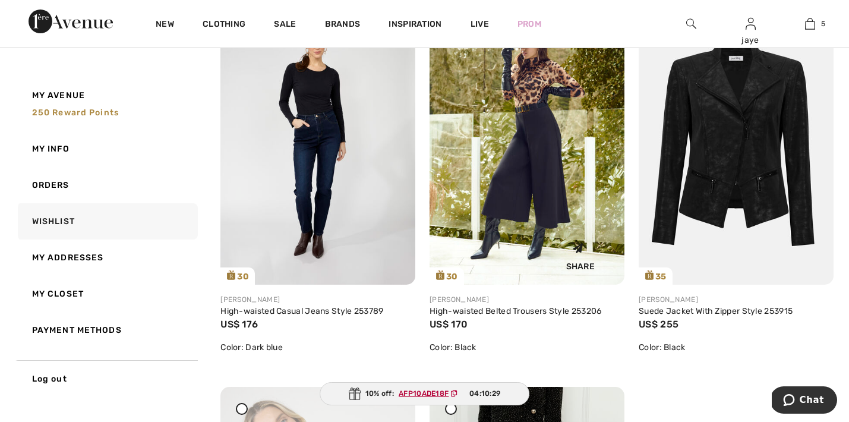
scroll to position [6137, 0]
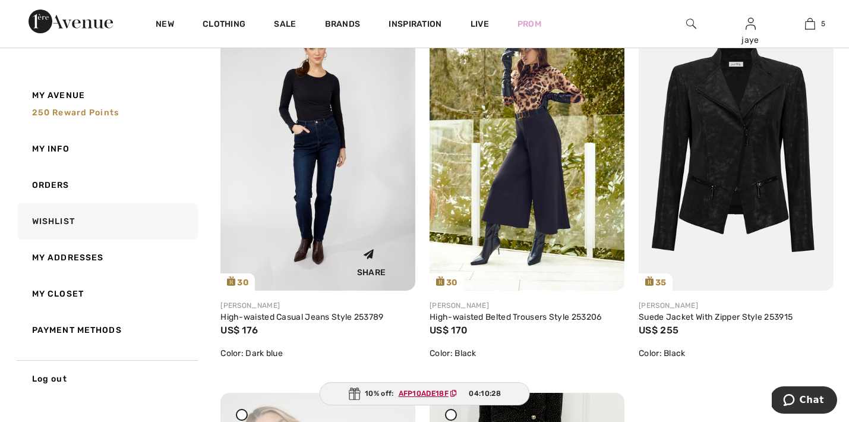
click at [323, 224] on img at bounding box center [317, 144] width 195 height 292
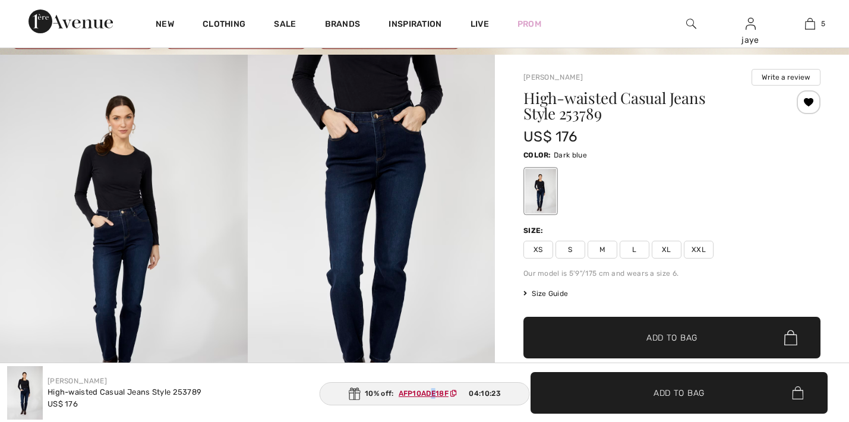
click at [434, 396] on ins "AFP10ADE18F" at bounding box center [424, 393] width 50 height 8
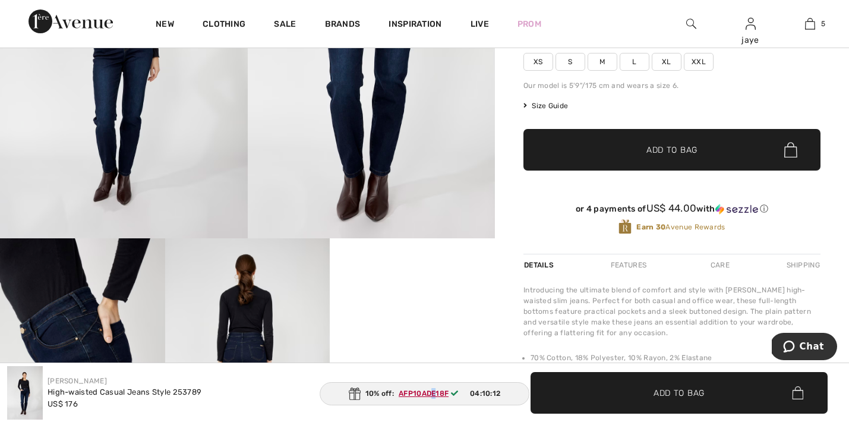
scroll to position [246, 0]
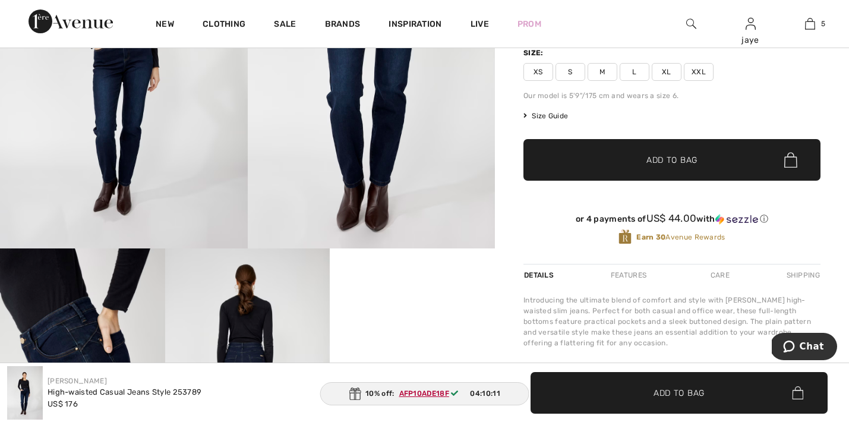
click at [606, 70] on span "M" at bounding box center [602, 72] width 30 height 18
click at [614, 166] on span "✔ Added to Bag Add to Bag" at bounding box center [671, 160] width 297 height 42
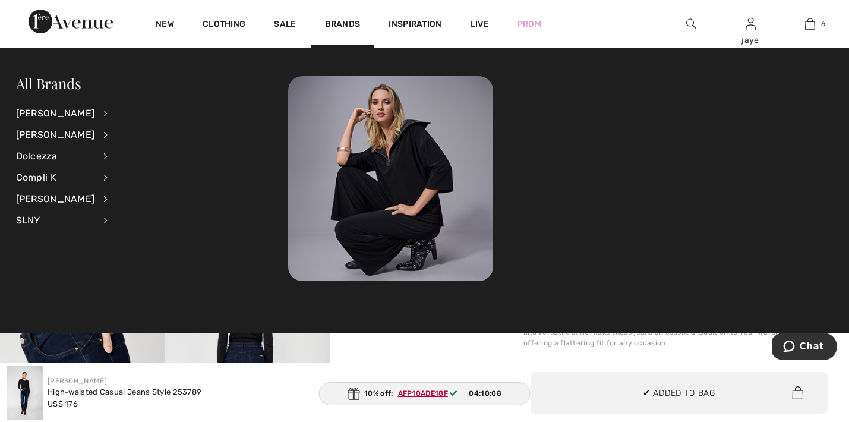
scroll to position [407, 0]
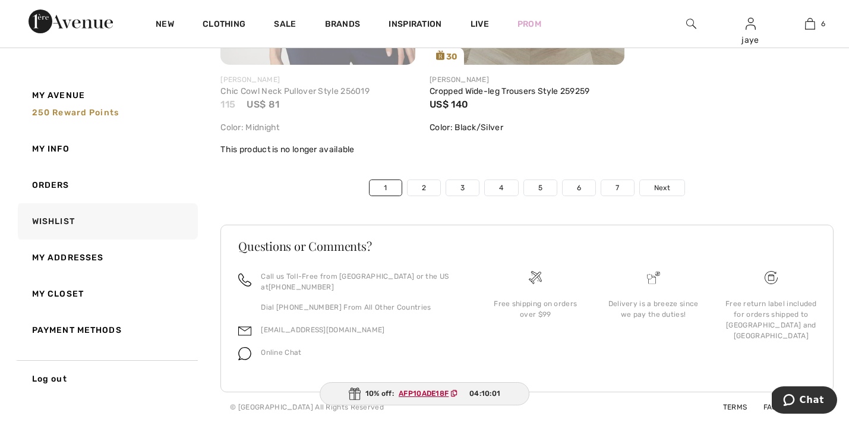
scroll to position [6783, 0]
click at [431, 186] on link "2" at bounding box center [423, 187] width 33 height 15
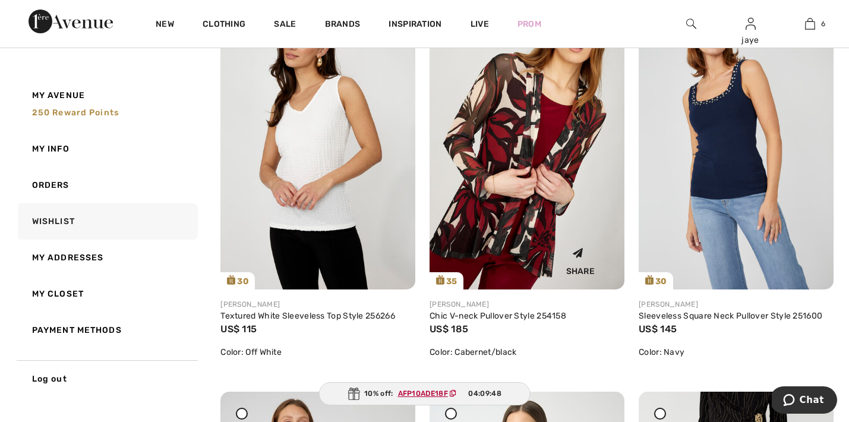
scroll to position [212, 0]
click at [337, 223] on img at bounding box center [317, 142] width 195 height 292
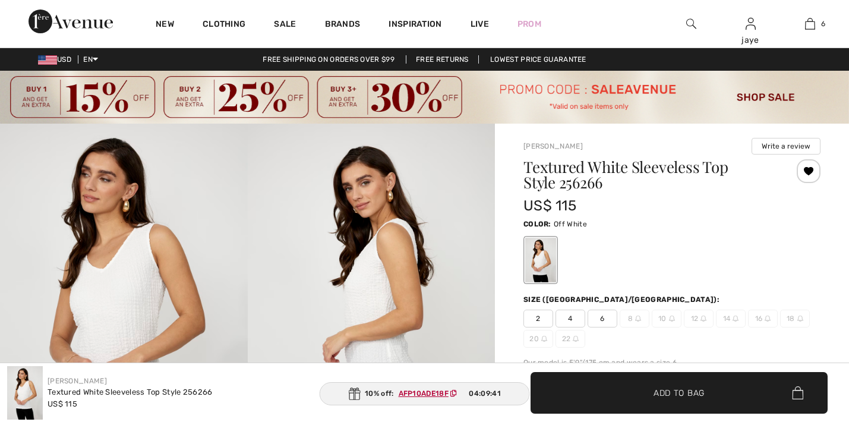
click at [605, 323] on span "6" at bounding box center [602, 318] width 30 height 18
click at [596, 383] on span "✔ Added to Bag Add to Bag" at bounding box center [678, 393] width 297 height 42
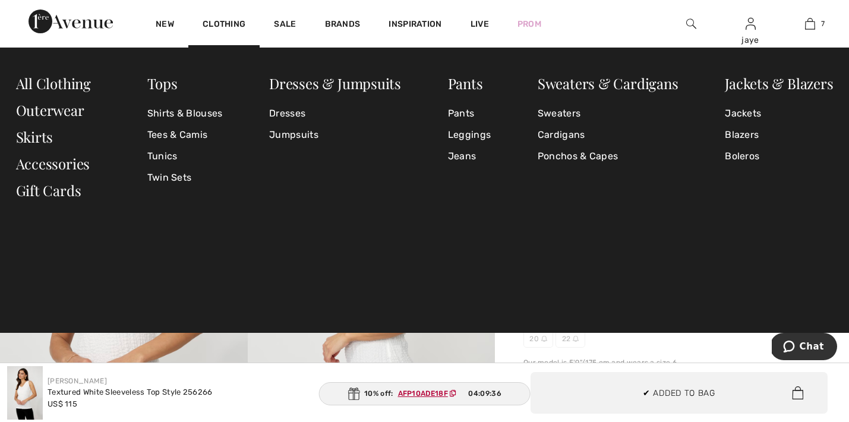
scroll to position [211, 0]
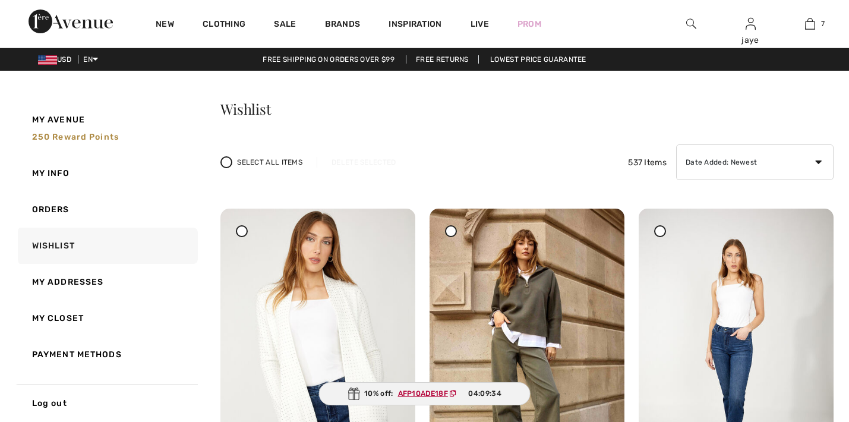
checkbox input "true"
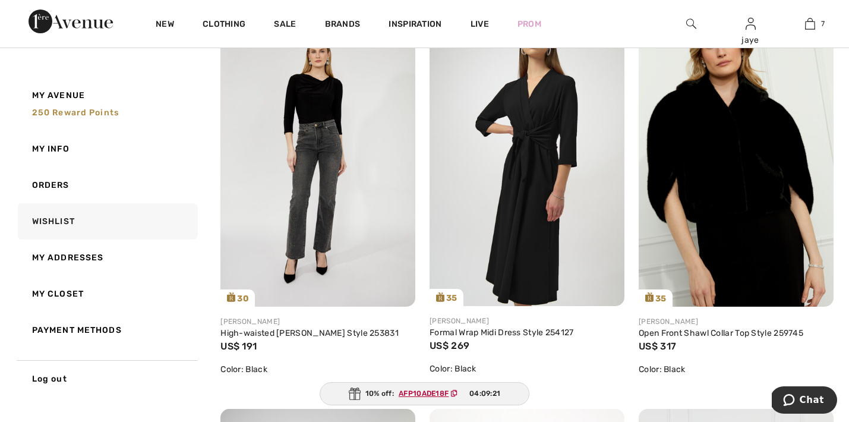
scroll to position [2561, 0]
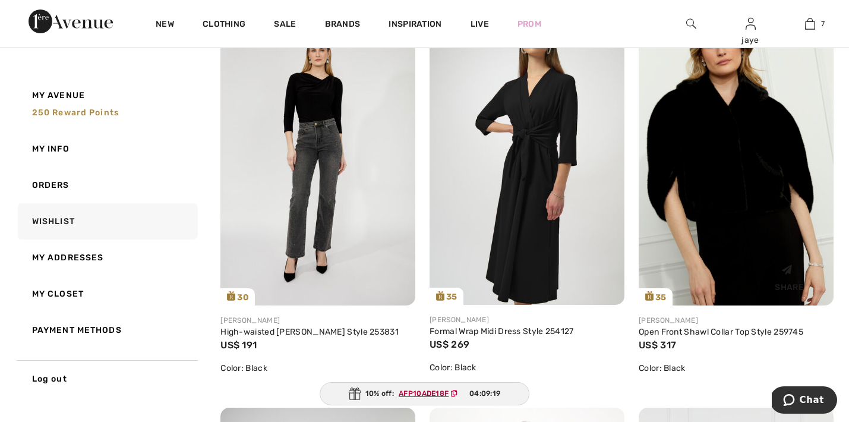
click at [749, 230] on img at bounding box center [735, 159] width 195 height 292
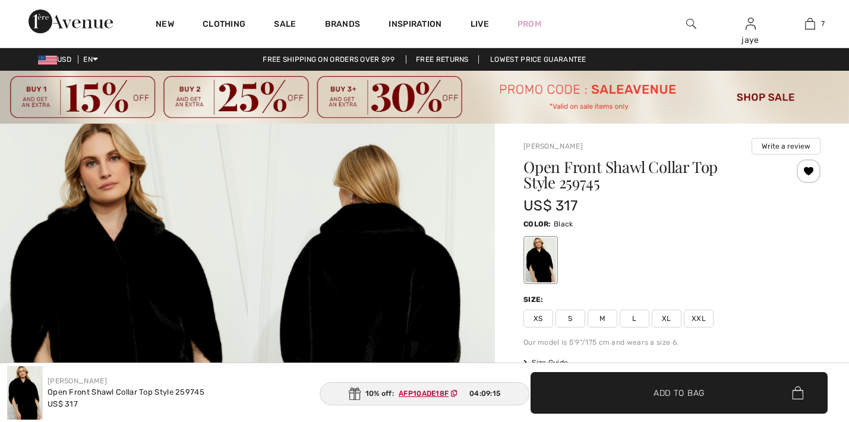
click at [548, 320] on span "XS" at bounding box center [538, 318] width 30 height 18
click at [570, 382] on span "✔ Added to Bag Add to Bag" at bounding box center [678, 393] width 297 height 42
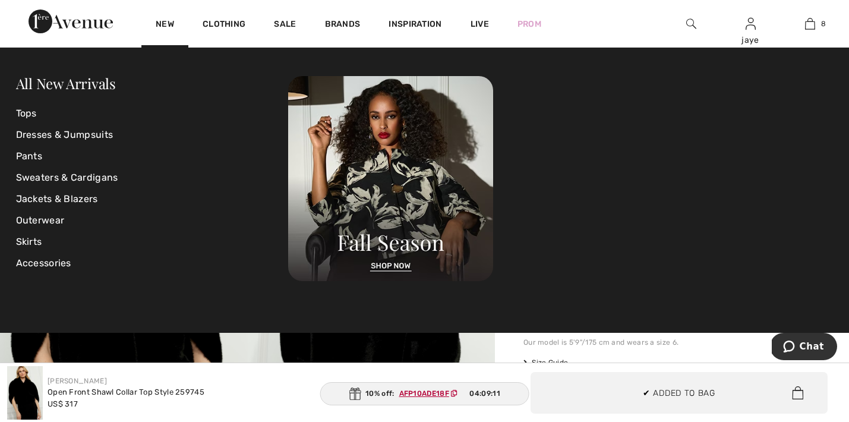
scroll to position [593, 0]
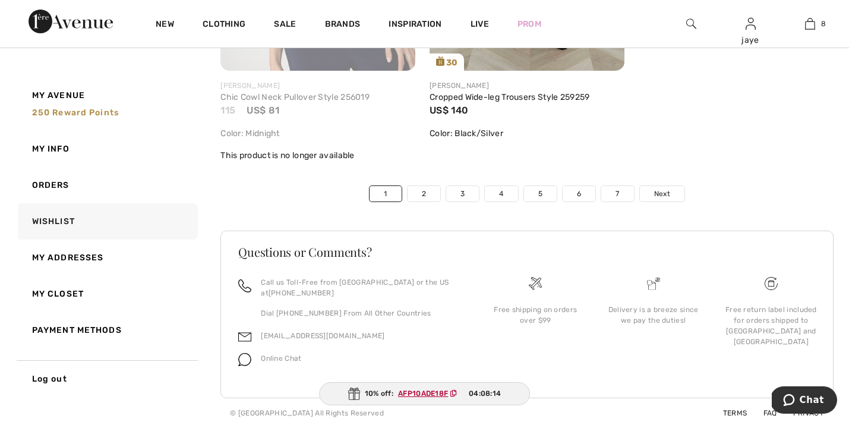
scroll to position [6755, 0]
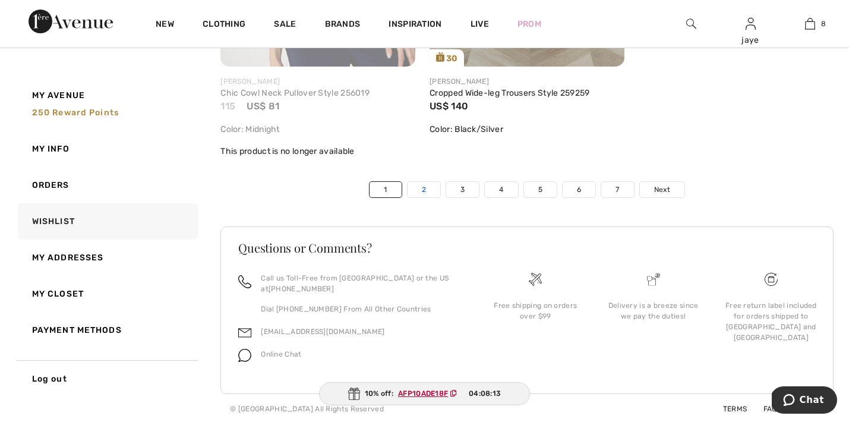
click at [420, 197] on link "2" at bounding box center [423, 189] width 33 height 15
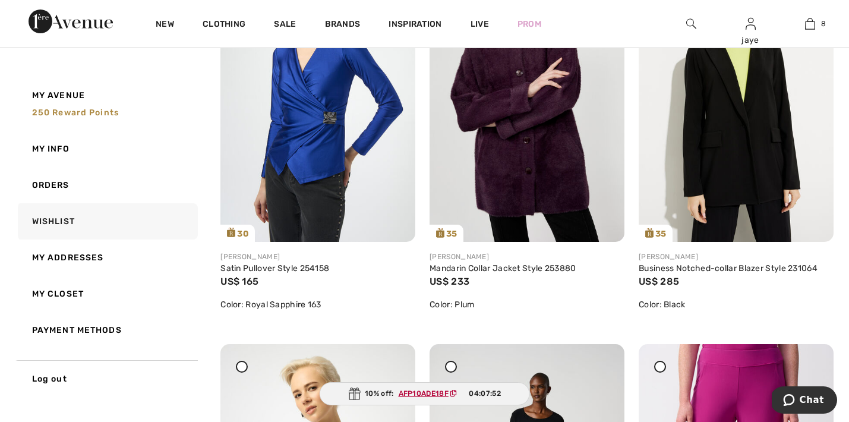
scroll to position [2233, 0]
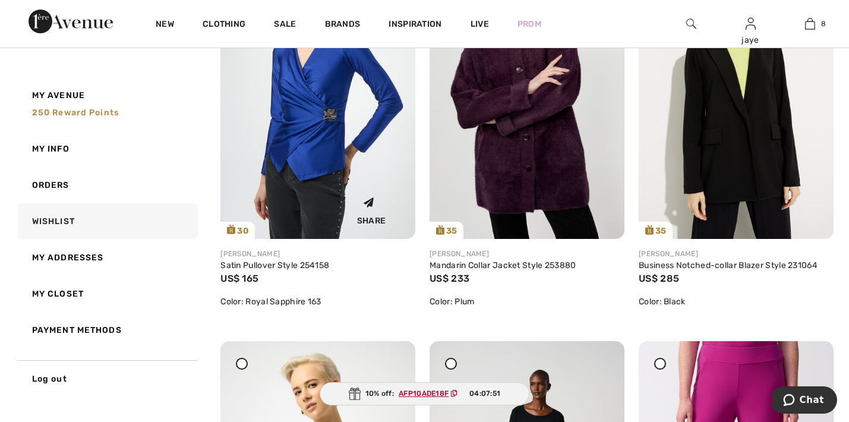
click at [295, 165] on img at bounding box center [317, 93] width 195 height 292
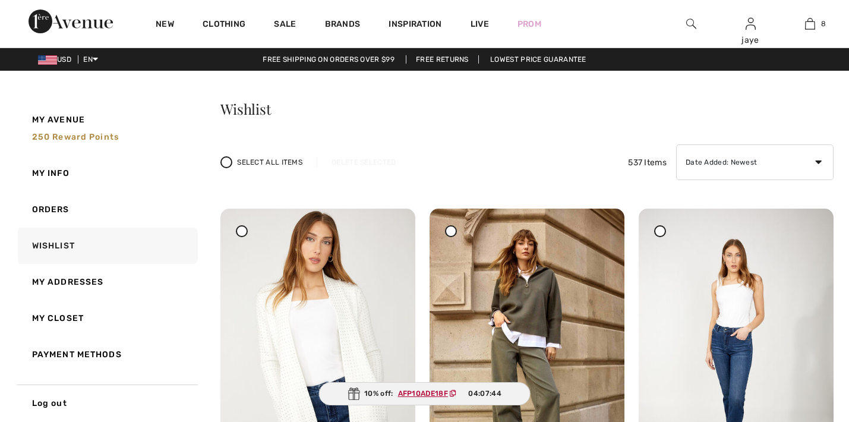
checkbox input "true"
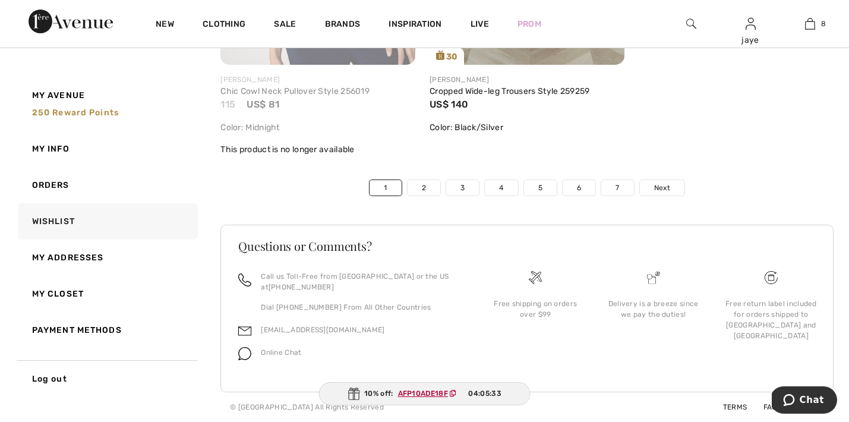
scroll to position [6783, 0]
click at [467, 190] on link "3" at bounding box center [462, 187] width 33 height 15
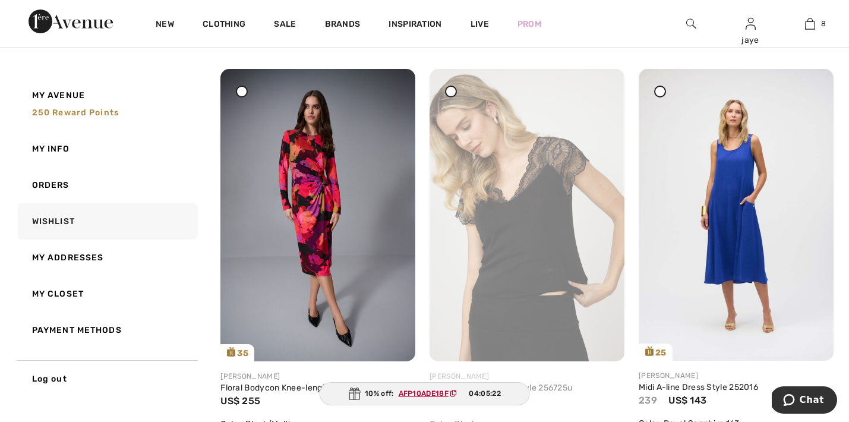
scroll to position [140, 0]
click at [323, 224] on img at bounding box center [317, 214] width 195 height 292
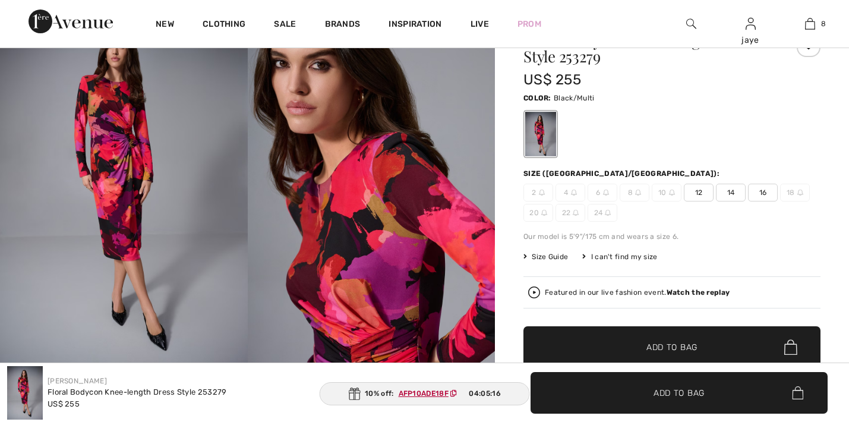
checkbox input "true"
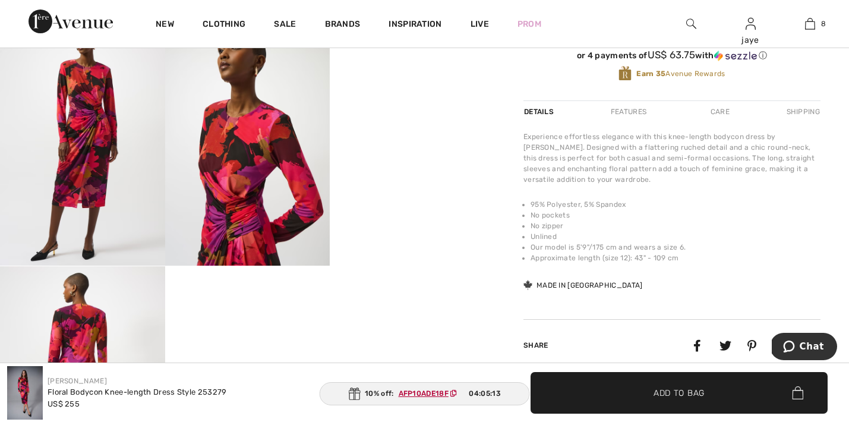
scroll to position [496, 0]
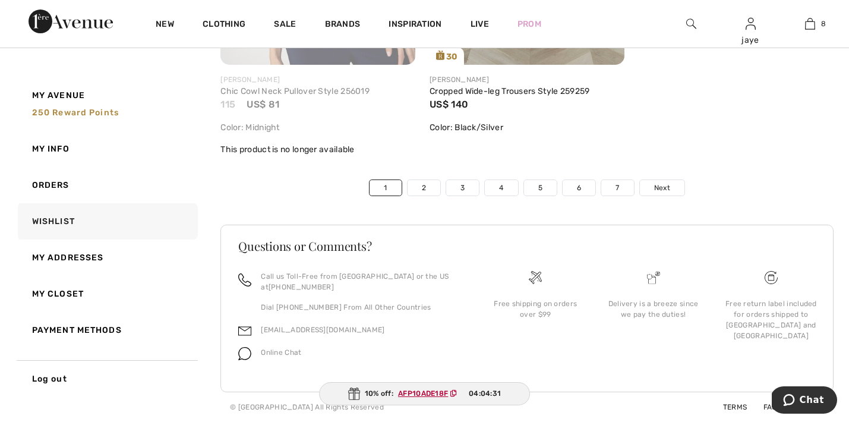
scroll to position [6783, 0]
click at [462, 189] on link "3" at bounding box center [462, 187] width 33 height 15
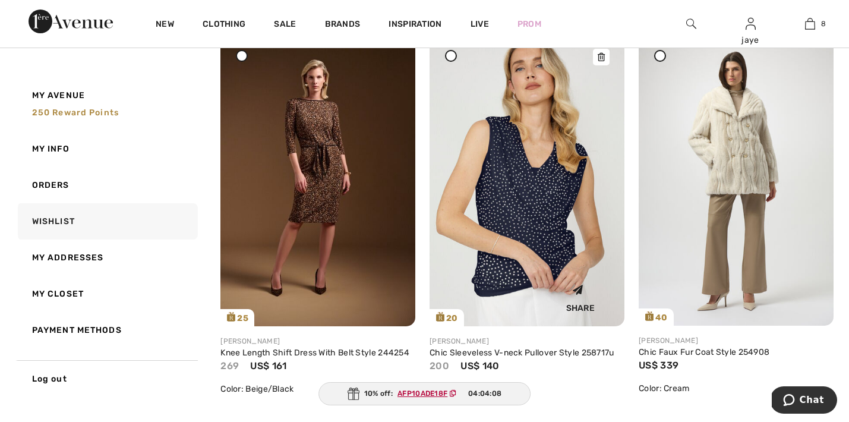
scroll to position [1769, 0]
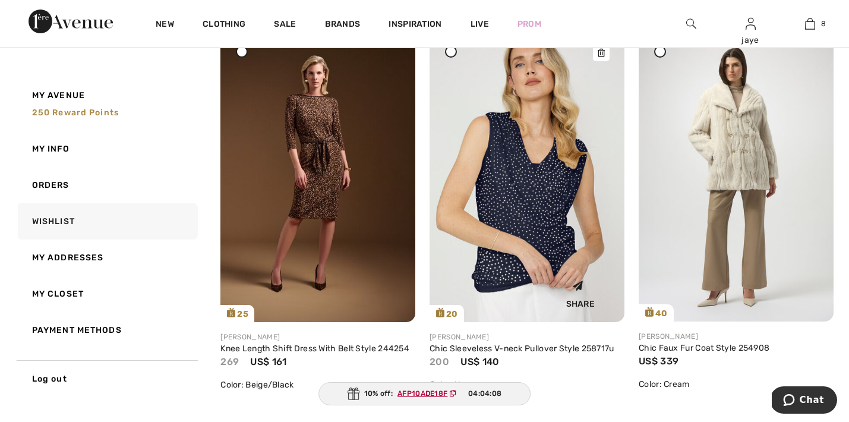
click at [516, 197] on img at bounding box center [526, 176] width 195 height 292
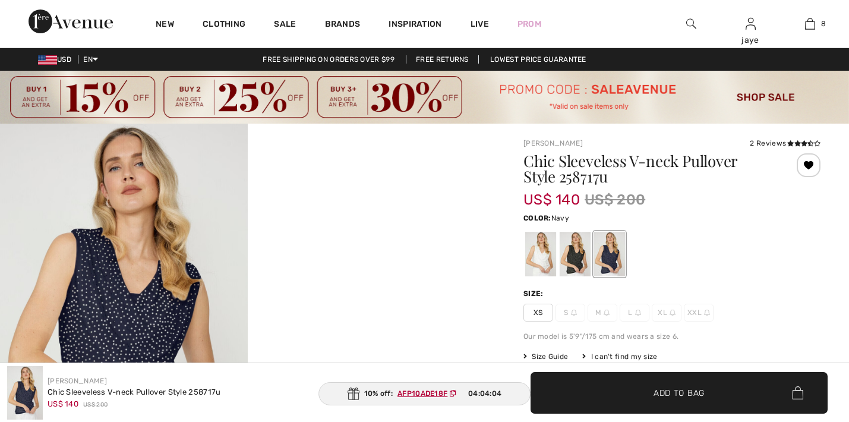
checkbox input "true"
click at [581, 254] on div at bounding box center [574, 254] width 31 height 45
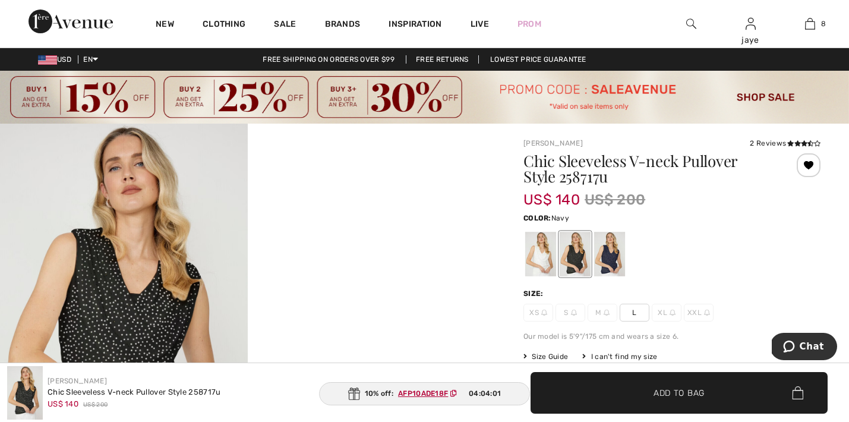
click at [612, 256] on div at bounding box center [609, 254] width 31 height 45
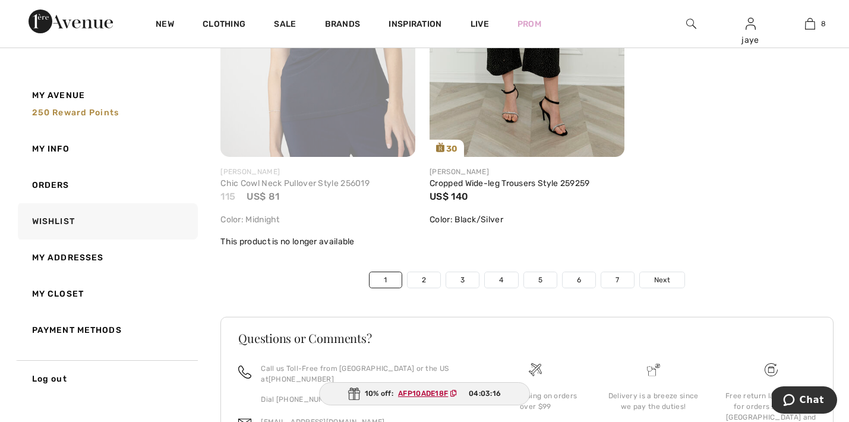
scroll to position [6666, 0]
click at [490, 287] on link "4" at bounding box center [501, 278] width 33 height 15
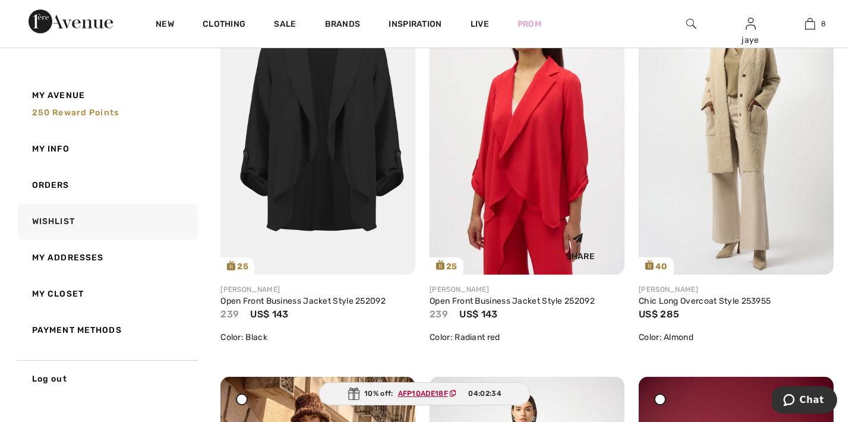
scroll to position [2223, 0]
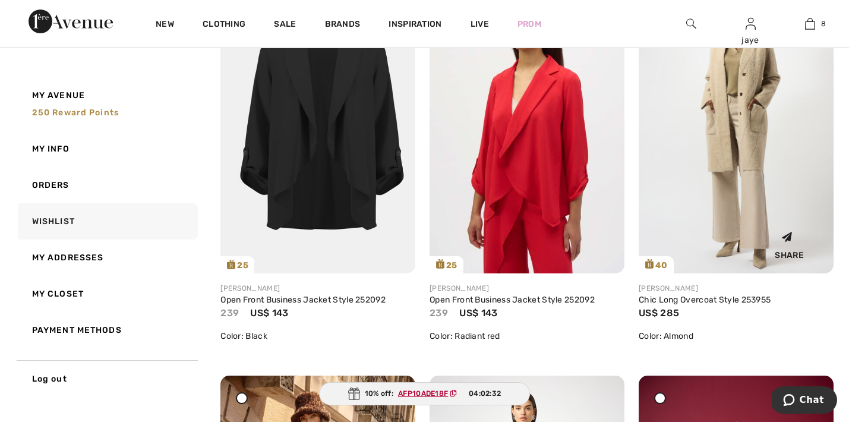
click at [735, 204] on img at bounding box center [735, 128] width 195 height 292
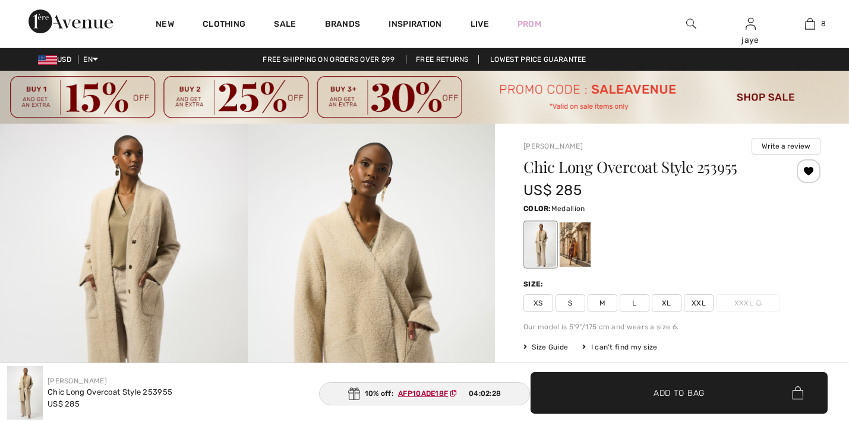
click at [572, 244] on div at bounding box center [574, 244] width 31 height 45
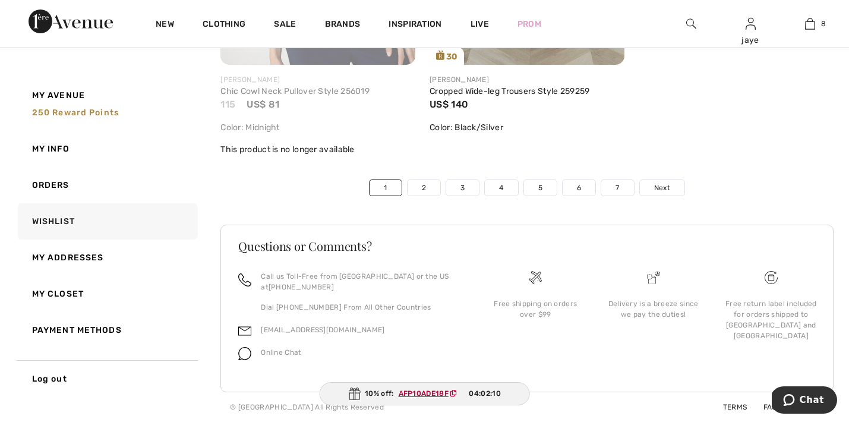
scroll to position [6783, 0]
click at [502, 188] on link "4" at bounding box center [501, 187] width 33 height 15
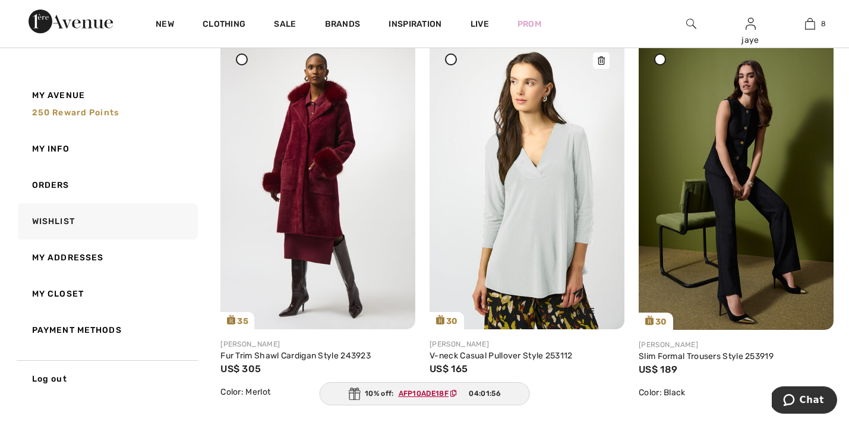
scroll to position [579, 0]
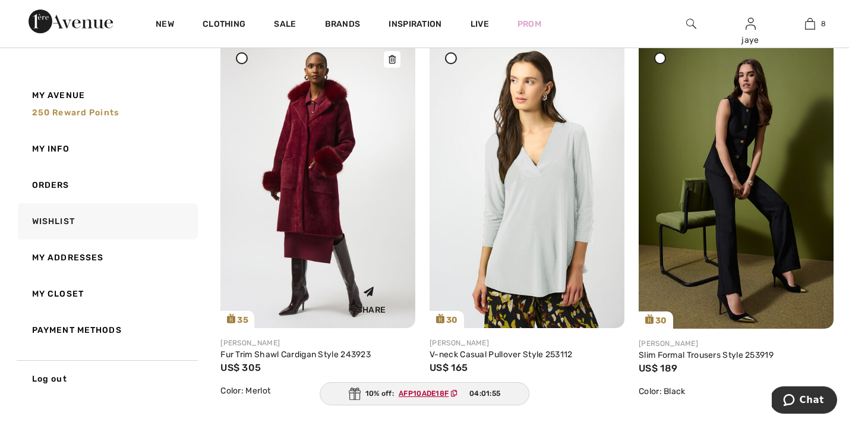
click at [321, 207] on img at bounding box center [317, 182] width 195 height 292
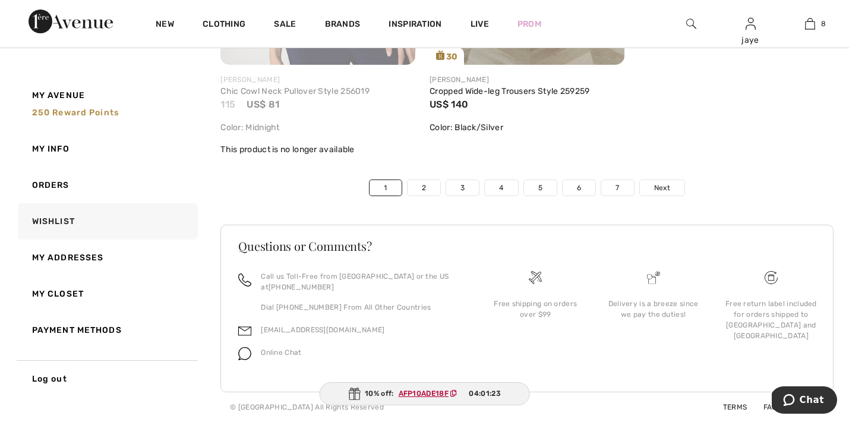
scroll to position [6783, 0]
click at [540, 186] on link "5" at bounding box center [540, 187] width 33 height 15
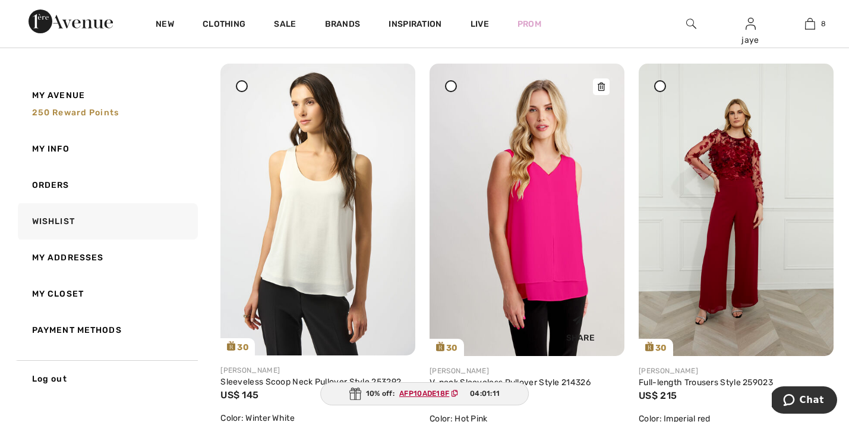
scroll to position [148, 0]
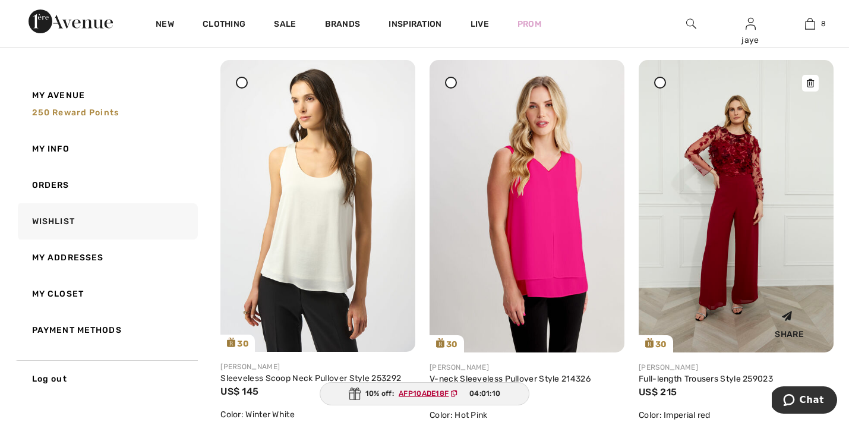
click at [725, 228] on img at bounding box center [735, 206] width 195 height 292
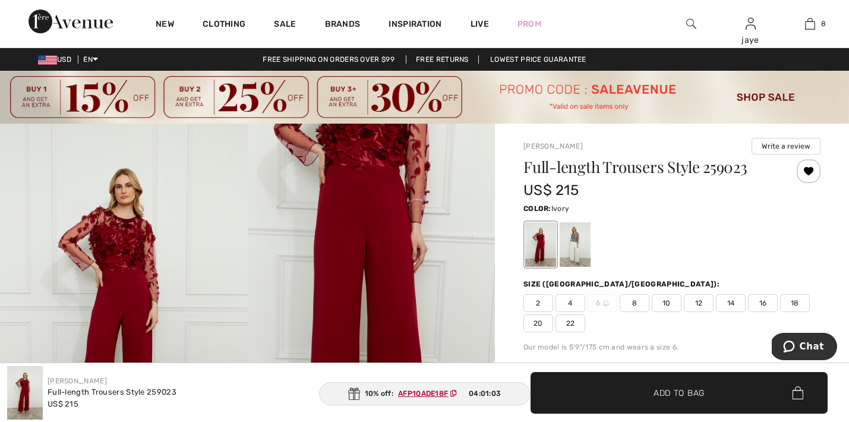
click at [574, 246] on div at bounding box center [574, 244] width 31 height 45
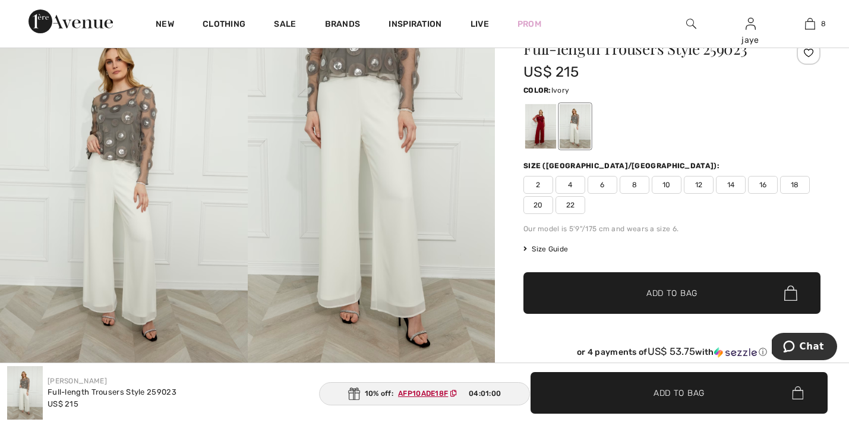
scroll to position [119, 0]
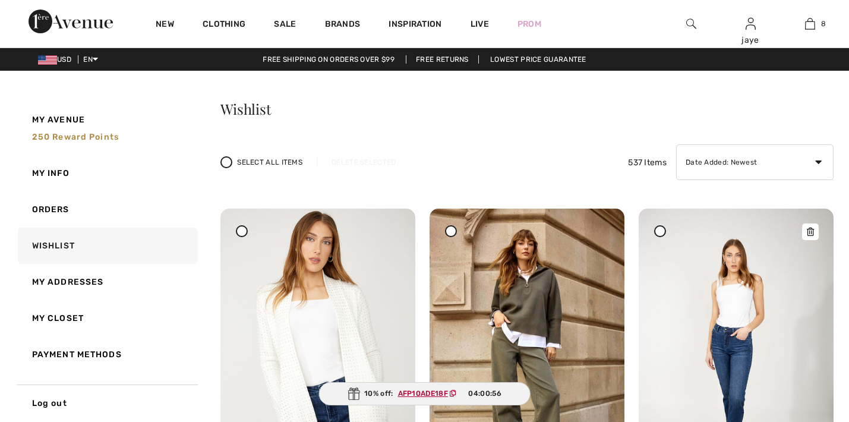
checkbox input "true"
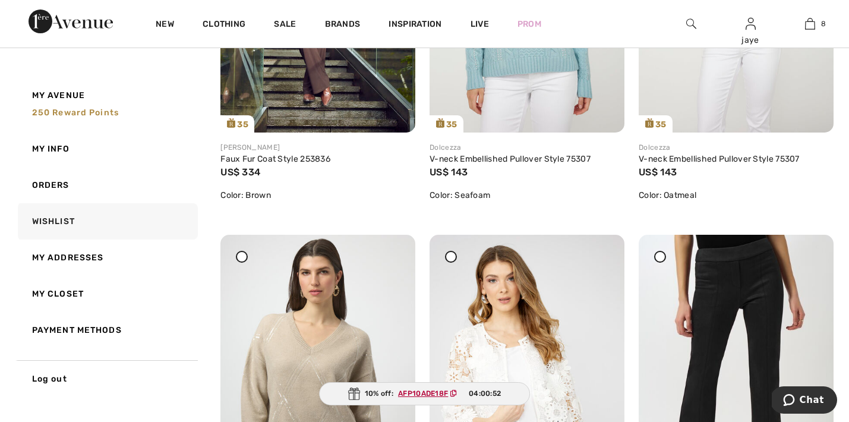
scroll to position [3567, 0]
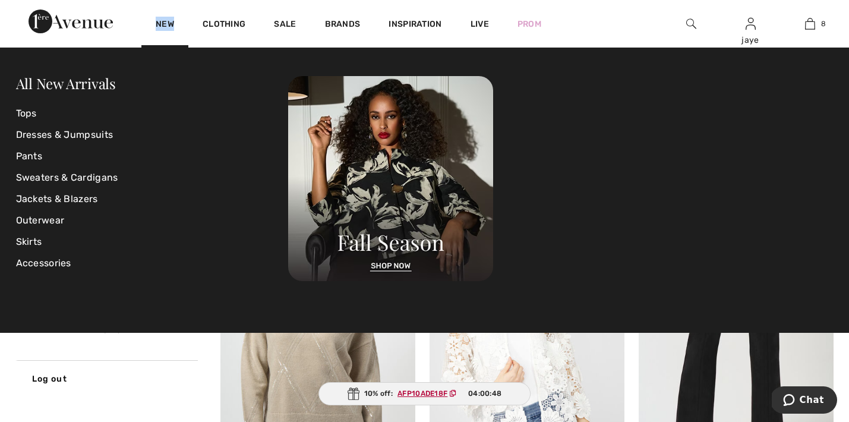
click at [160, 18] on div "New" at bounding box center [164, 24] width 47 height 48
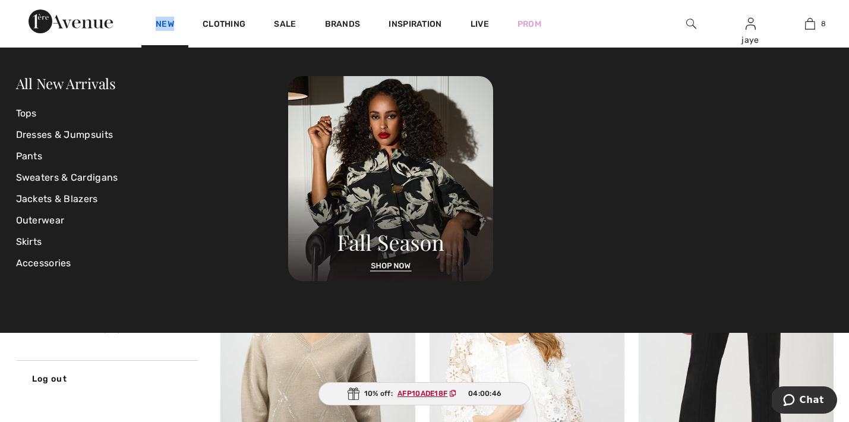
click at [162, 23] on link "New" at bounding box center [165, 25] width 18 height 12
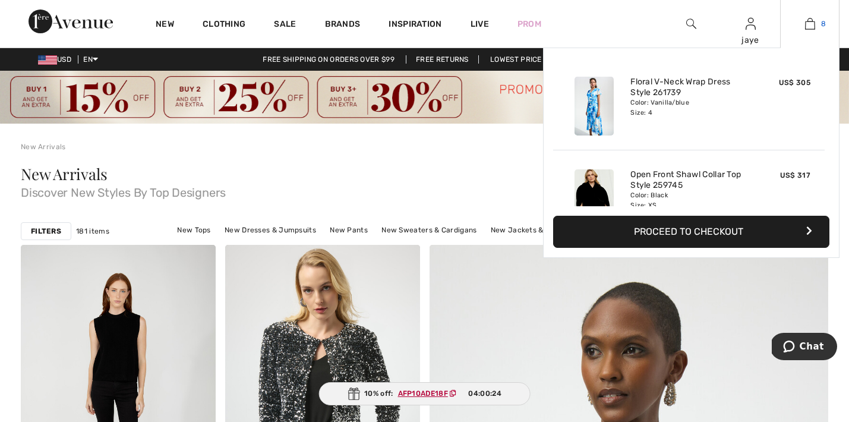
click at [811, 29] on img at bounding box center [810, 24] width 10 height 14
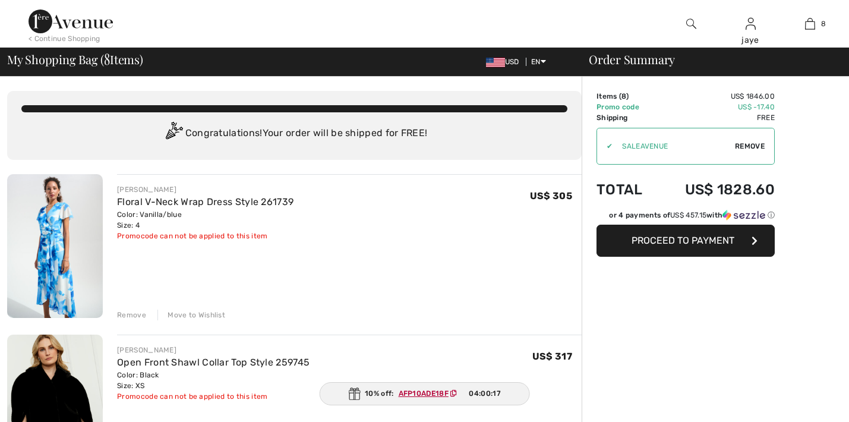
checkbox input "true"
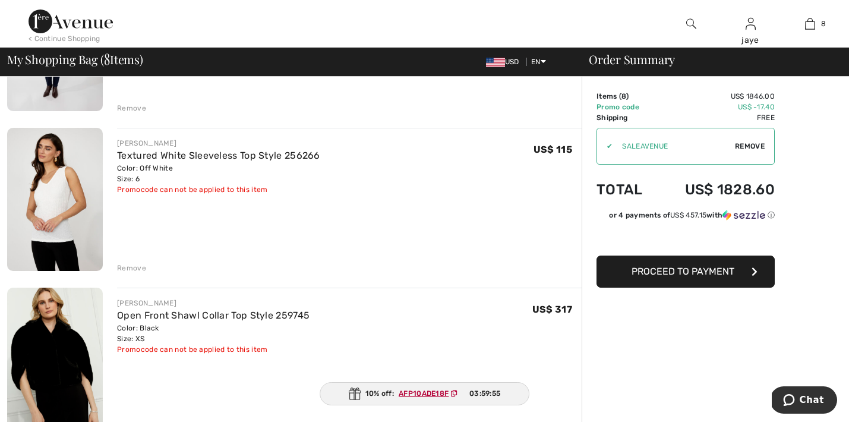
scroll to position [998, 0]
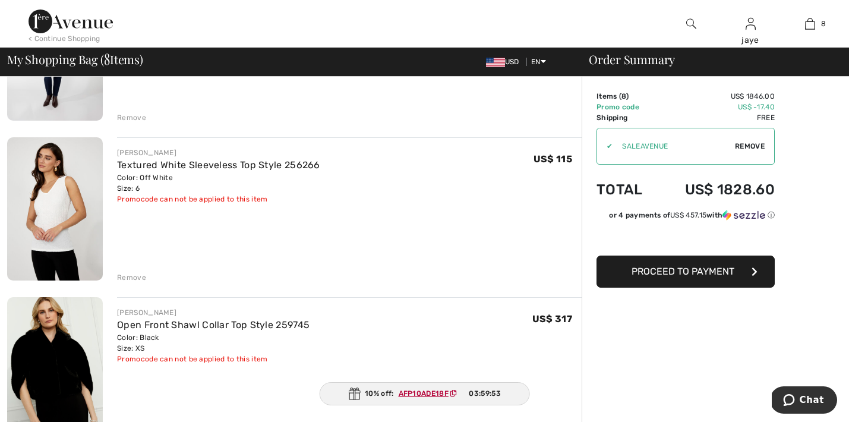
click at [141, 277] on div "Remove" at bounding box center [131, 277] width 29 height 11
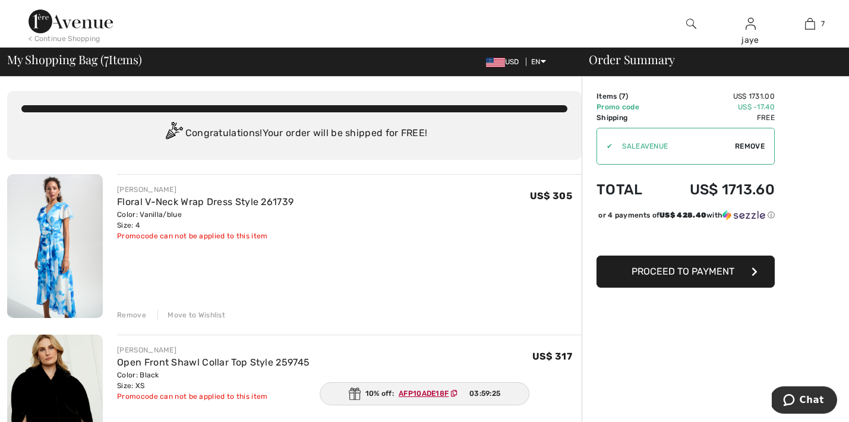
scroll to position [0, 0]
click at [222, 202] on link "Floral V-Neck Wrap Dress Style 261739" at bounding box center [205, 201] width 176 height 11
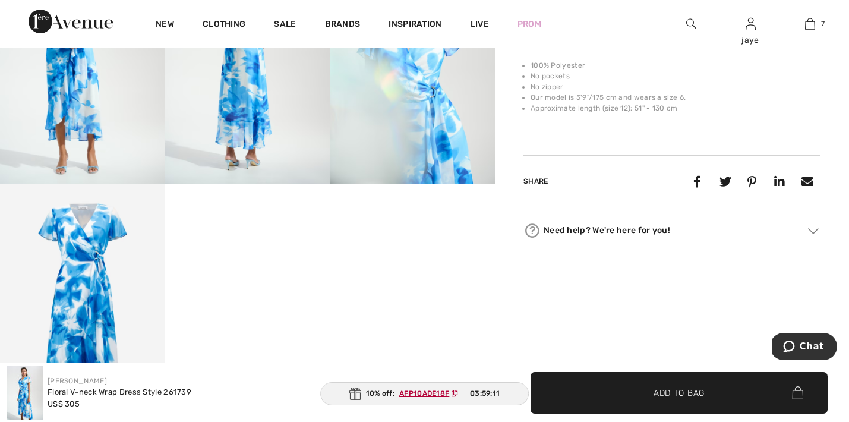
scroll to position [598, 0]
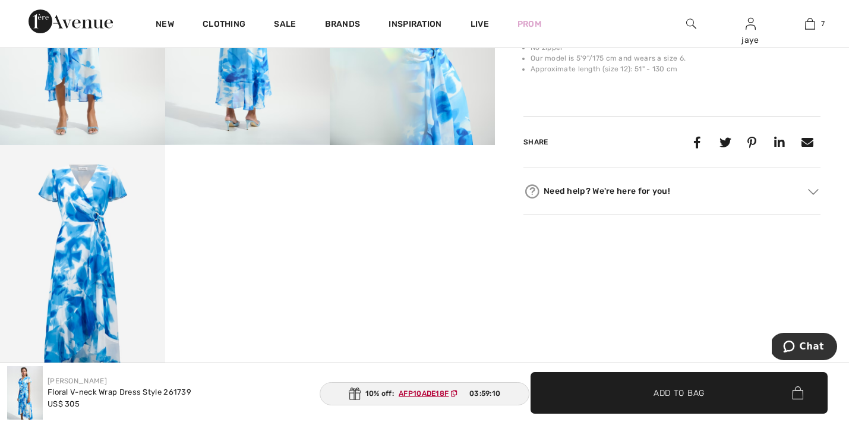
click at [103, 281] on img at bounding box center [82, 268] width 165 height 247
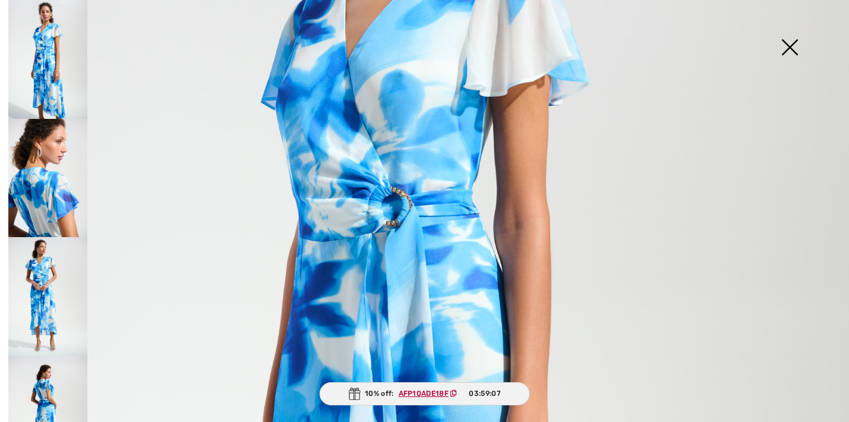
scroll to position [304, 0]
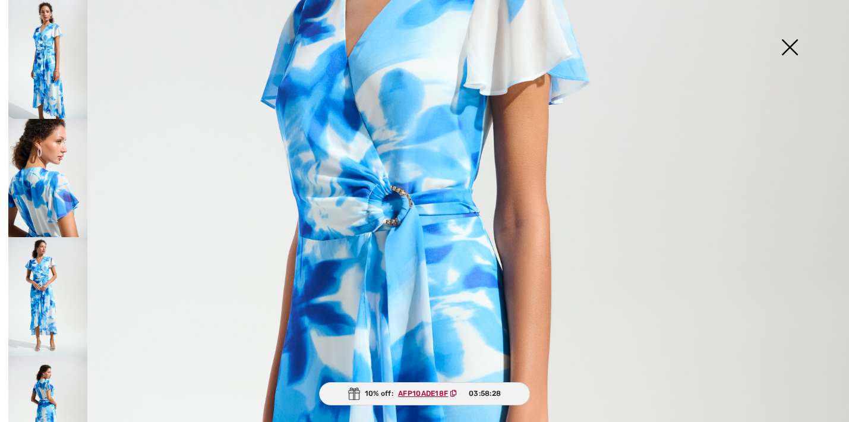
click at [792, 48] on img at bounding box center [789, 48] width 59 height 61
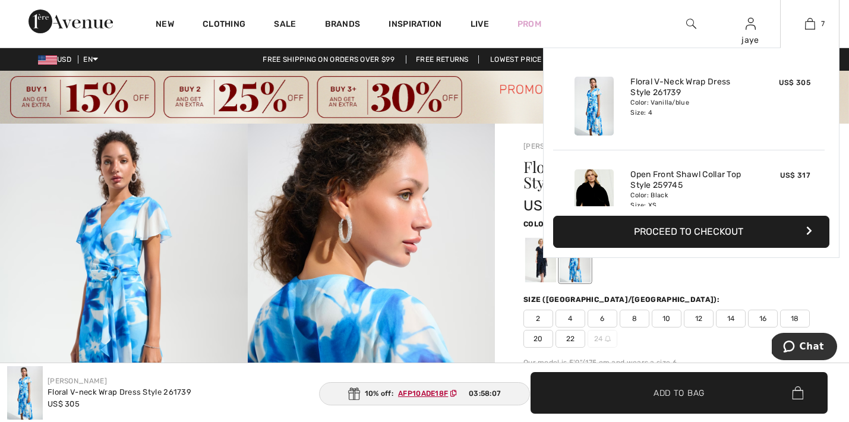
scroll to position [0, 0]
